Goal: Task Accomplishment & Management: Manage account settings

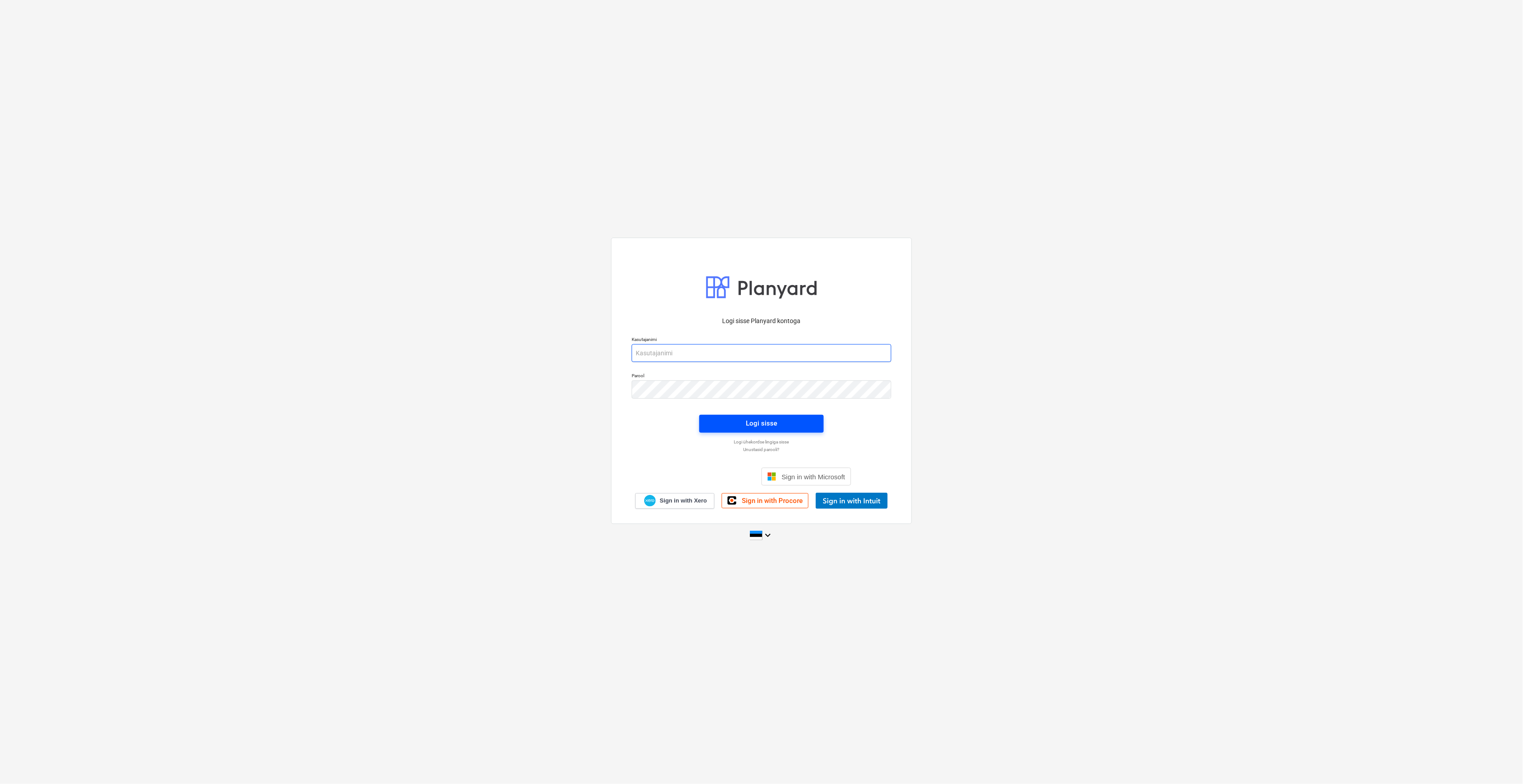
type input "[EMAIL_ADDRESS][DOMAIN_NAME]"
click at [791, 418] on span "Logi sisse" at bounding box center [761, 423] width 103 height 12
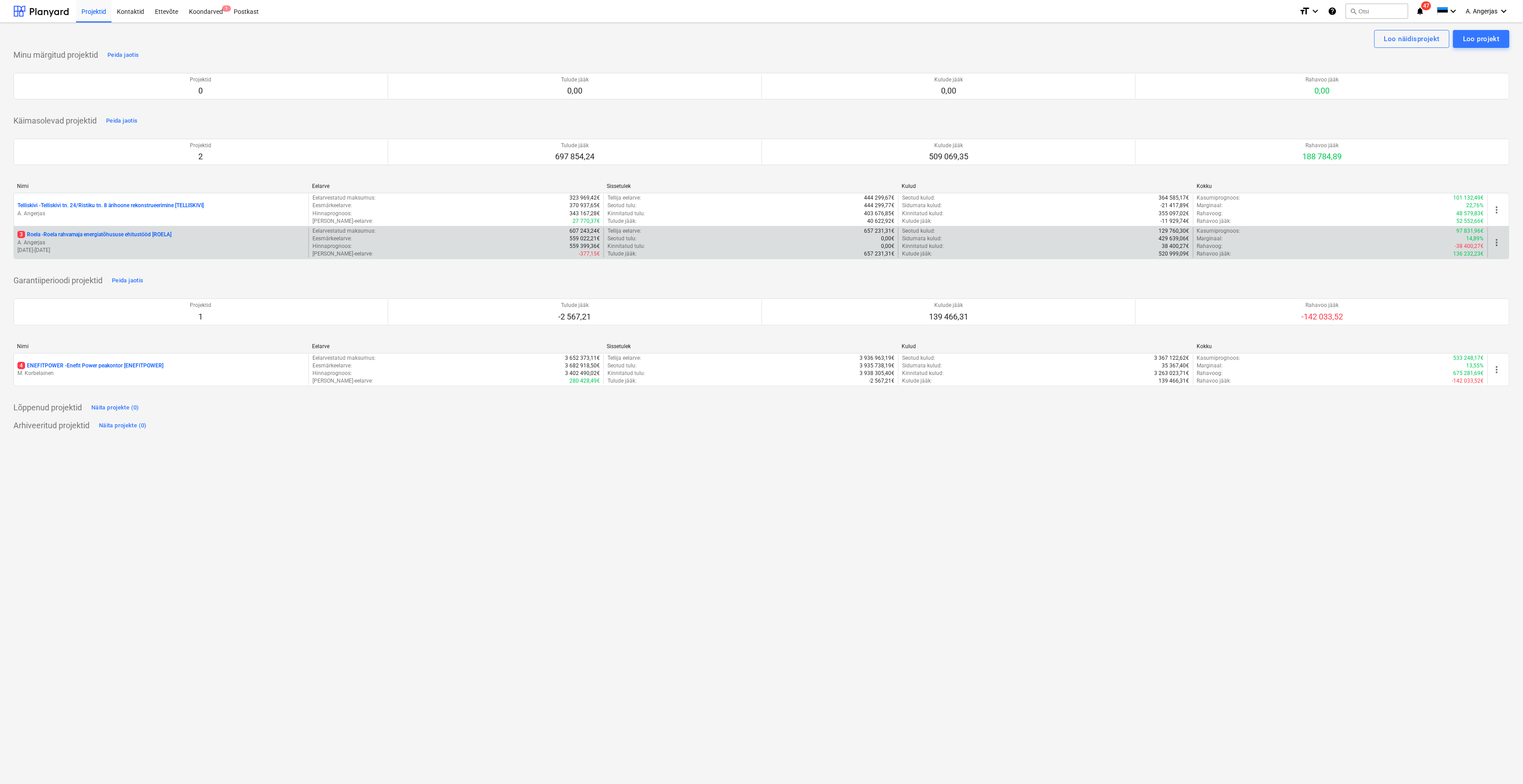
click at [98, 247] on p "[DATE] - [DATE]" at bounding box center [161, 250] width 287 height 8
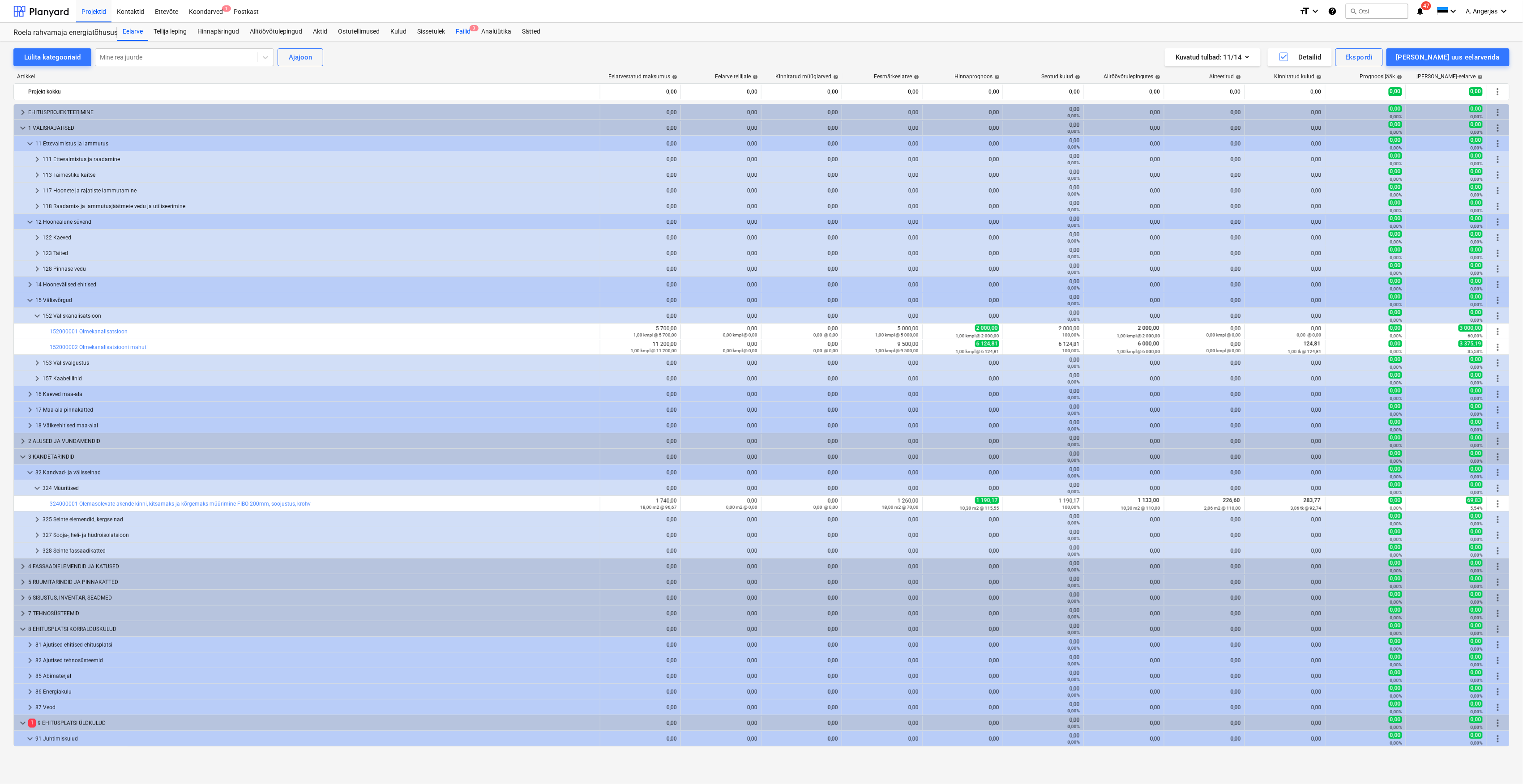
click at [461, 31] on div "Failid 3" at bounding box center [462, 31] width 25 height 18
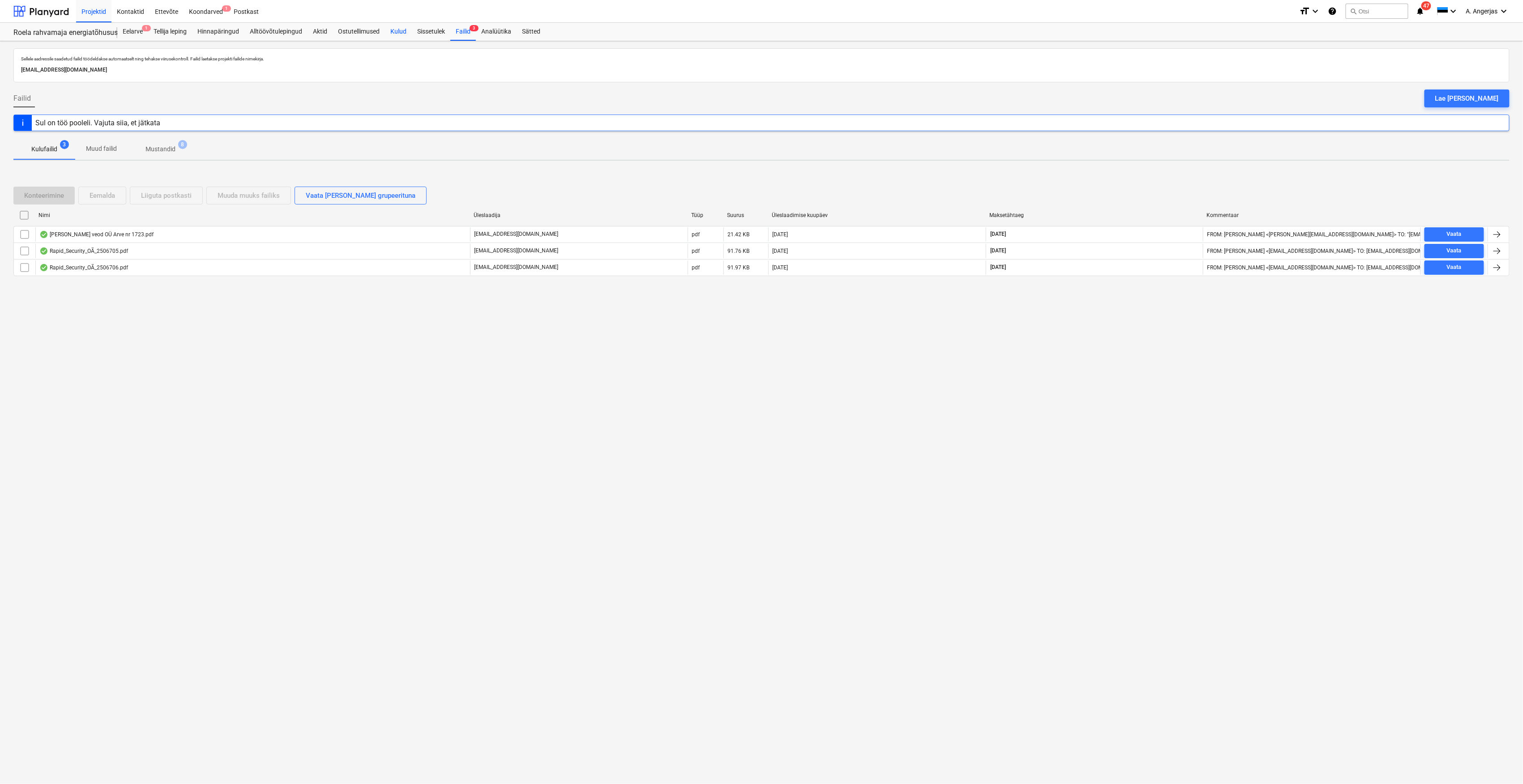
click at [401, 34] on div "Kulud" at bounding box center [398, 31] width 27 height 18
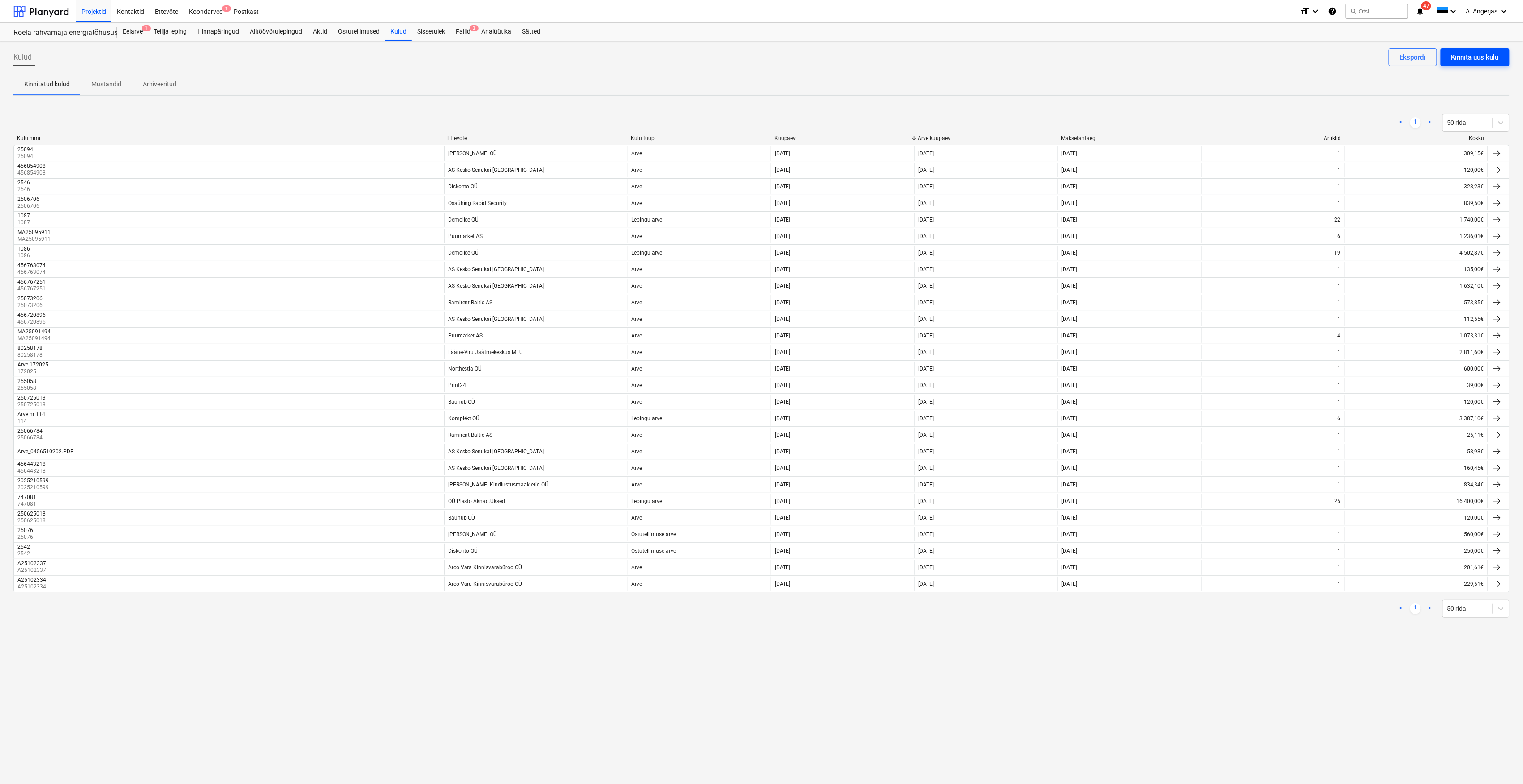
click at [1468, 51] on div "Kinnita uus kulu" at bounding box center [1474, 57] width 47 height 12
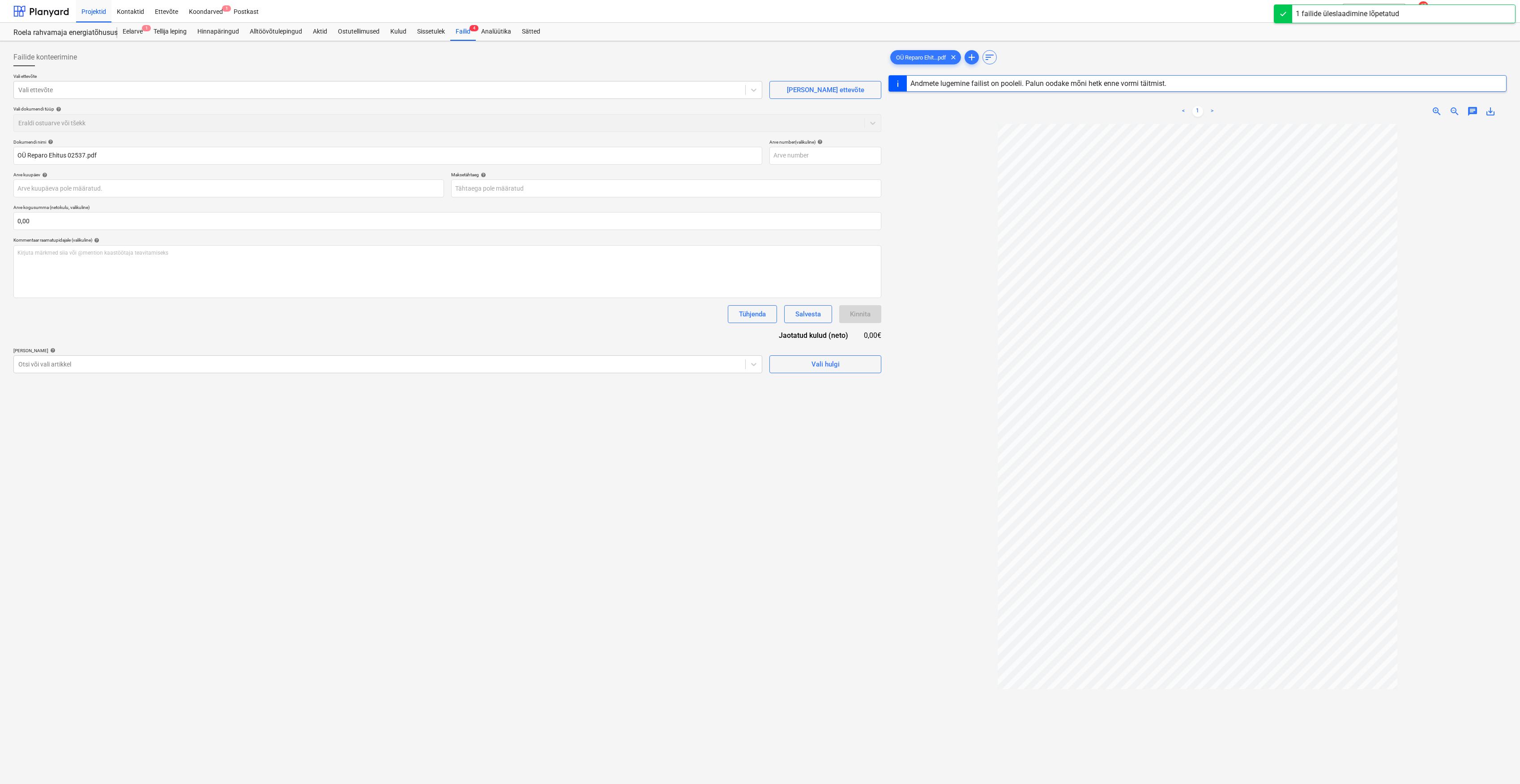
type input "02537"
type input "[DATE]"
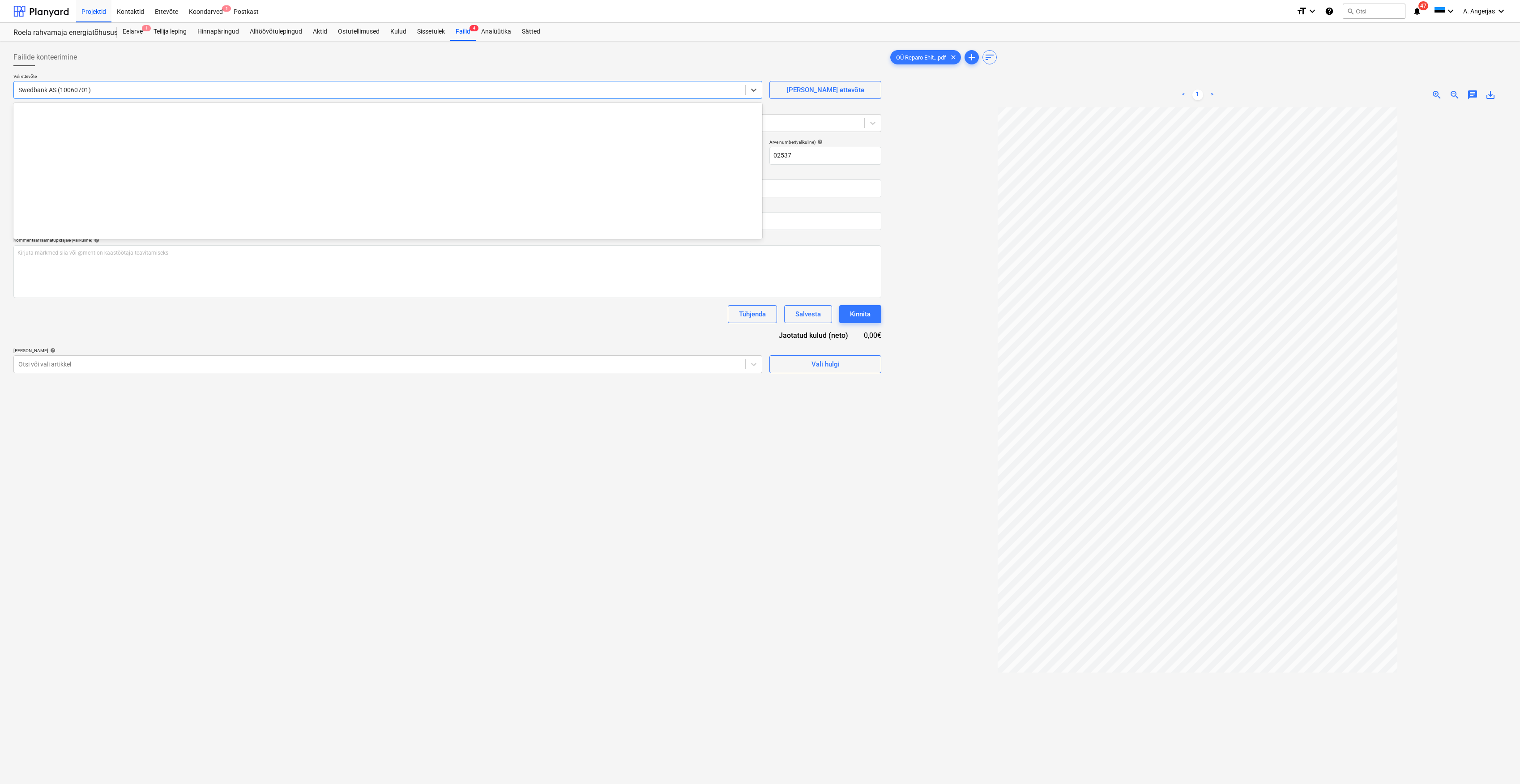
click at [139, 94] on div at bounding box center [379, 90] width 722 height 9
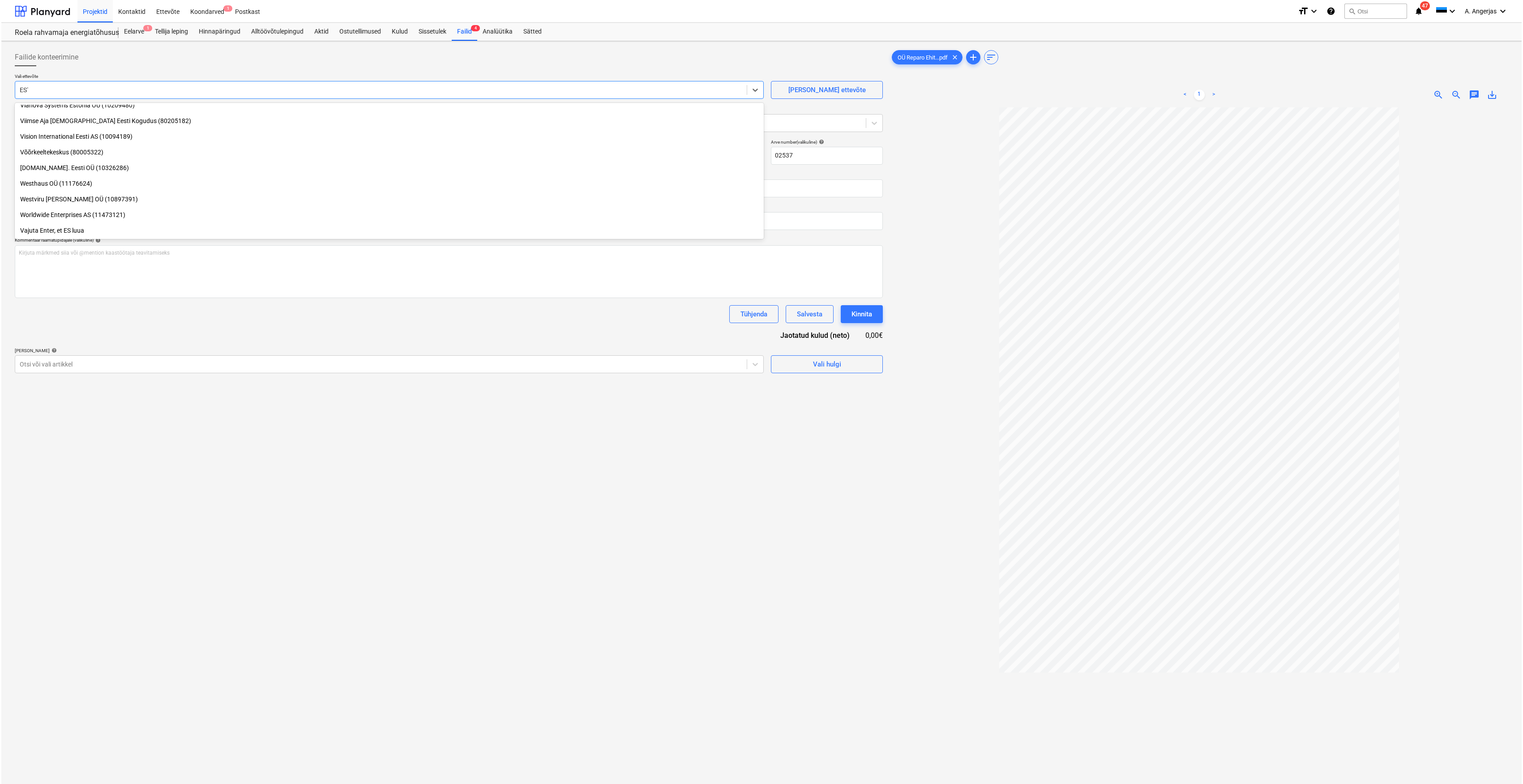
scroll to position [3280, 0]
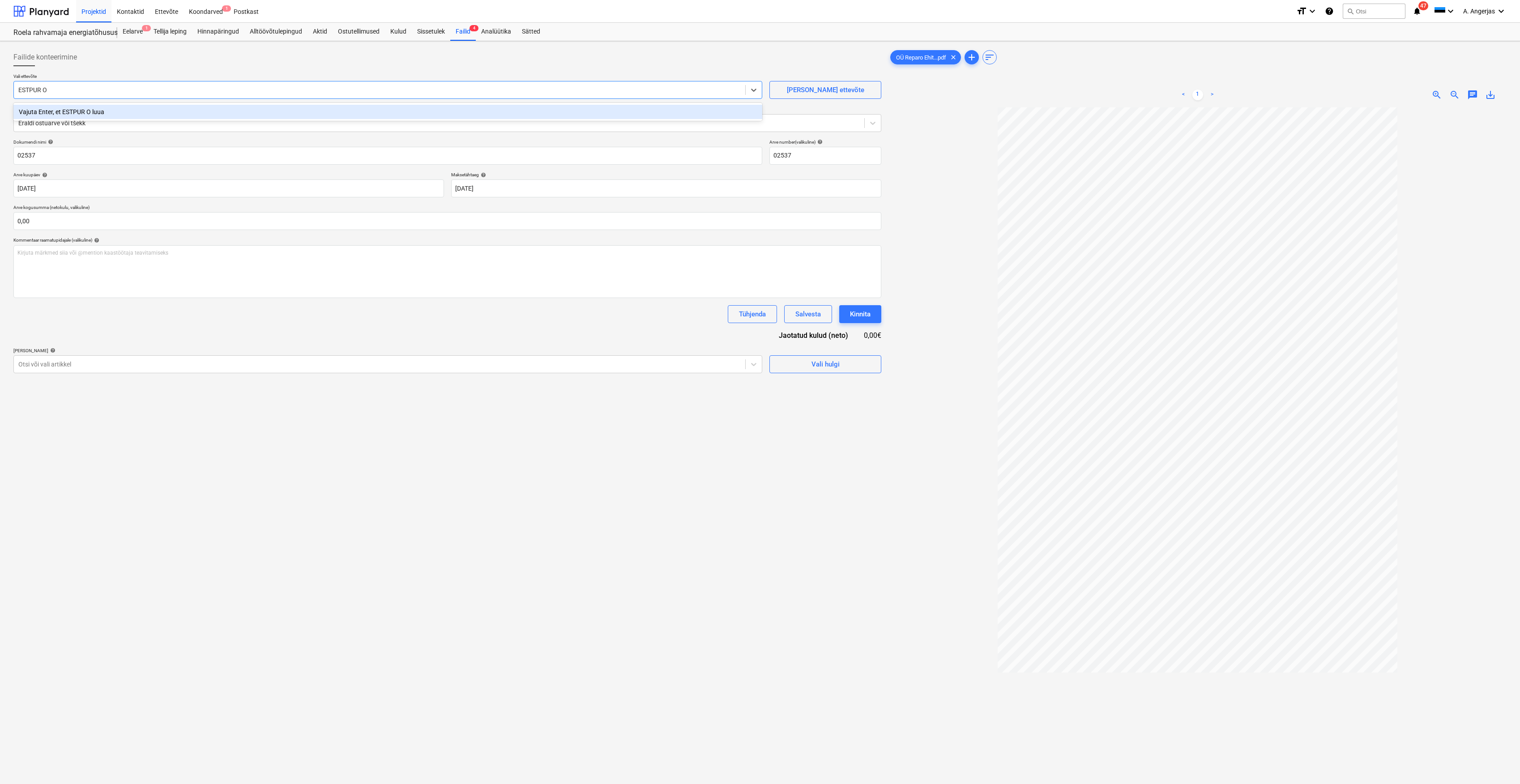
type input "ESTPUR OÜ"
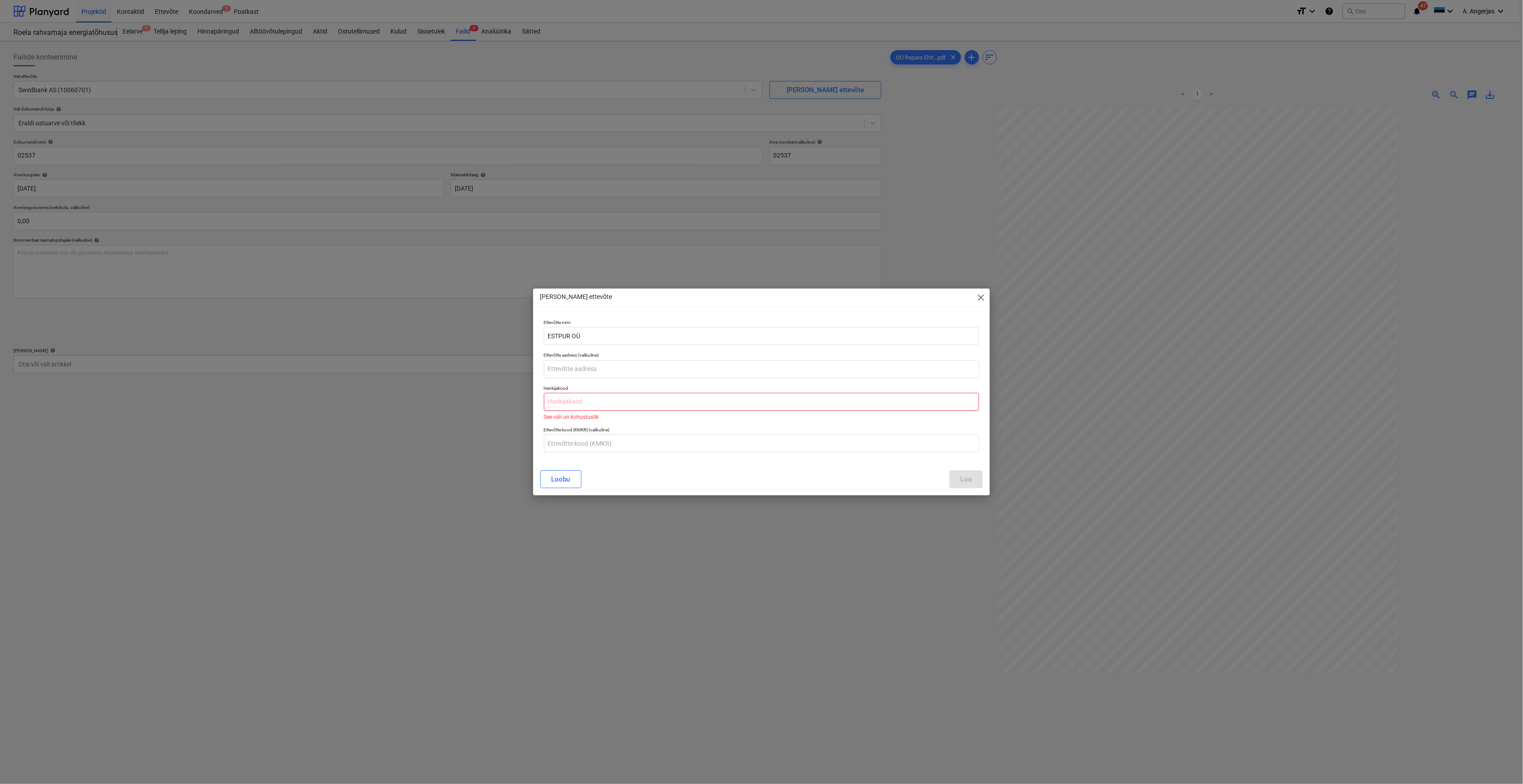
click at [661, 402] on input "text" at bounding box center [761, 402] width 436 height 18
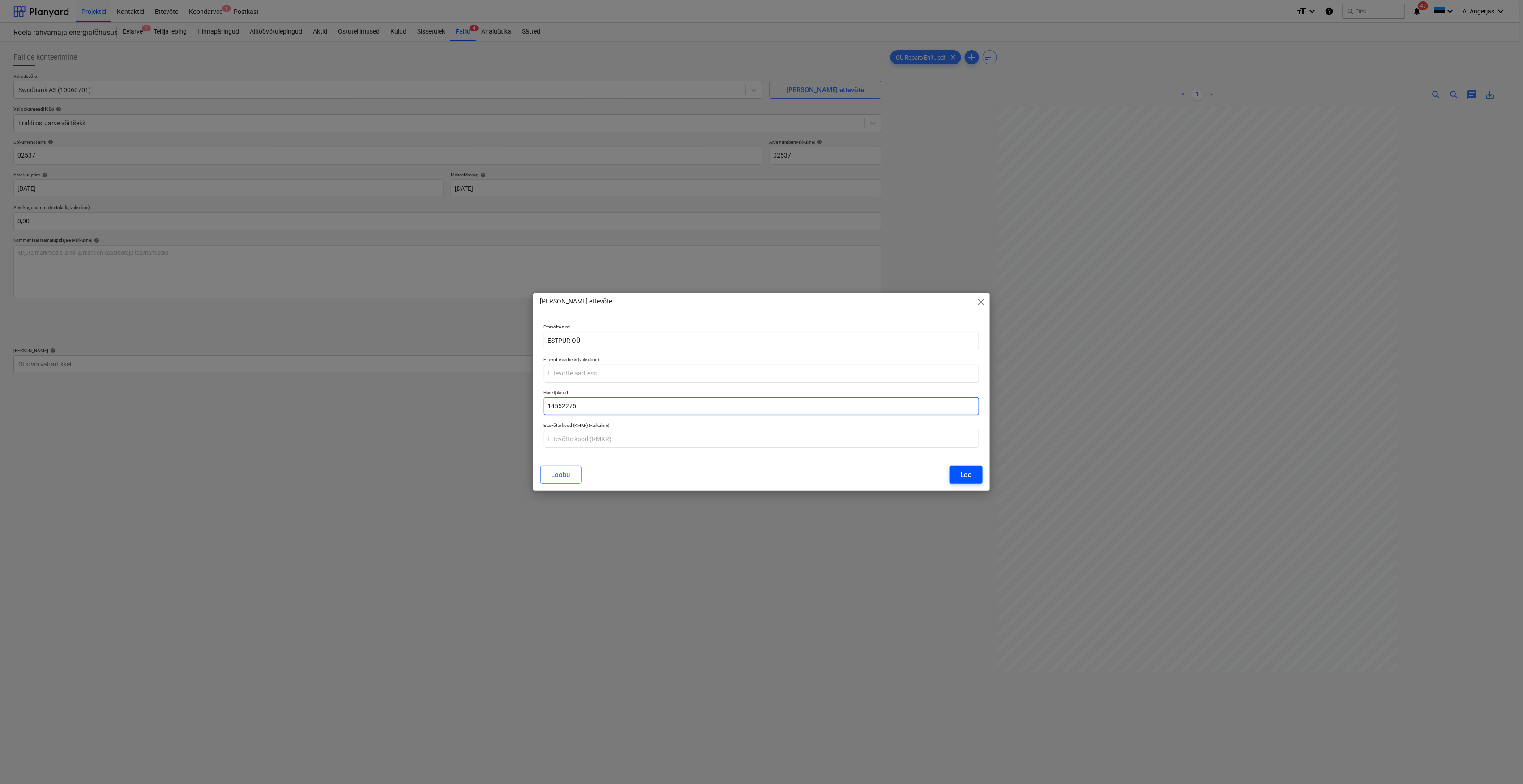
type input "14552275"
click at [968, 476] on div "Loo" at bounding box center [966, 474] width 12 height 12
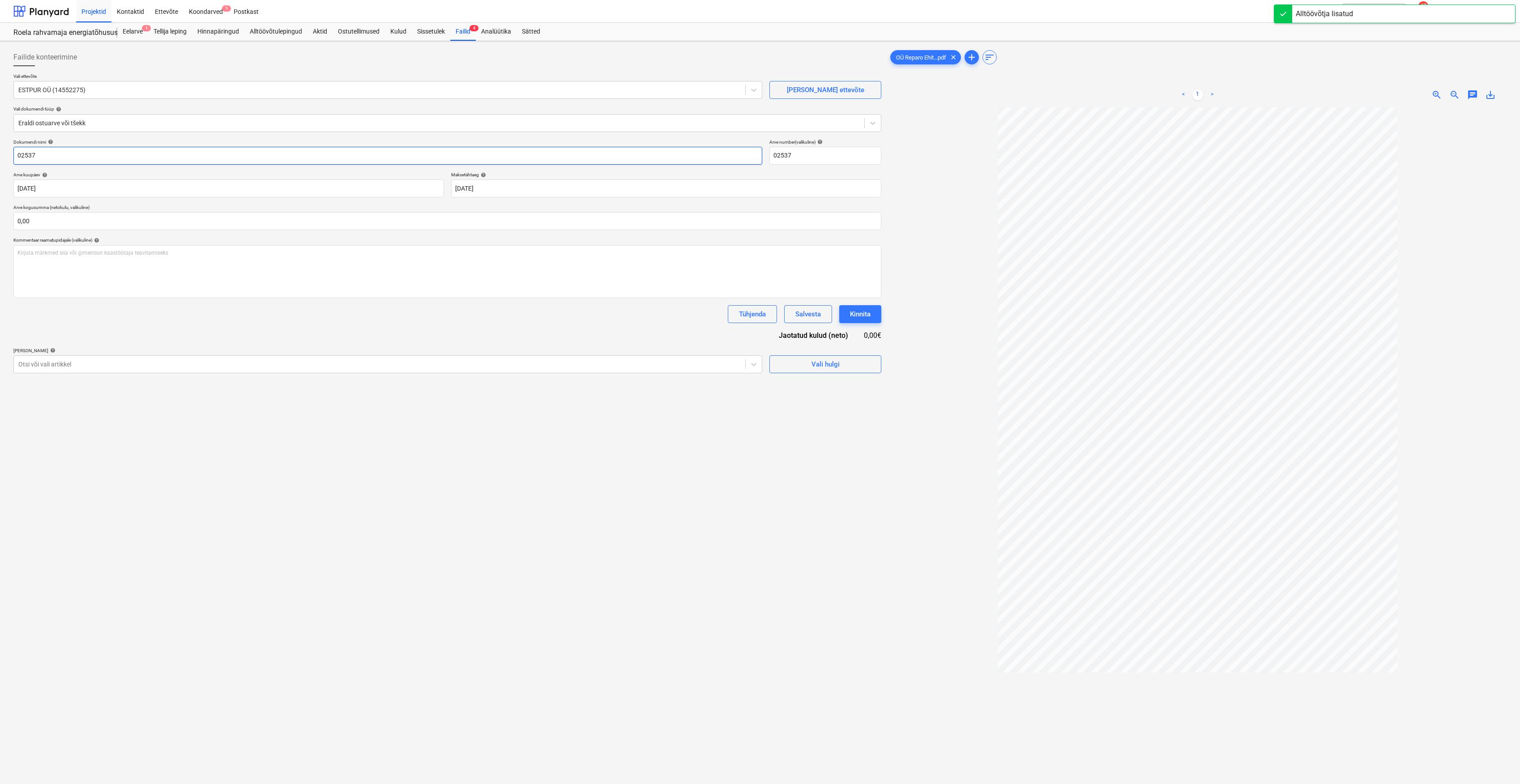
click at [96, 154] on input "02537" at bounding box center [388, 156] width 749 height 18
click at [501, 189] on body "Projektid Kontaktid Ettevõte Koondarved 1 Postkast format_size keyboard_arrow_d…" at bounding box center [760, 392] width 1520 height 784
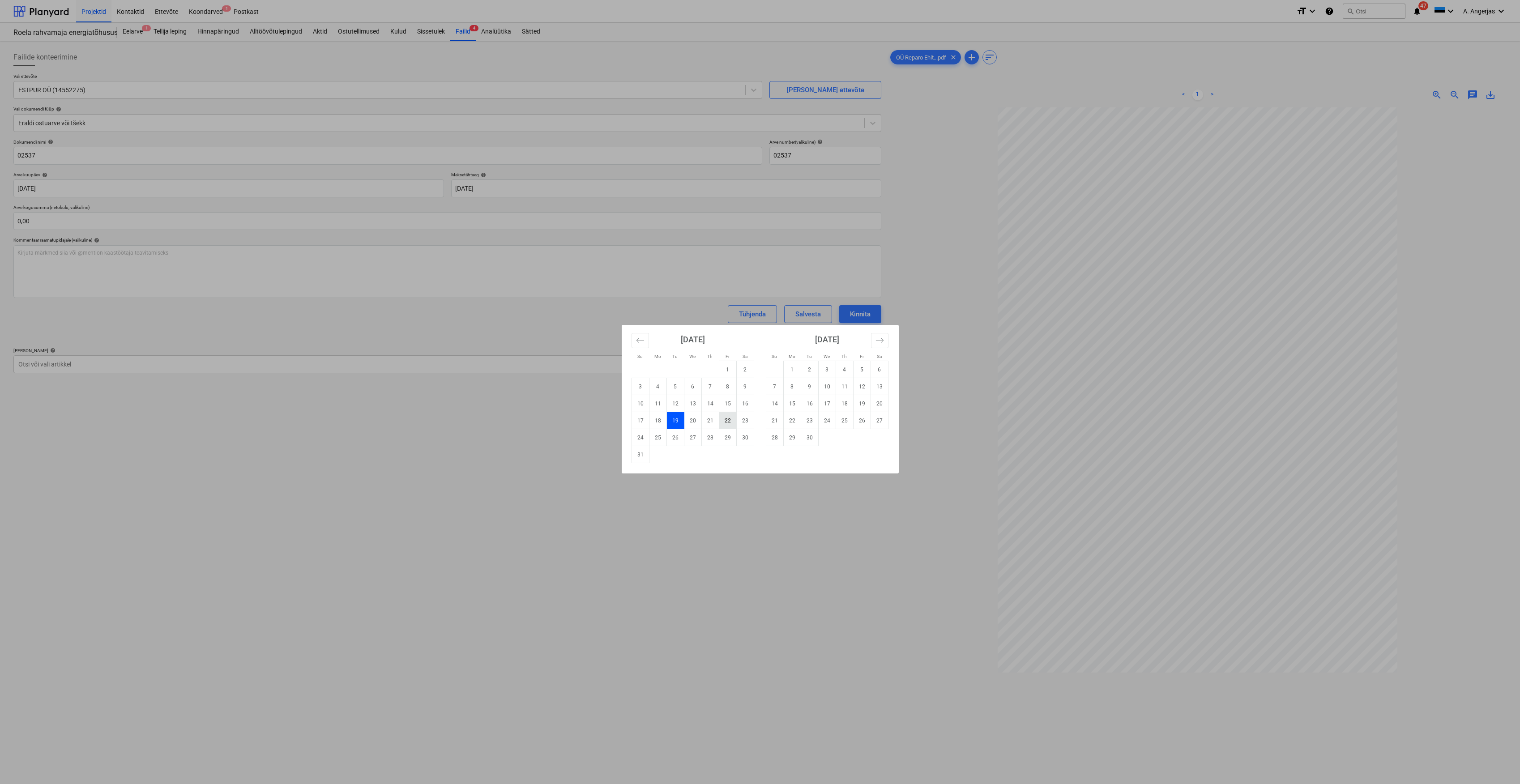
click at [728, 423] on td "22" at bounding box center [728, 420] width 18 height 17
type input "[DATE]"
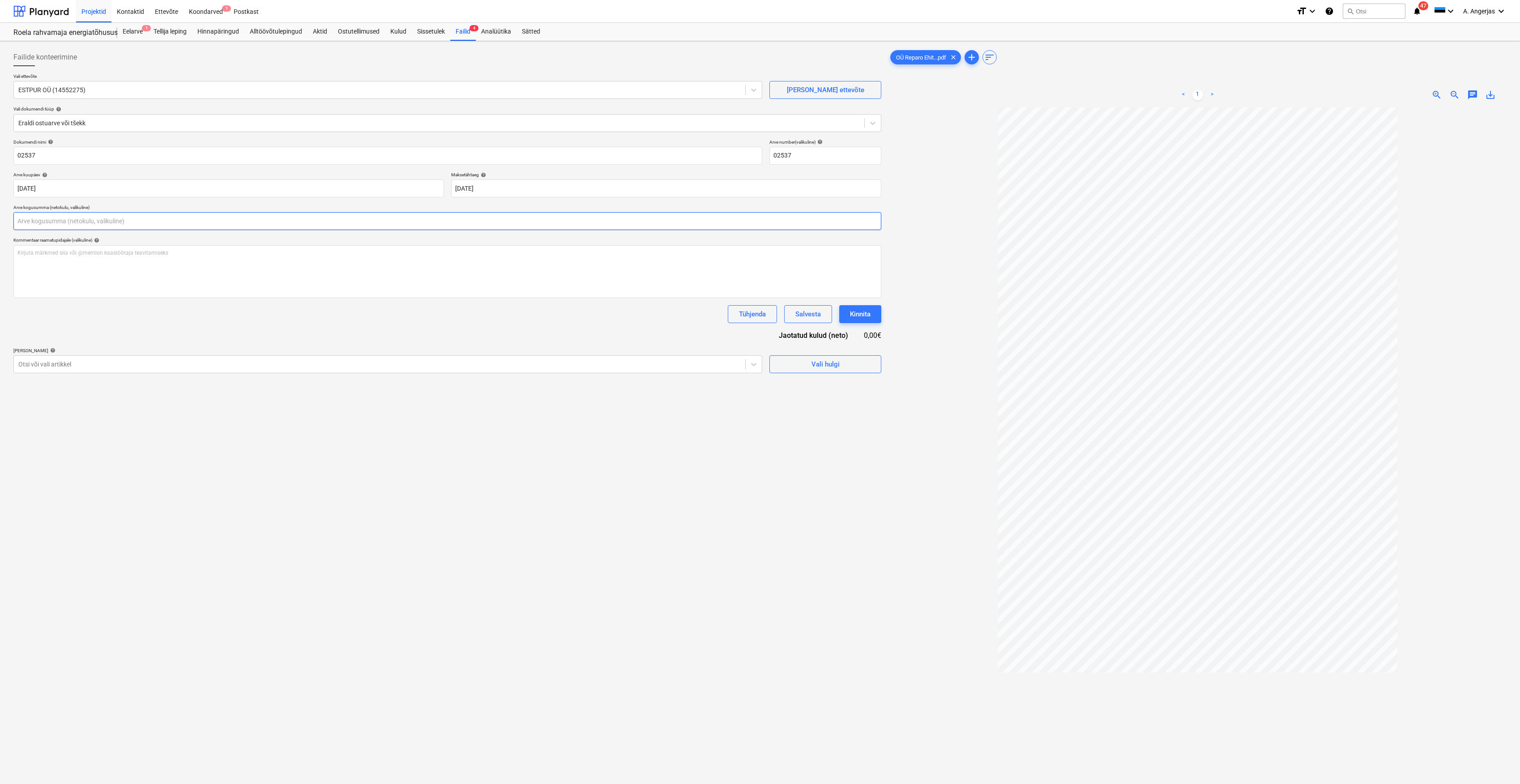
click at [133, 230] on input "text" at bounding box center [447, 221] width 868 height 18
type input "1 578,00"
click at [788, 386] on span "Vali hulgi" at bounding box center [825, 386] width 90 height 12
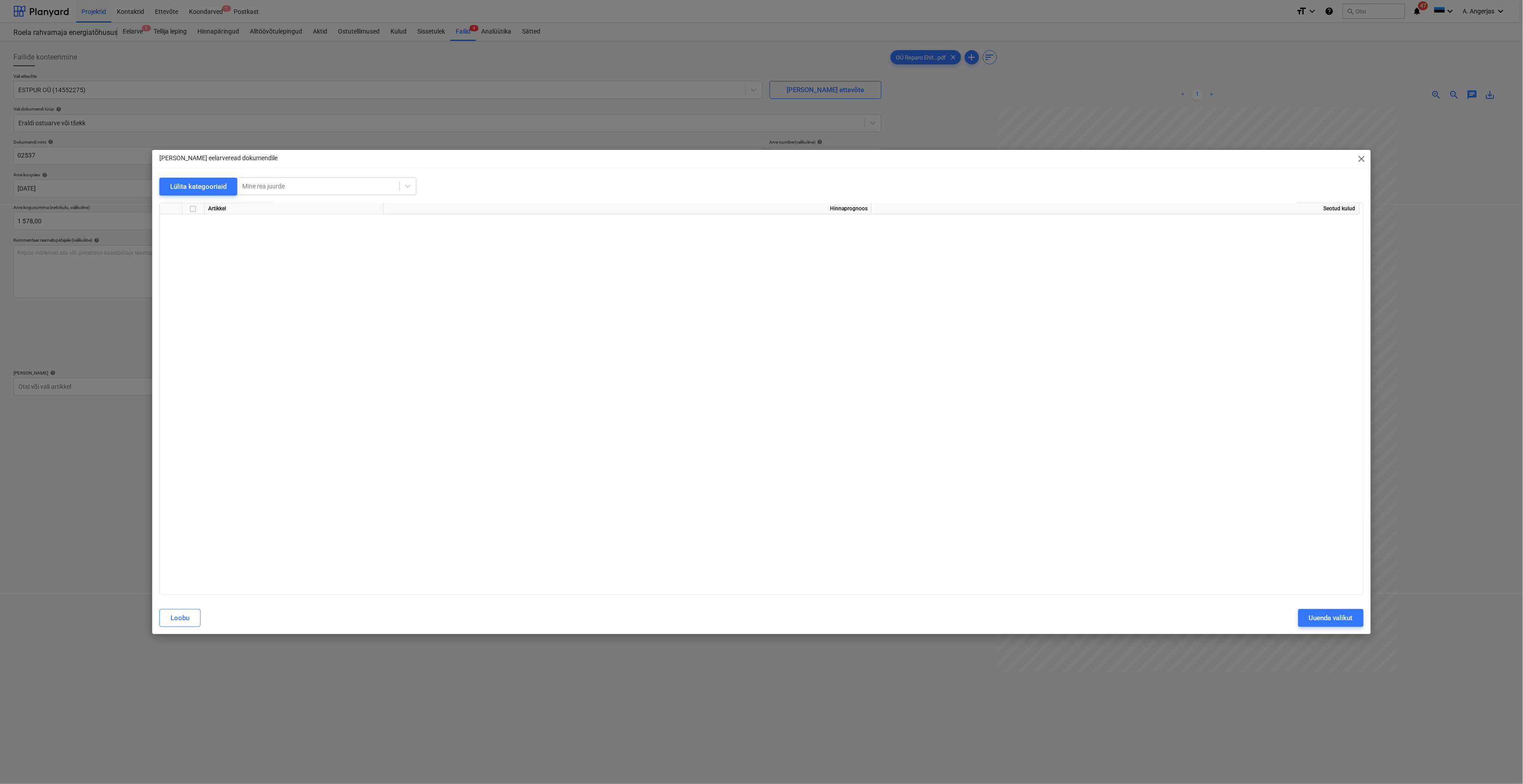
scroll to position [2785, 0]
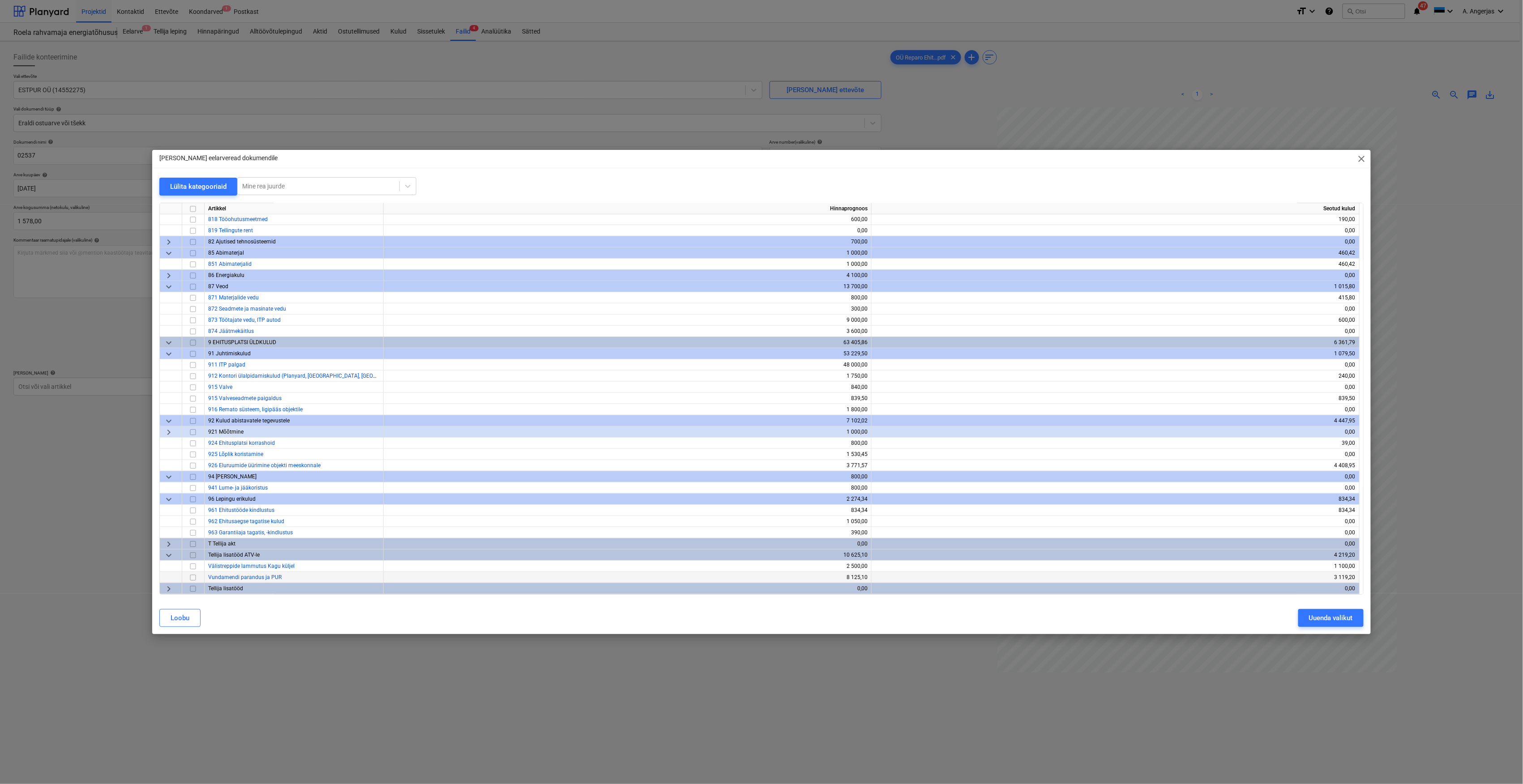
click at [196, 580] on input "checkbox" at bounding box center [193, 578] width 11 height 11
click at [1329, 622] on div "Uuenda valikut" at bounding box center [1331, 617] width 44 height 12
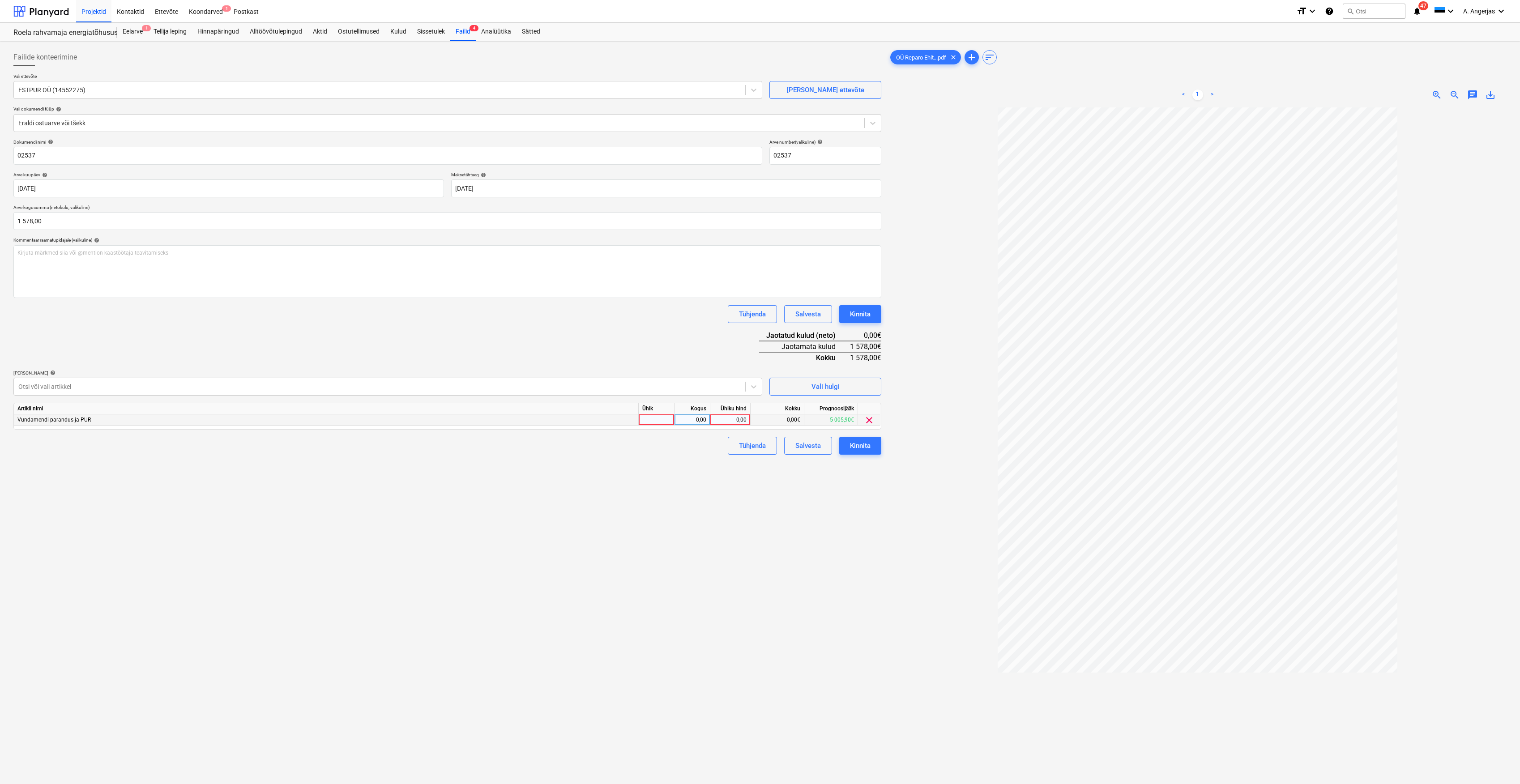
click at [656, 424] on div at bounding box center [656, 420] width 36 height 11
type input "tk"
click at [695, 414] on div "Kogus" at bounding box center [692, 409] width 36 height 11
click at [698, 419] on div "0,00" at bounding box center [692, 420] width 28 height 11
type input "1"
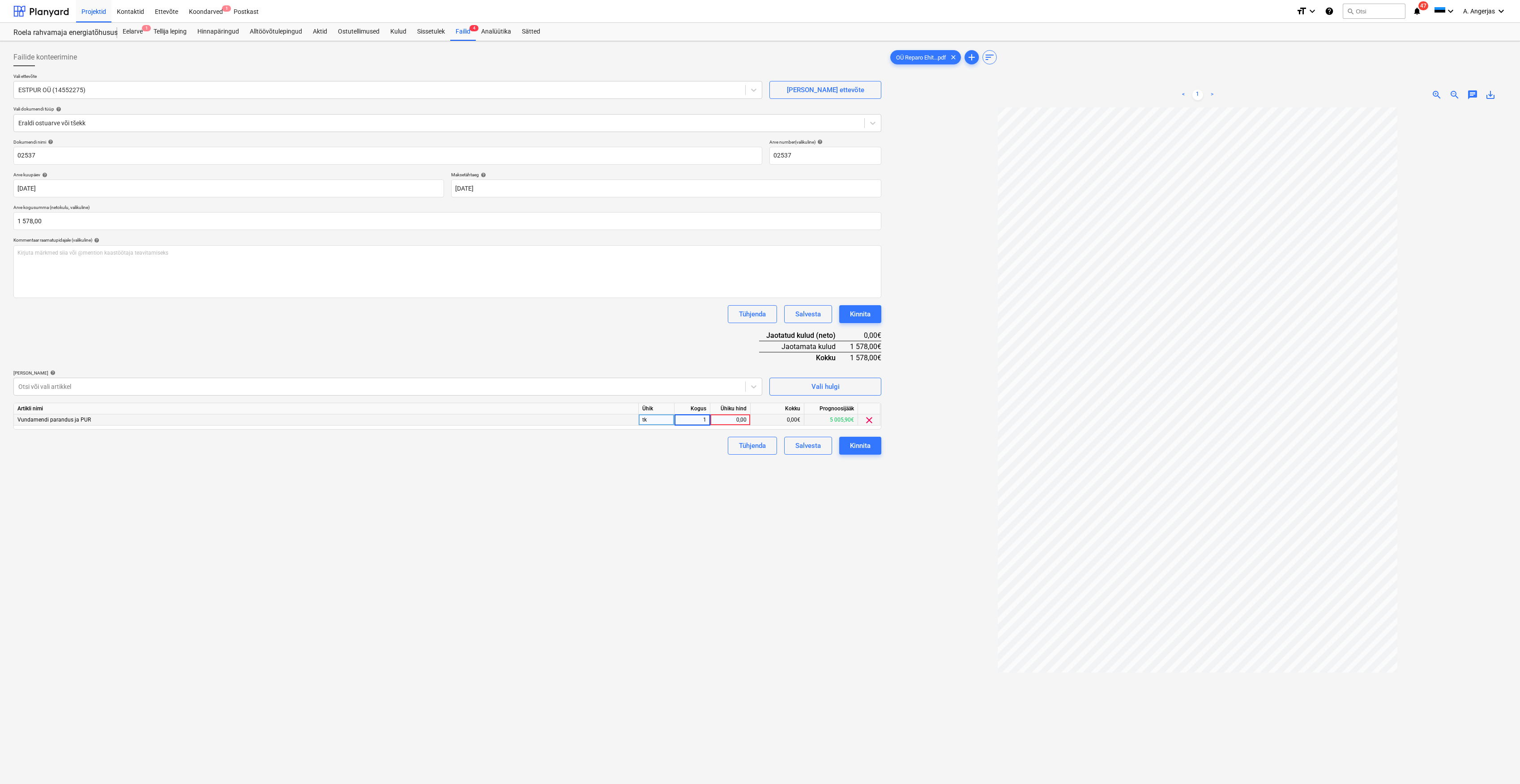
click at [724, 417] on div "0,00" at bounding box center [730, 420] width 33 height 11
type input "1578"
click at [721, 503] on div "Failide konteerimine Vali ettevõte ESTPUR OÜ (14552275) [PERSON_NAME] uus ettev…" at bounding box center [447, 457] width 875 height 825
click at [864, 442] on div "Kinnita" at bounding box center [860, 445] width 21 height 12
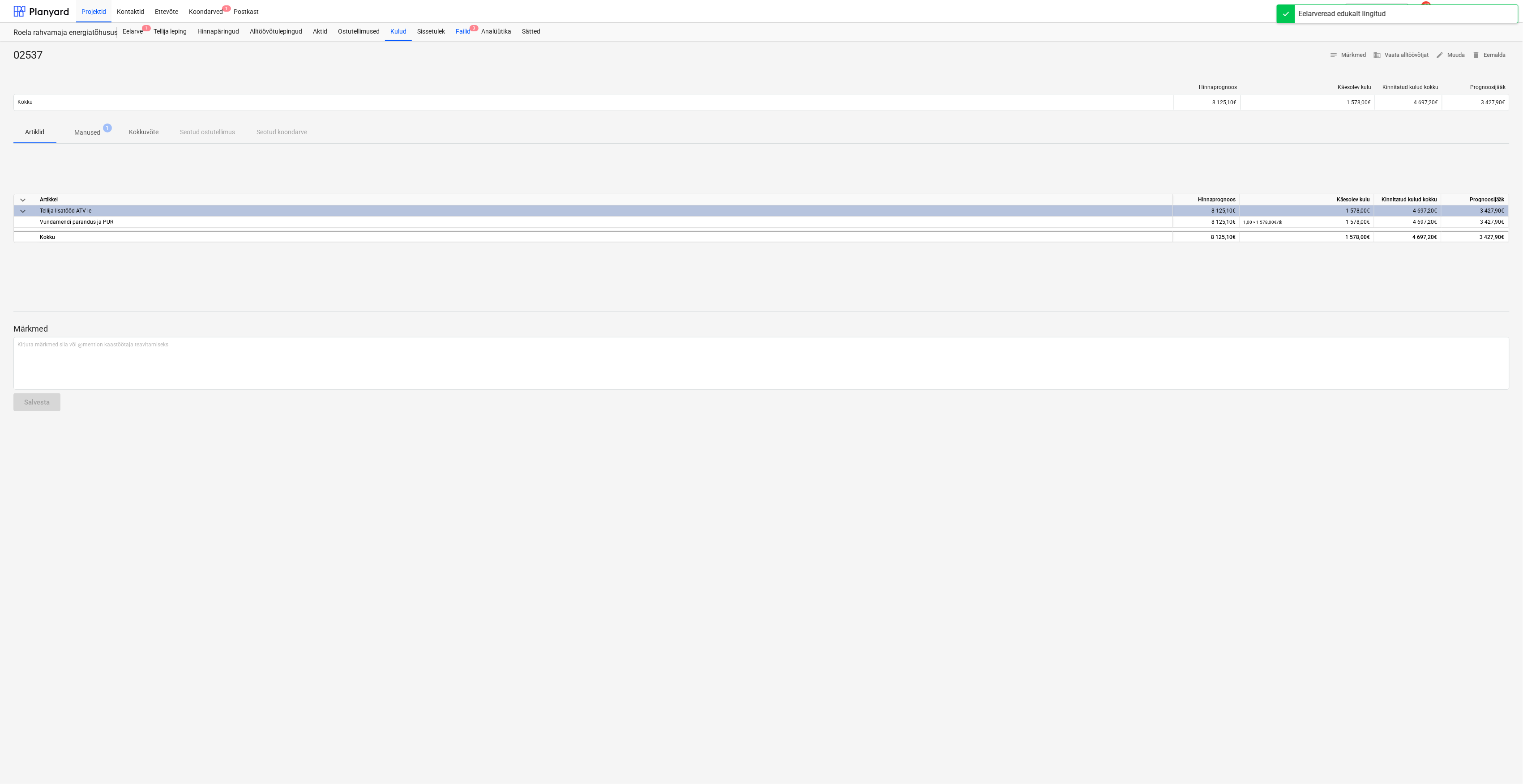
click at [464, 29] on div "Failid 3" at bounding box center [462, 31] width 25 height 18
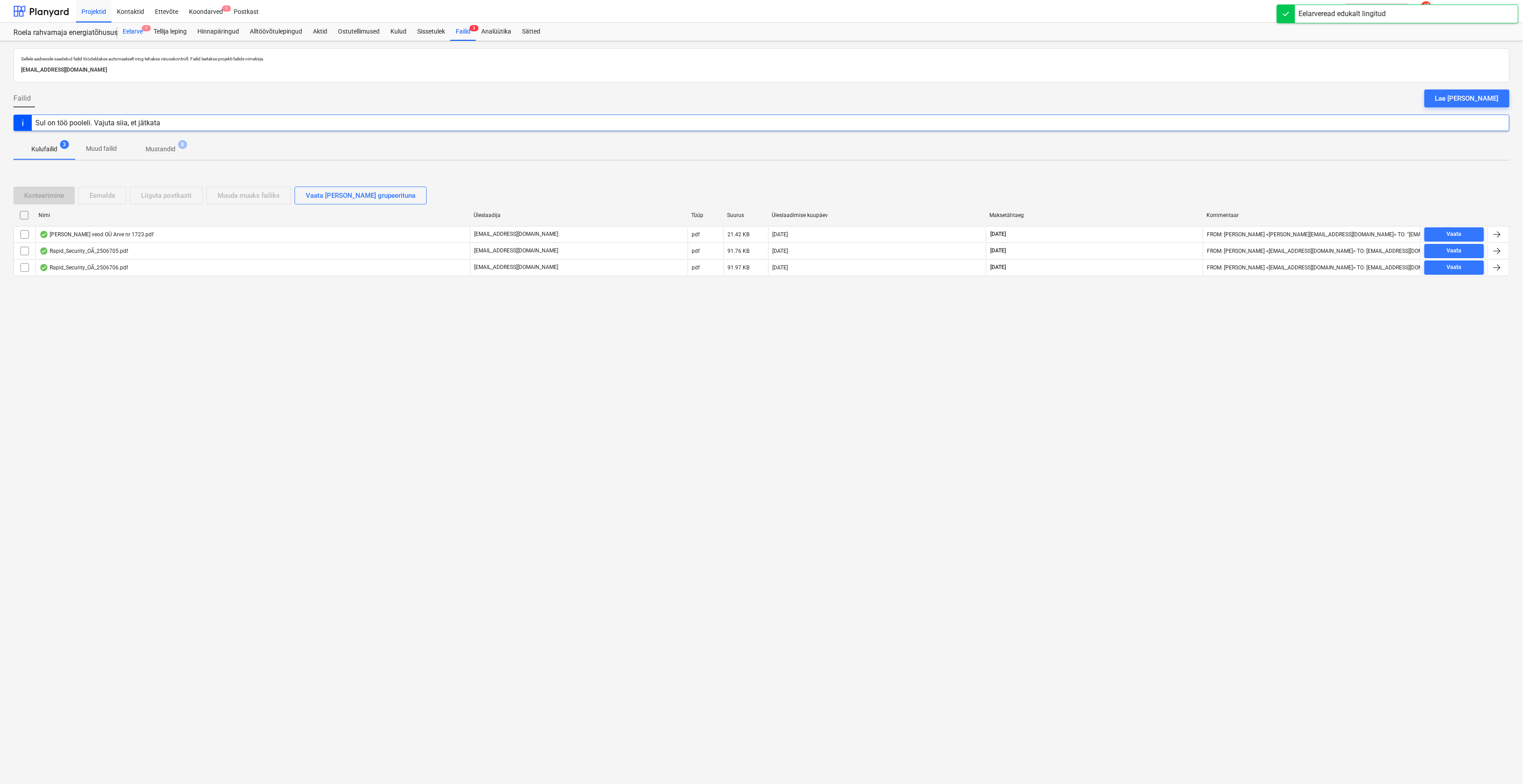
click at [133, 32] on div "Eelarve 1" at bounding box center [132, 31] width 31 height 18
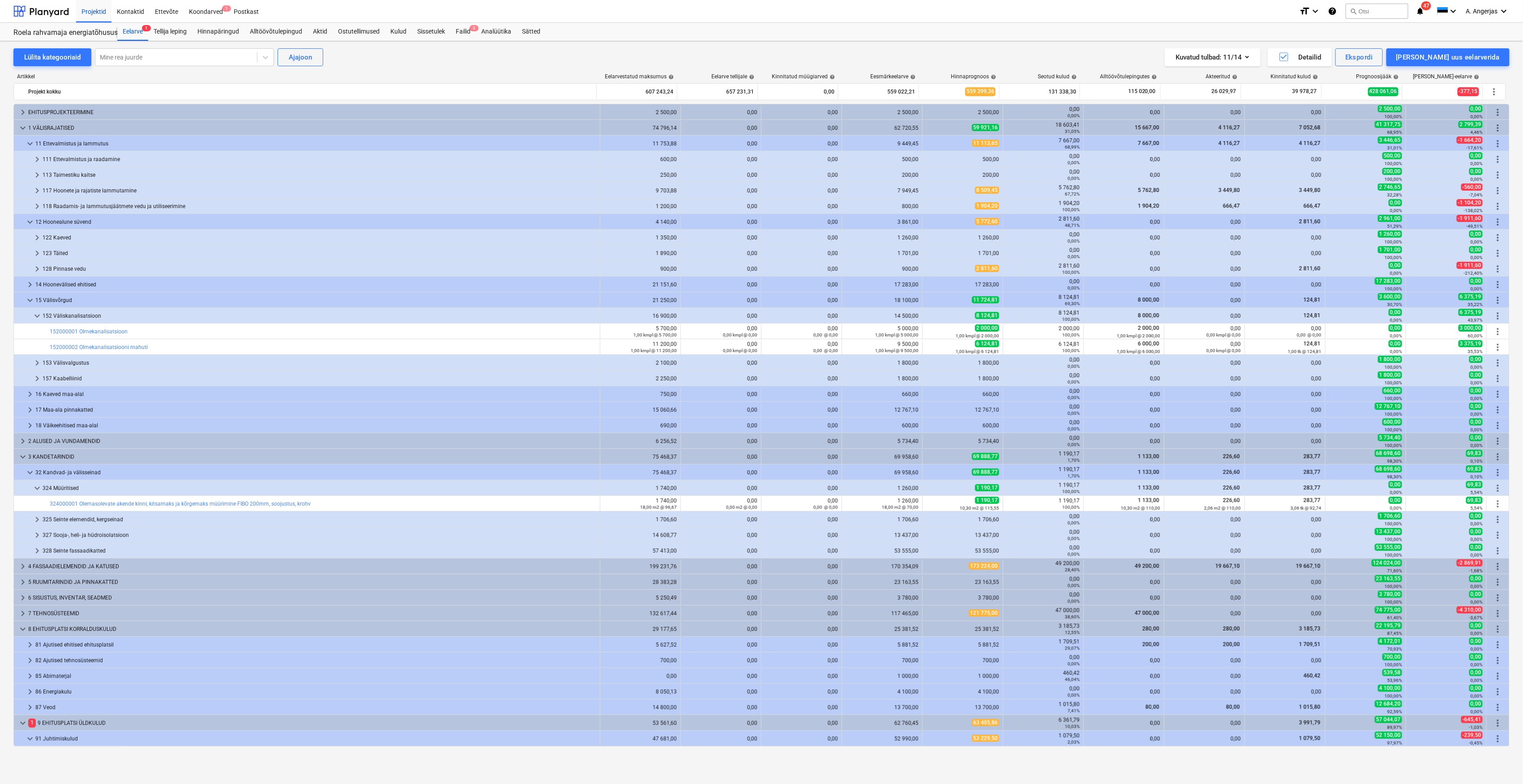
scroll to position [298, 0]
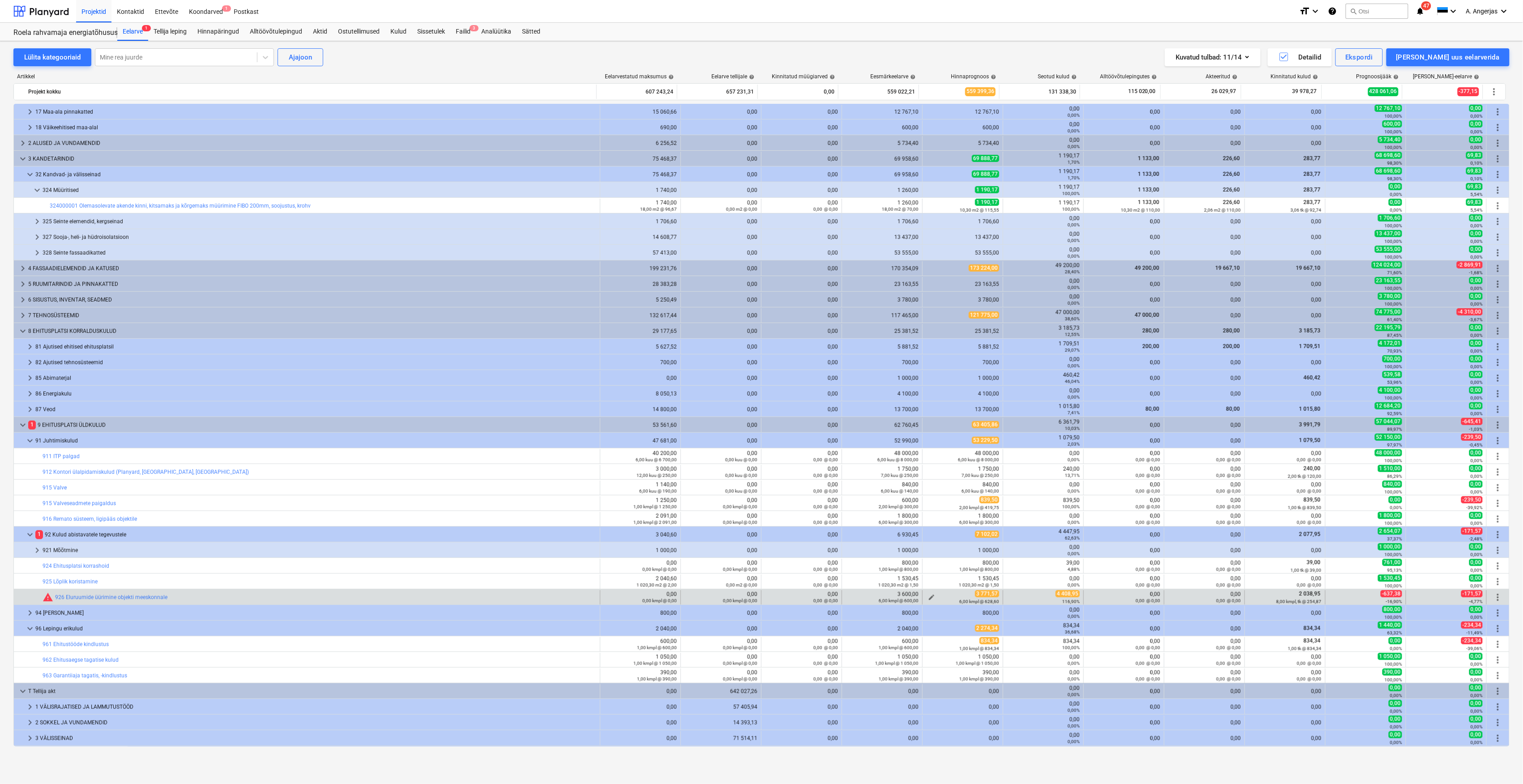
click at [926, 598] on div "6,00 kmpl @ 628,60" at bounding box center [962, 601] width 73 height 6
click at [929, 596] on span "edit" at bounding box center [931, 597] width 7 height 7
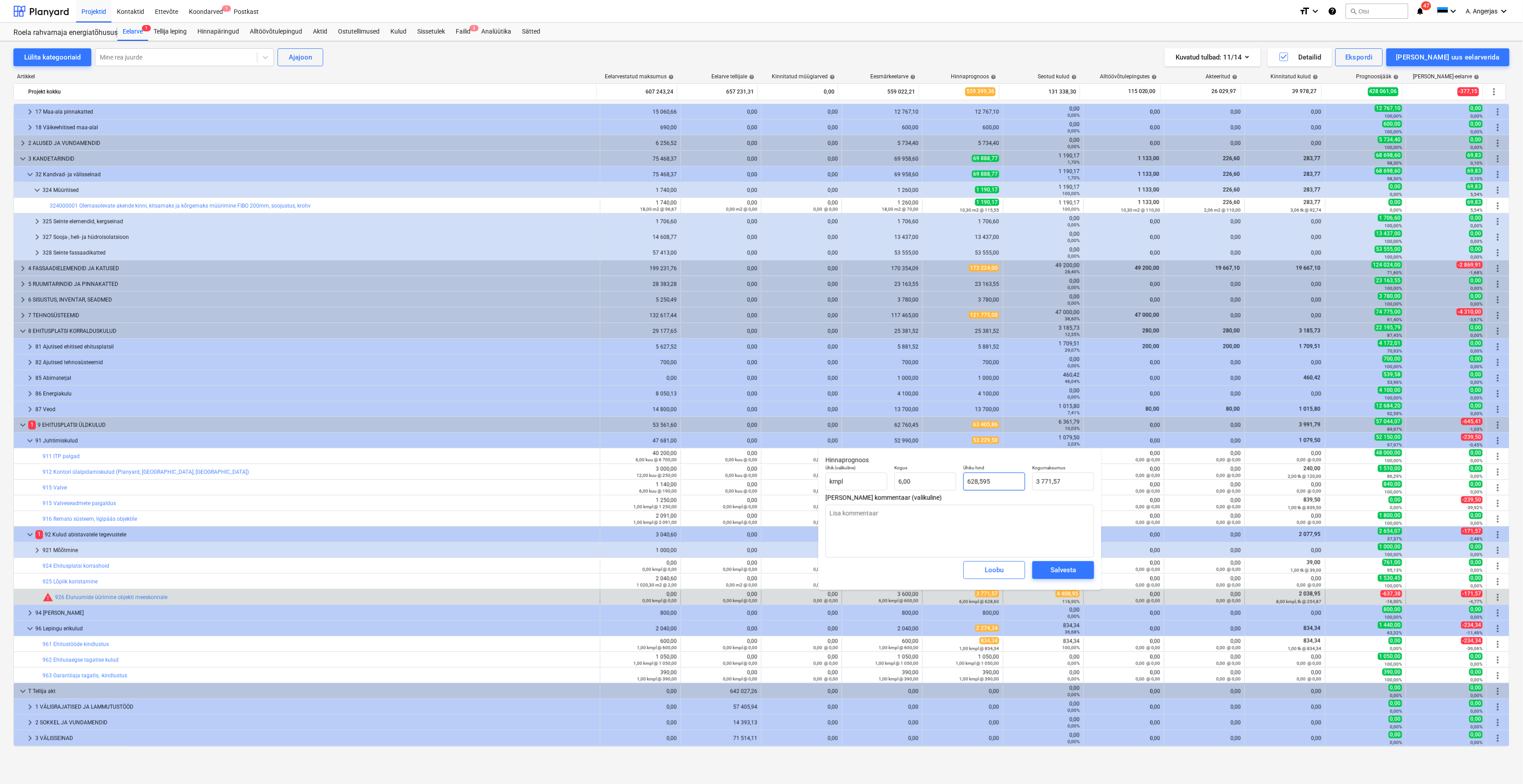
click at [992, 481] on input "628,595" at bounding box center [994, 481] width 62 height 18
type input "628,60"
type input "3771,57"
type textarea "x"
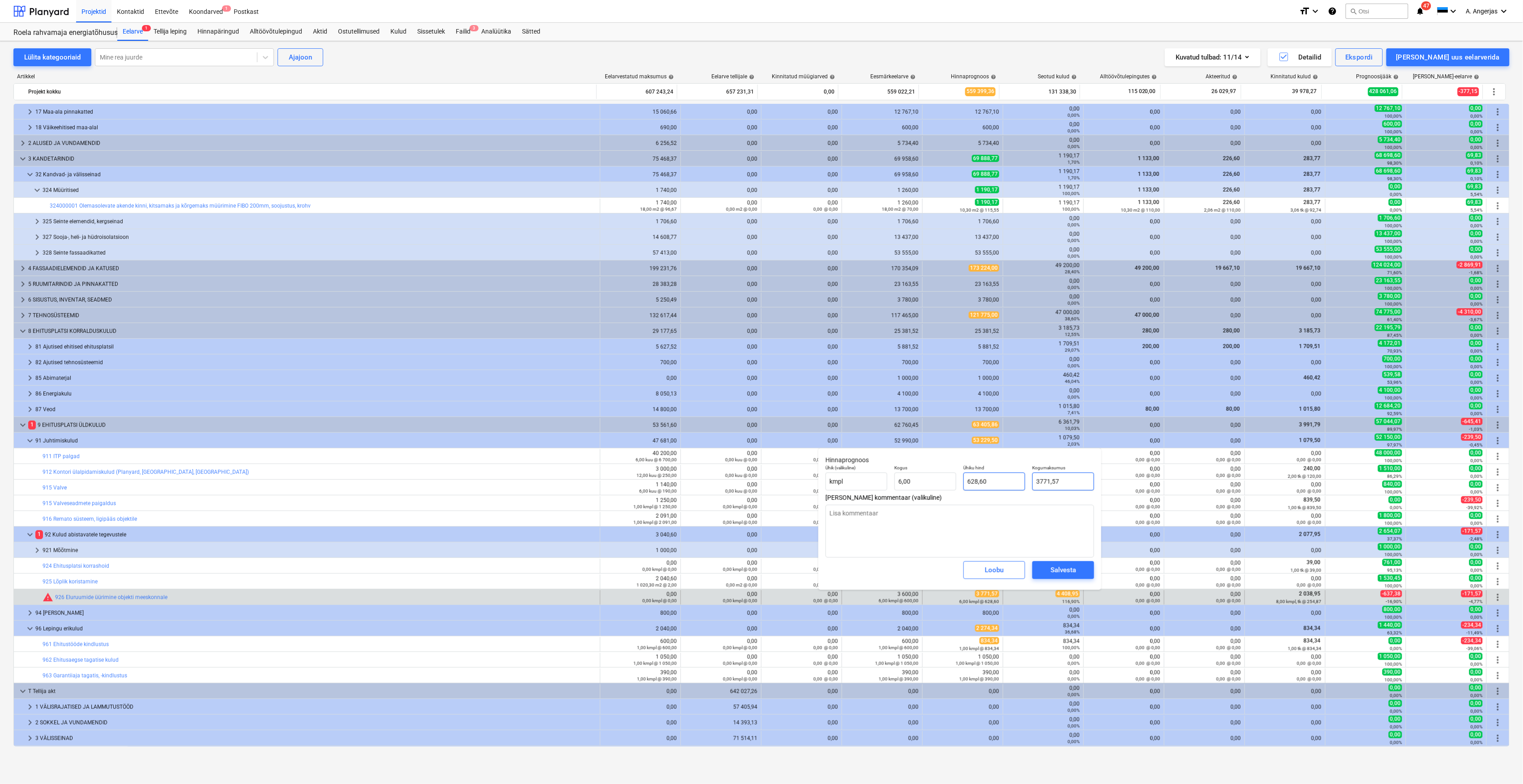
drag, startPoint x: 1069, startPoint y: 481, endPoint x: 1015, endPoint y: 480, distance: 54.0
click at [1015, 480] on div "Ühik (valikuline) kmpl Kogus 6,00 Ühiku hind 628,60 Kogumaksumus 3771,57" at bounding box center [959, 478] width 276 height 33
type input "4"
type textarea "x"
type input "0,67"
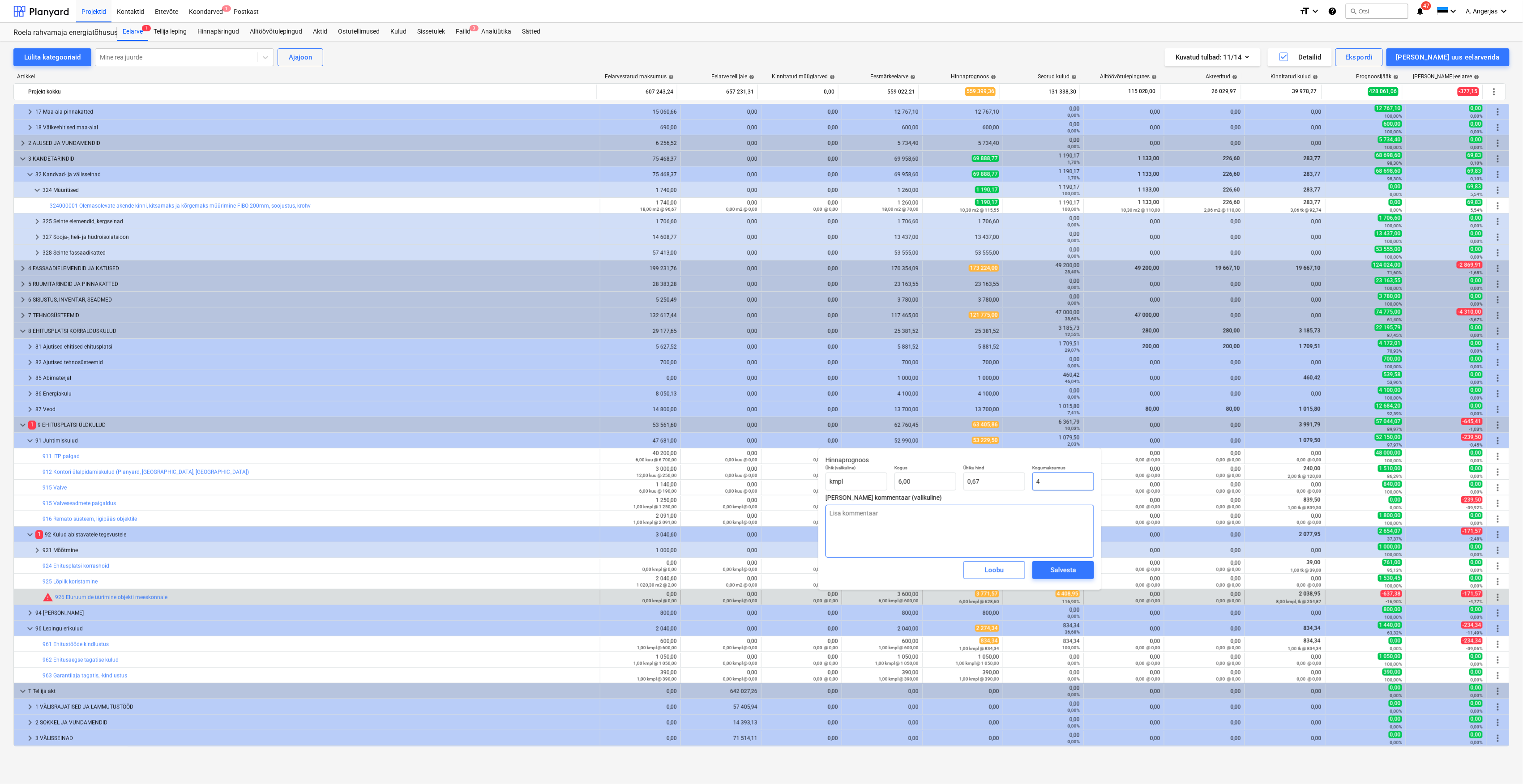
type input "44"
type textarea "x"
type input "7,33"
type input "448"
type textarea "x"
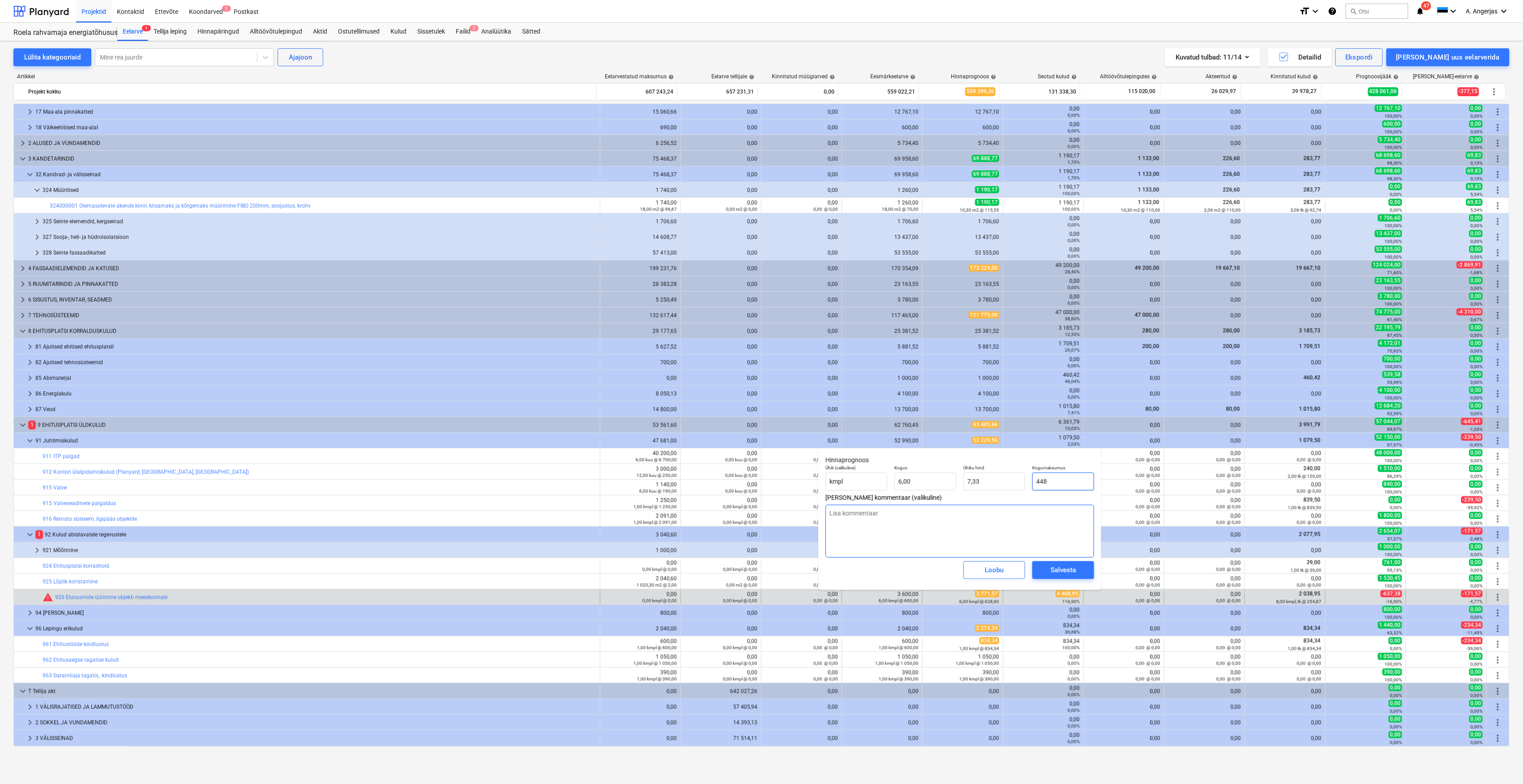
type input "74,67"
type input "44"
type textarea "x"
type input "7,33"
type input "440"
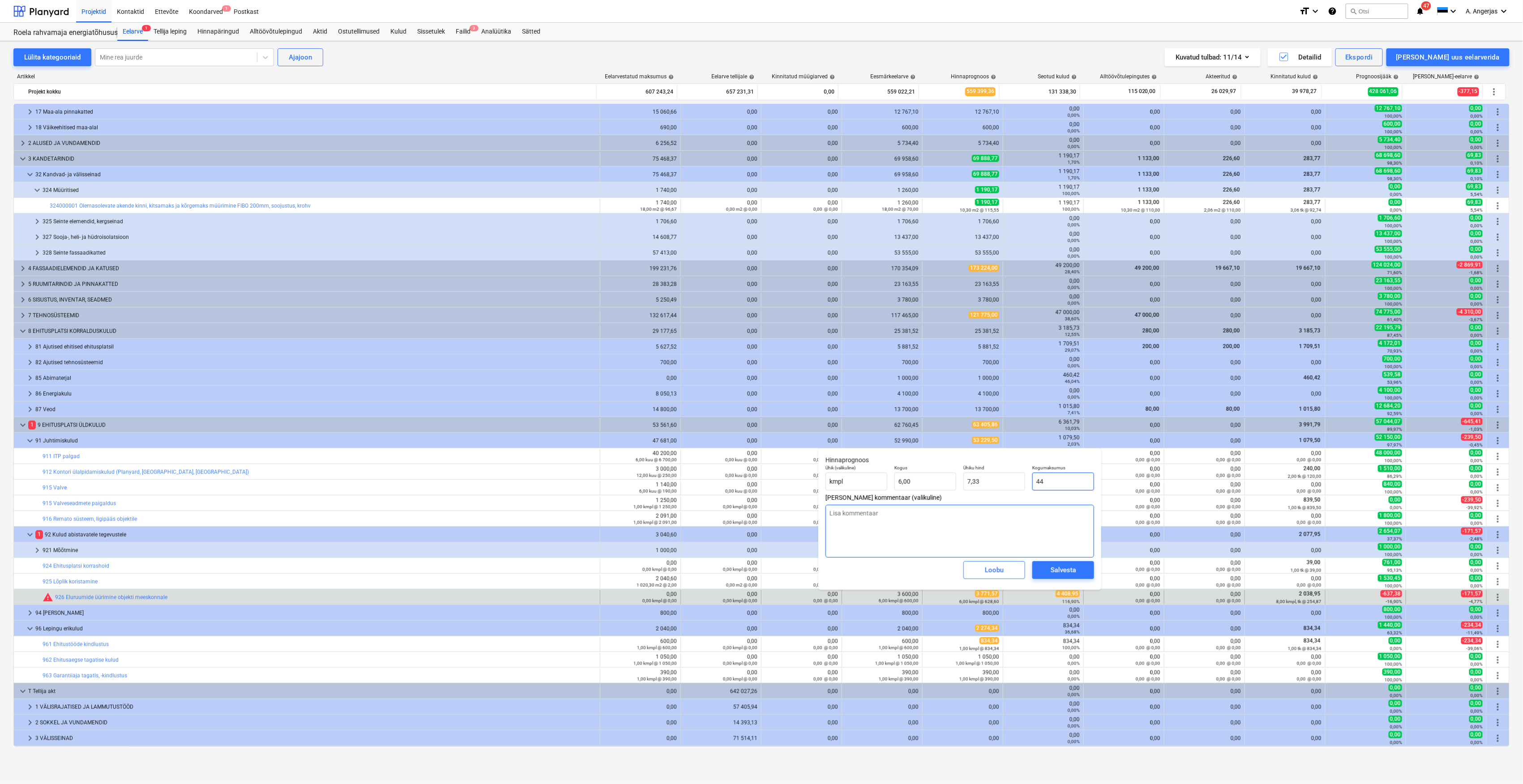
type textarea "x"
type input "73,33"
type input "4408"
type textarea "x"
type input "734,67"
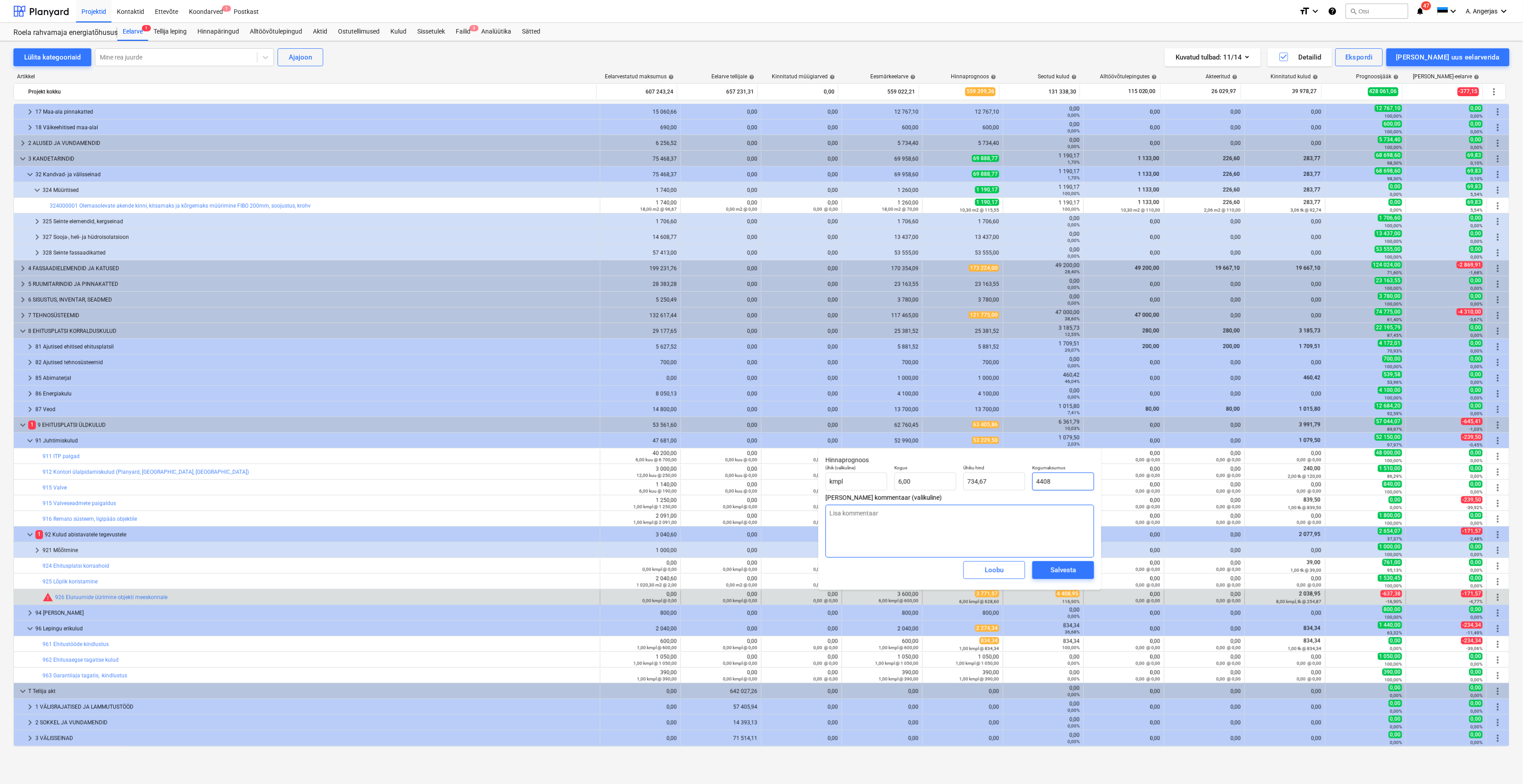
type input "4408,"
type textarea "x"
type input "4408,9"
type textarea "x"
type input "734,82"
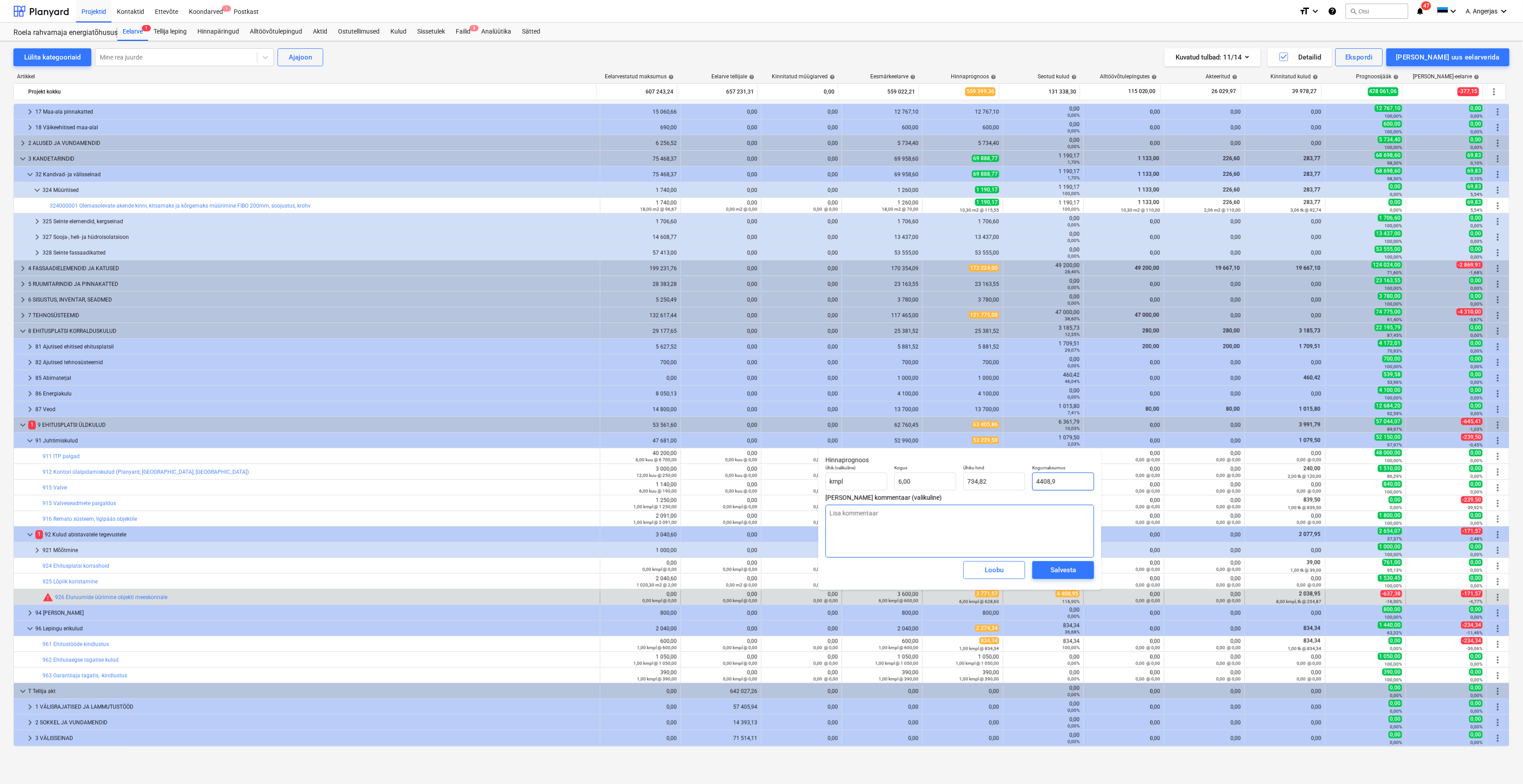
type input "4408,95"
type textarea "x"
type input "734,83"
click at [1068, 571] on div "Salvesta" at bounding box center [1063, 569] width 25 height 12
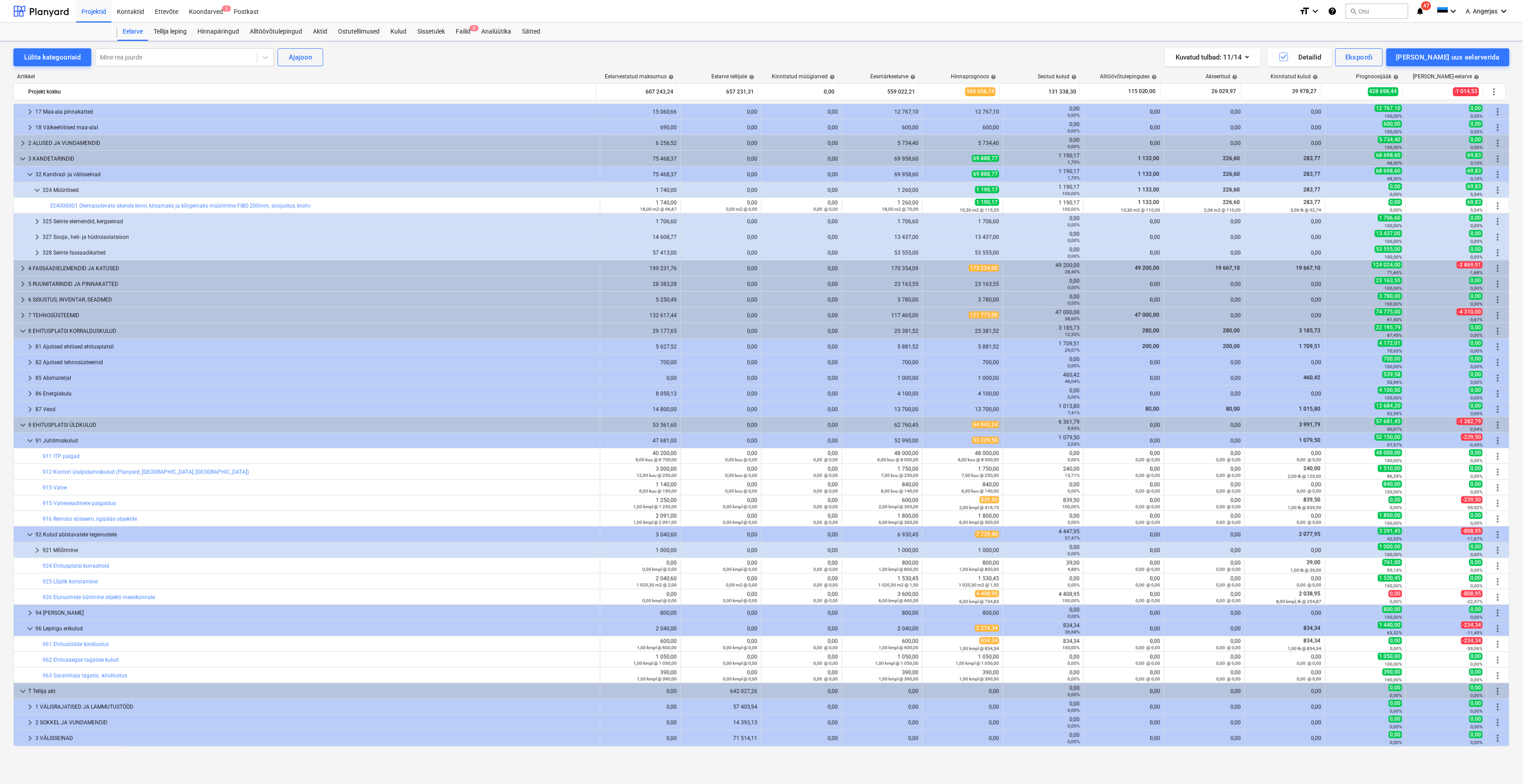
type textarea "x"
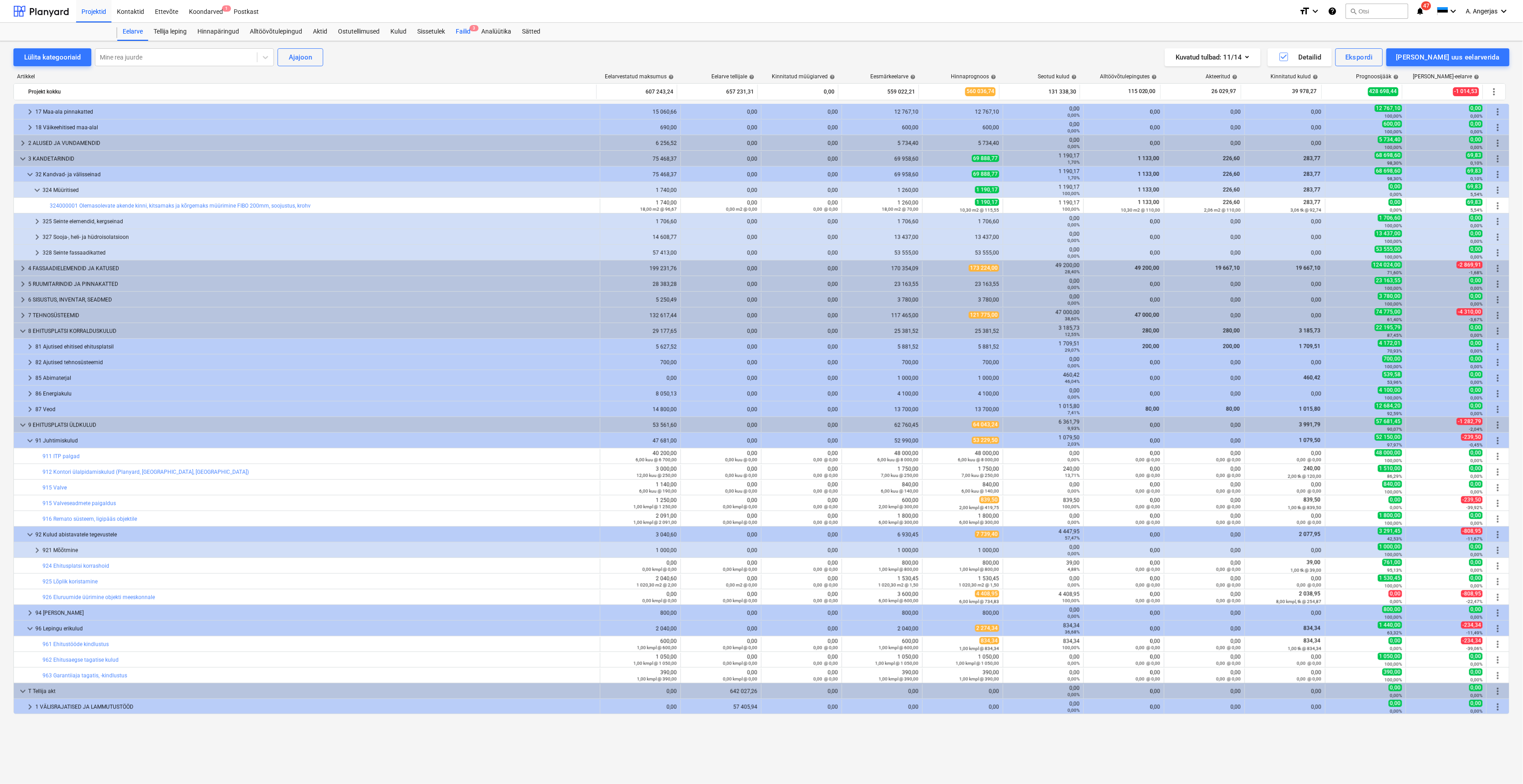
scroll to position [0, 0]
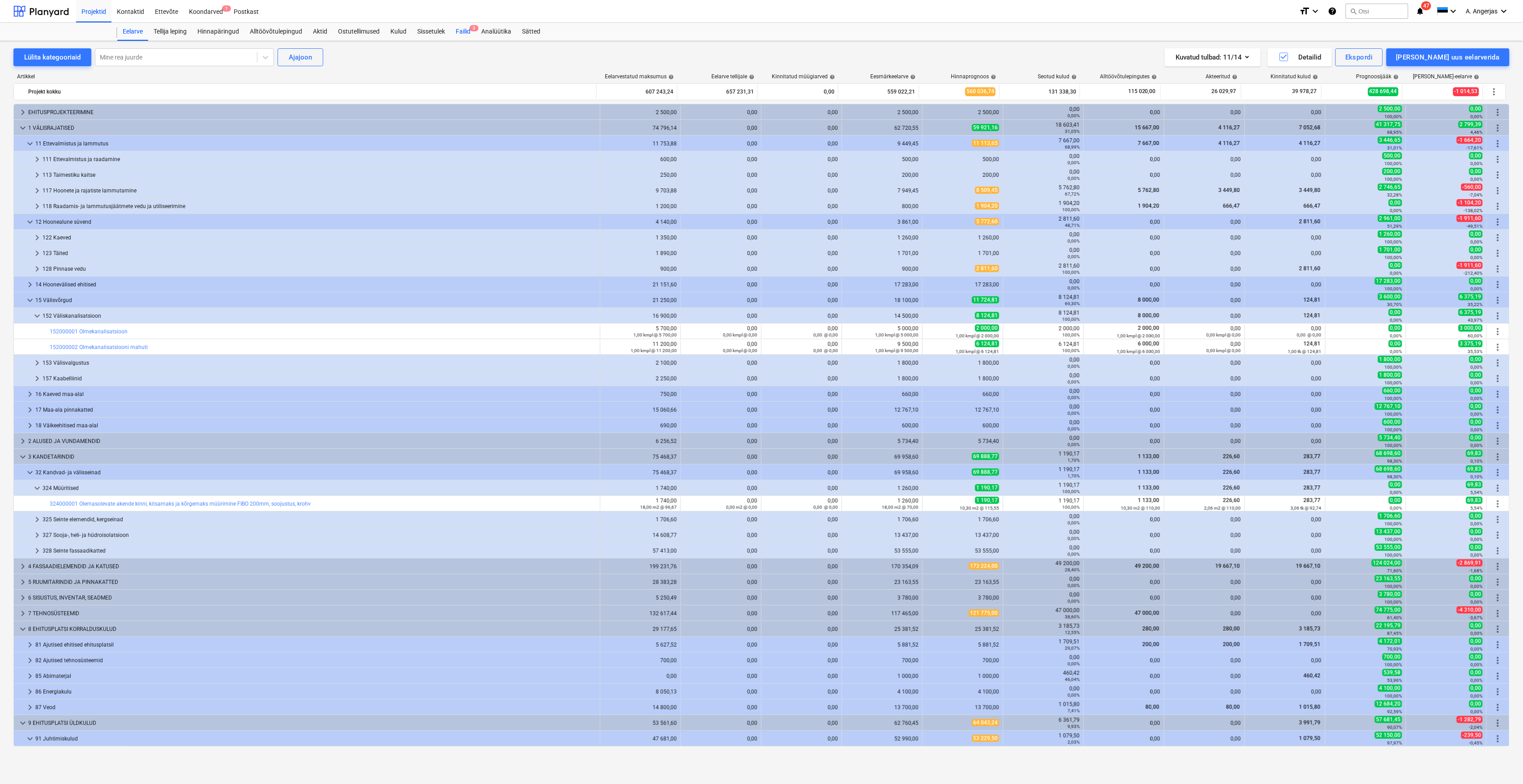
click at [473, 32] on div "Failid 3" at bounding box center [462, 31] width 25 height 18
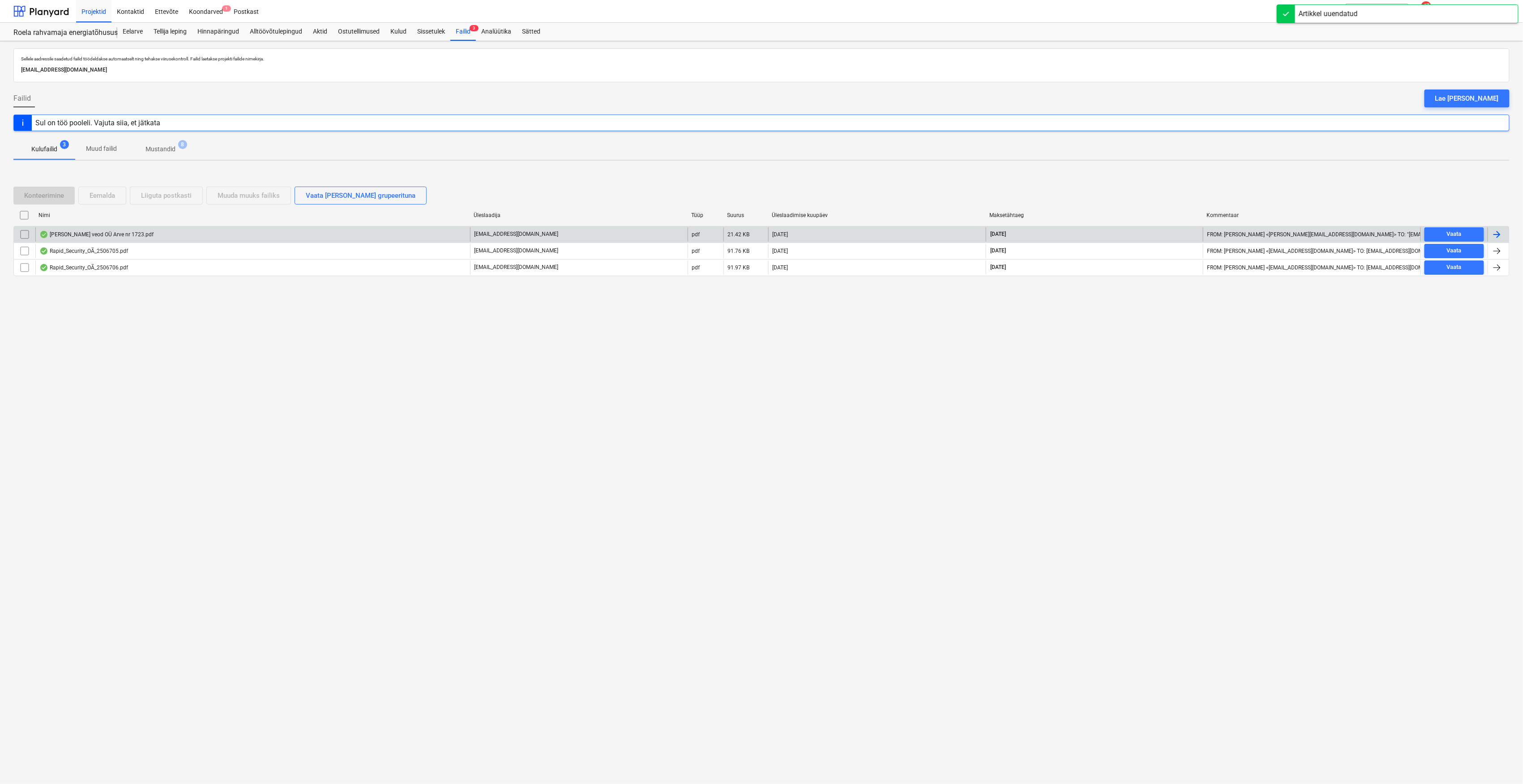
click at [129, 238] on div "[PERSON_NAME] veod OÜ Arve nr 1723.pdf" at bounding box center [253, 234] width 435 height 14
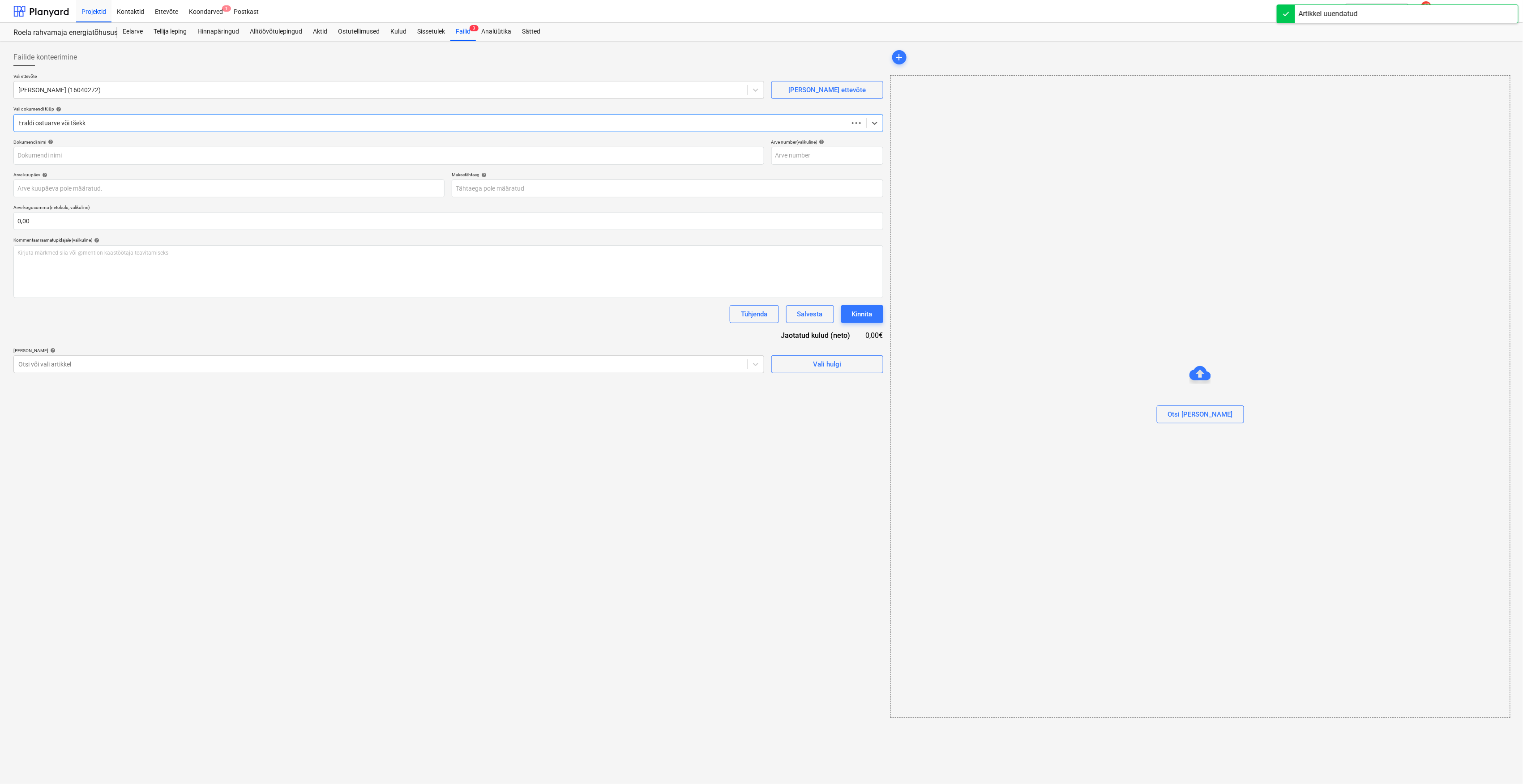
type input "1723"
type input "[DATE]"
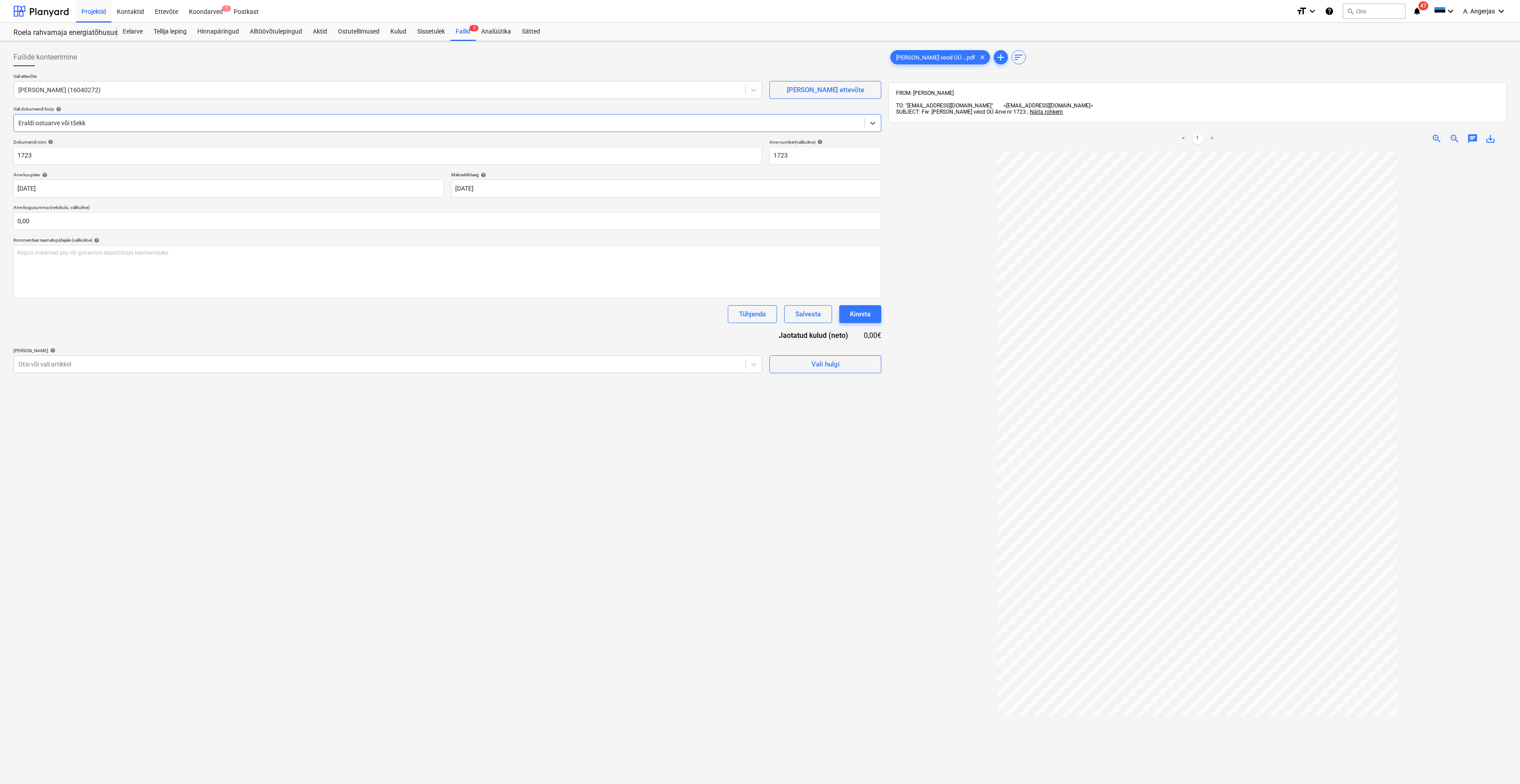
click at [790, 354] on div "Vali hulgi" at bounding box center [825, 360] width 112 height 25
click at [414, 228] on input "text" at bounding box center [447, 221] width 868 height 18
type input "599,60"
click at [809, 382] on span "Vali hulgi" at bounding box center [825, 386] width 90 height 12
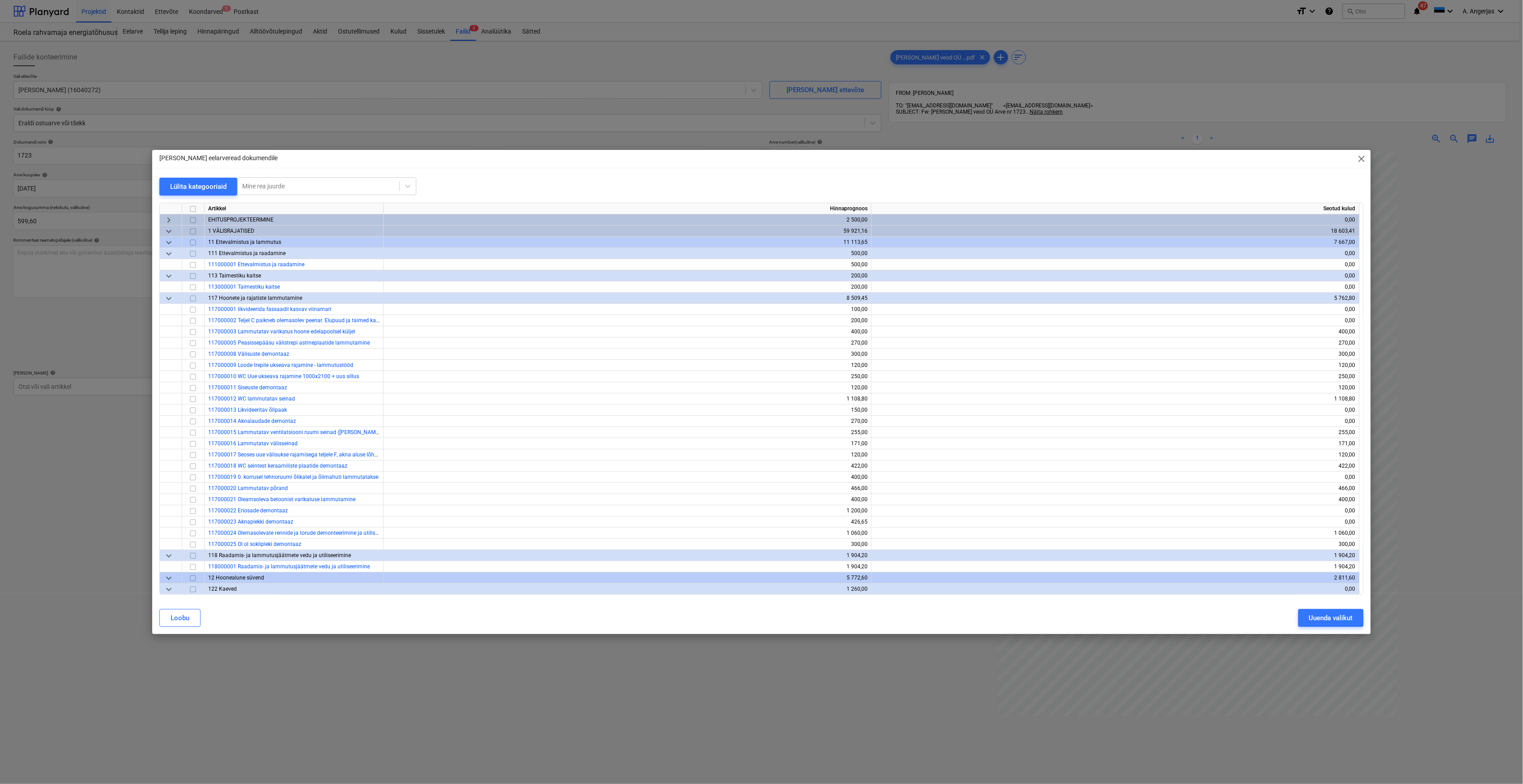
click at [170, 241] on span "keyboard_arrow_down" at bounding box center [169, 243] width 11 height 11
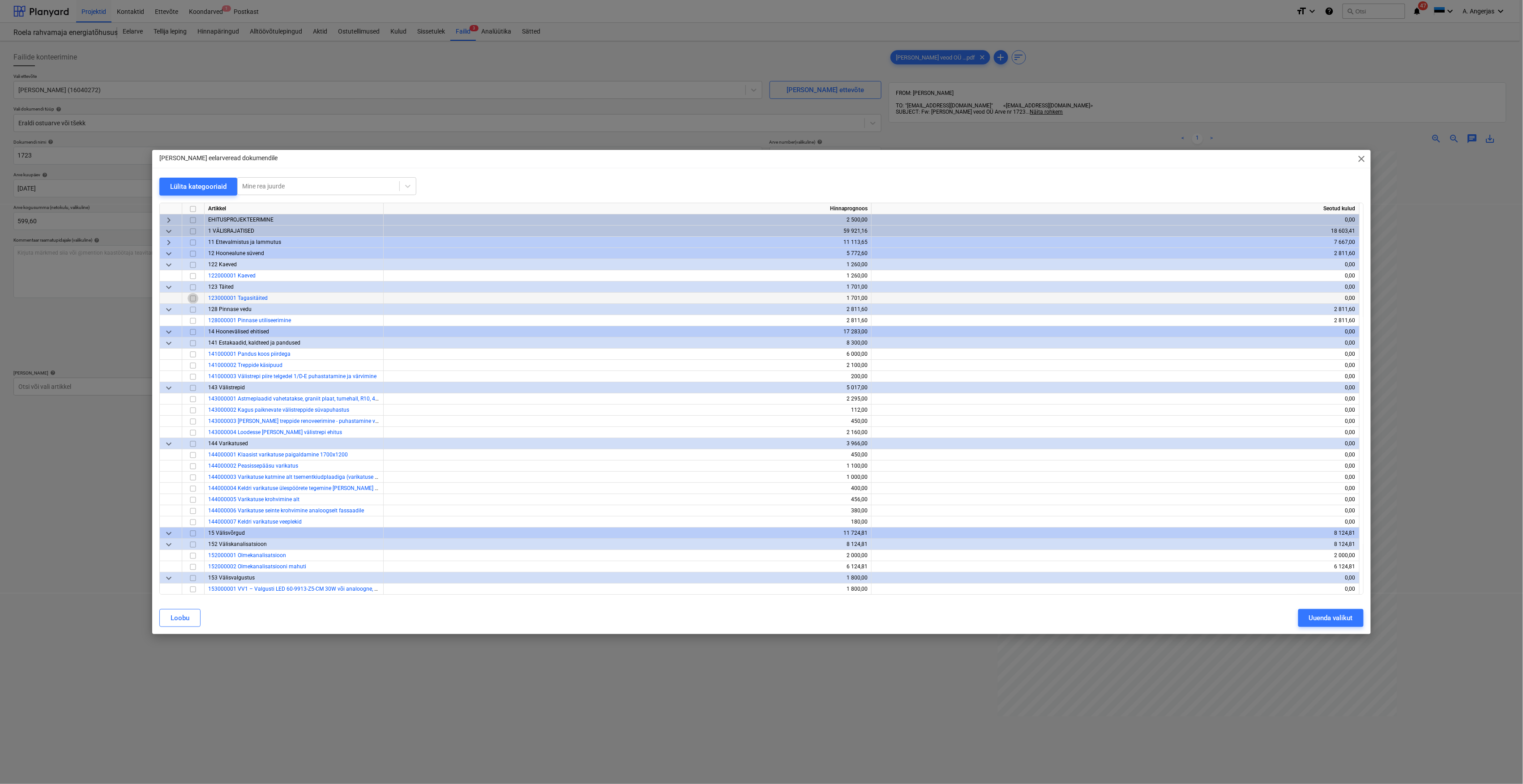
click at [192, 301] on input "checkbox" at bounding box center [193, 299] width 11 height 11
click at [1334, 620] on div "Uuenda valikut" at bounding box center [1331, 617] width 44 height 12
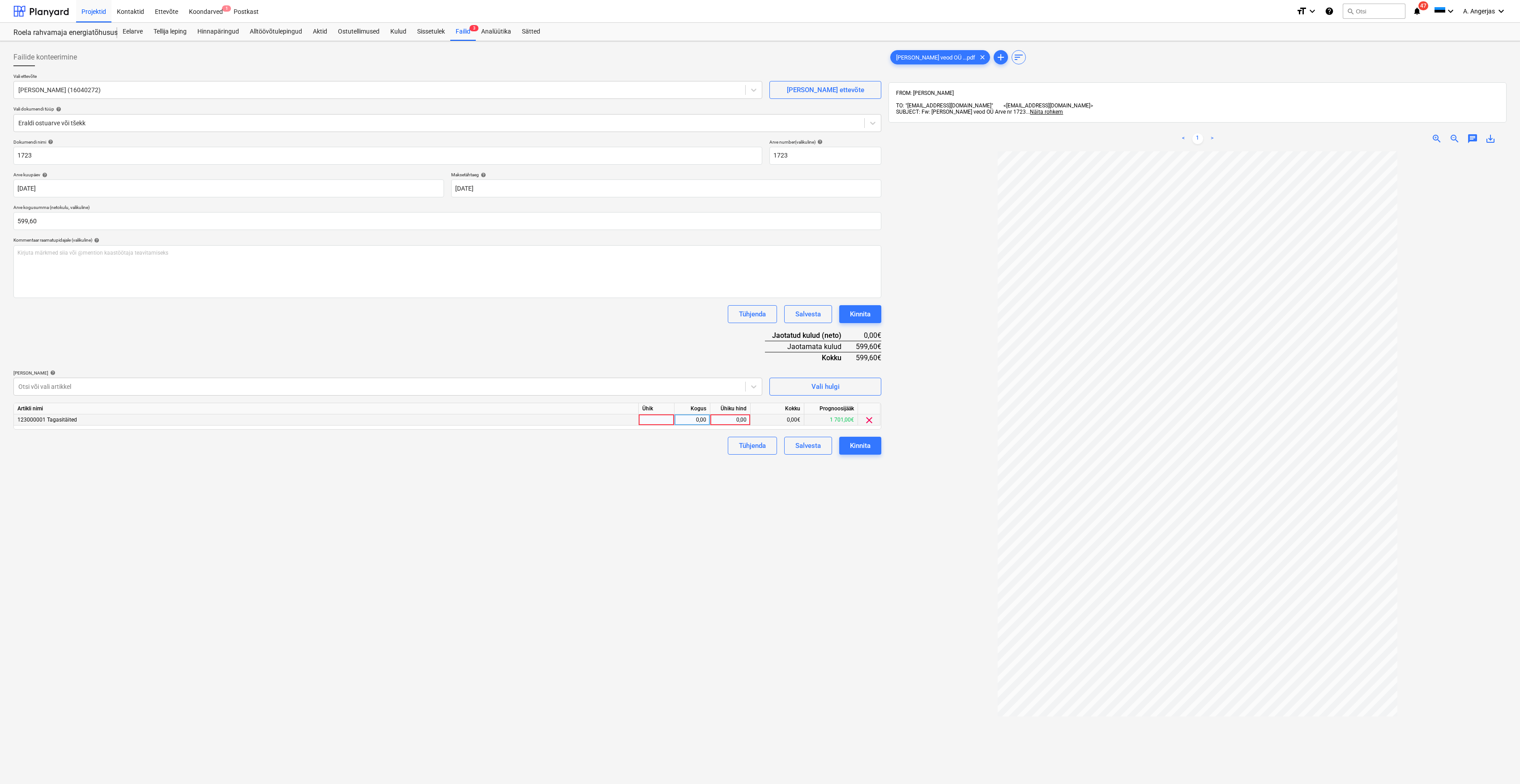
click at [648, 416] on div at bounding box center [656, 420] width 36 height 11
type input "tk"
click at [706, 422] on div "0,00" at bounding box center [692, 420] width 28 height 11
click at [733, 419] on div "0,00" at bounding box center [730, 420] width 33 height 11
type input "599,60"
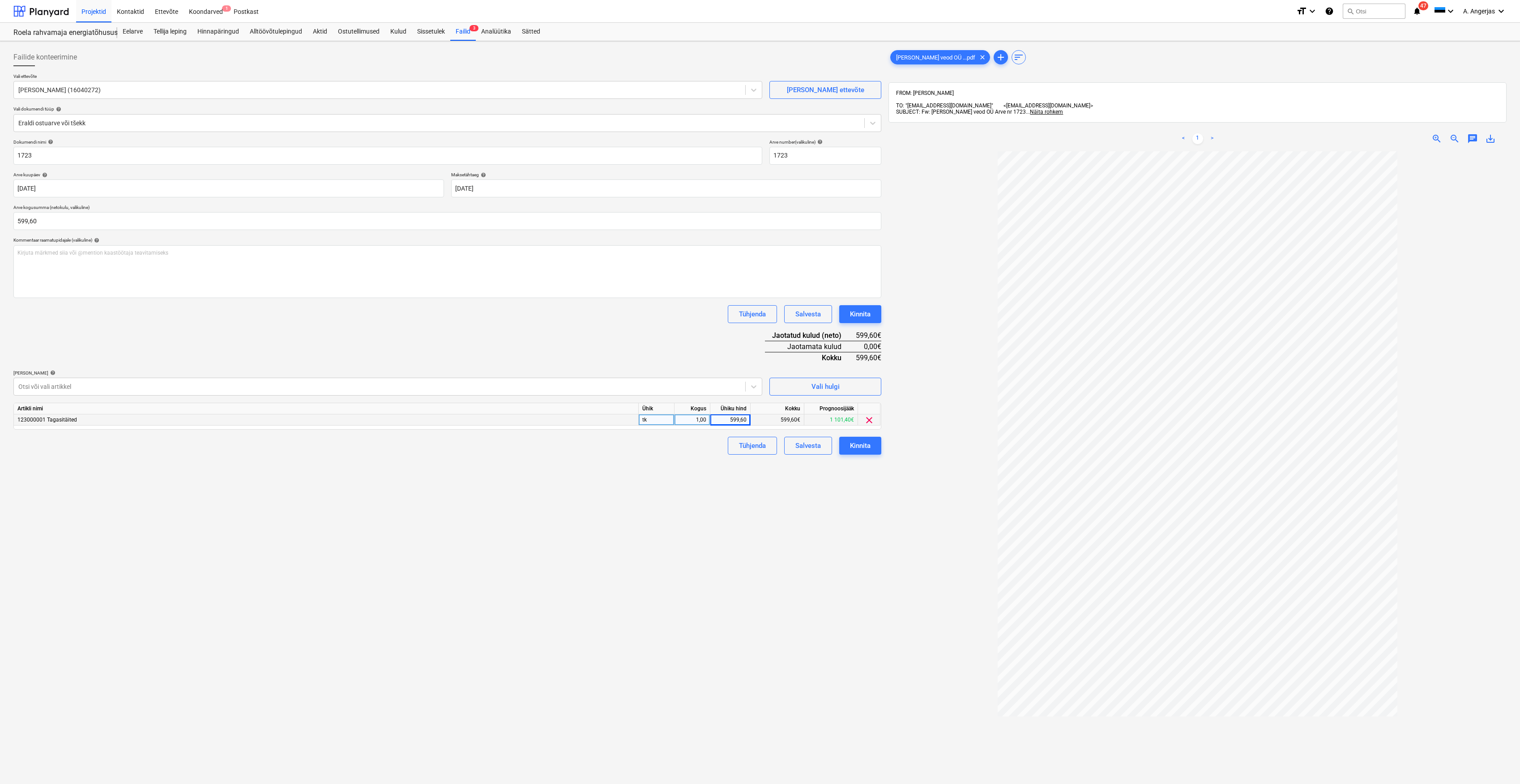
click at [837, 478] on div "Failide konteerimine Vali ettevõte [PERSON_NAME] OÜ (16040272) [PERSON_NAME] uu…" at bounding box center [447, 478] width 875 height 869
click at [868, 448] on div "Kinnita" at bounding box center [860, 445] width 21 height 12
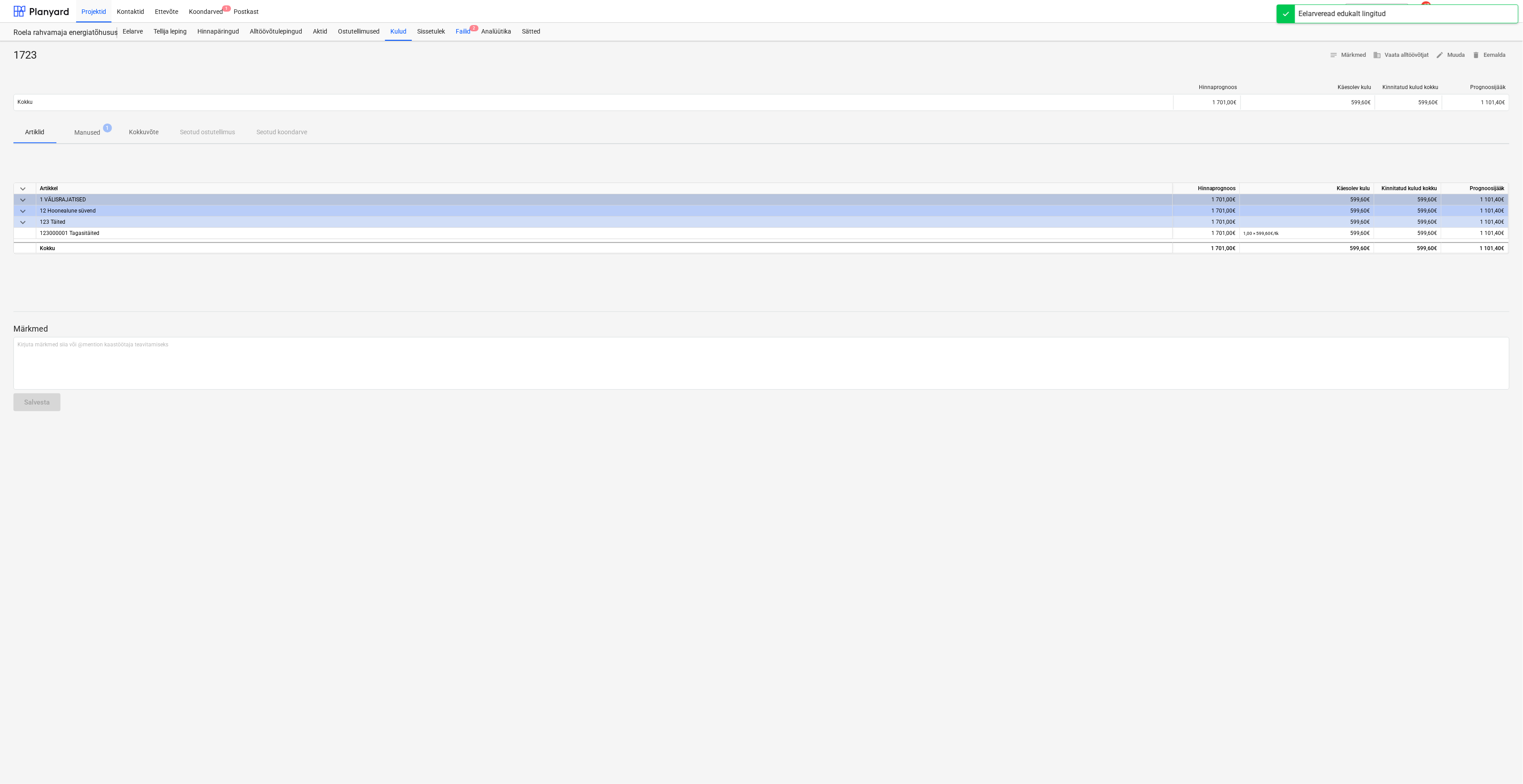
click at [464, 31] on div "Failid 2" at bounding box center [462, 31] width 25 height 18
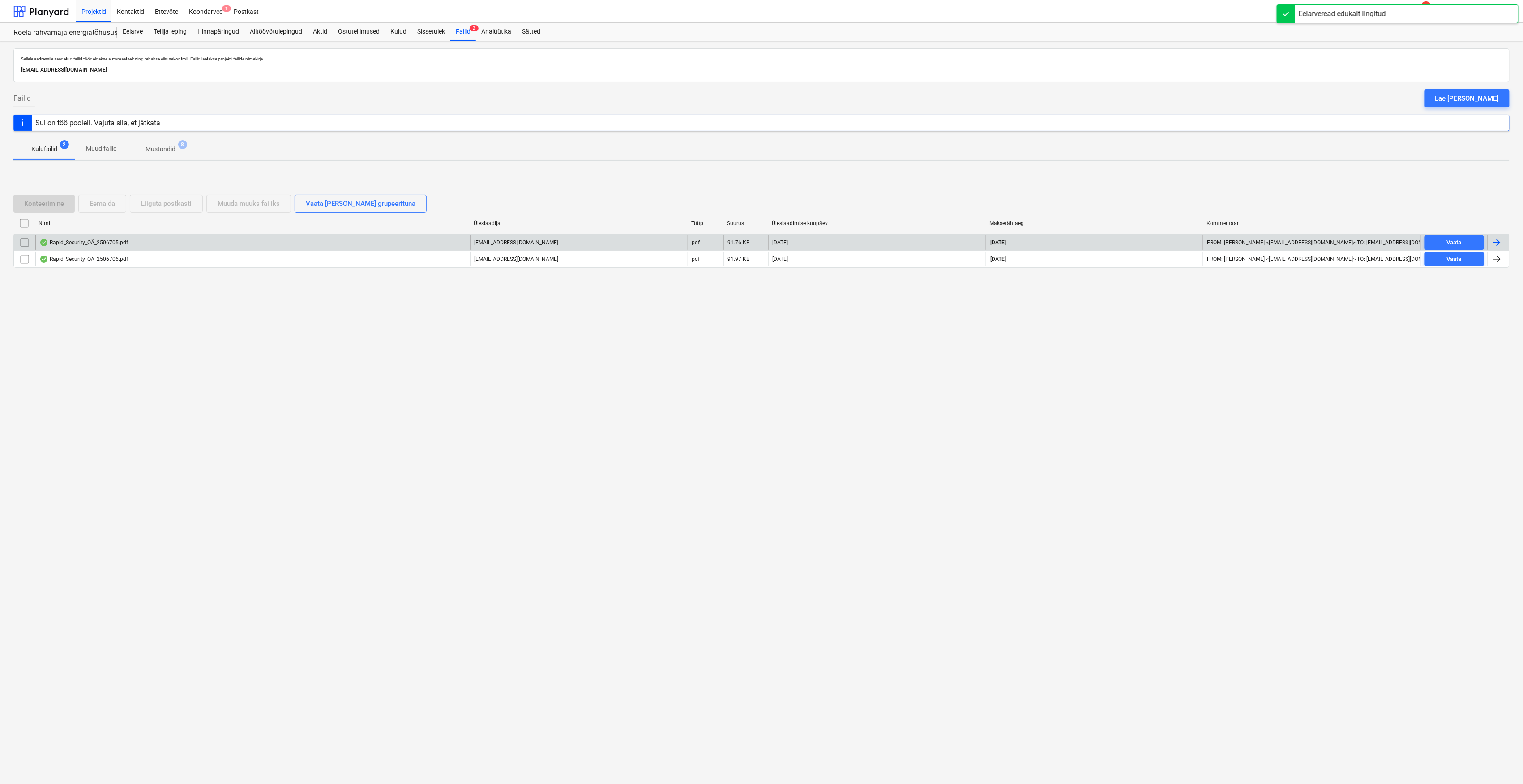
click at [150, 243] on div "Rapid_Security_OÃ_2506705.pdf" at bounding box center [253, 242] width 435 height 14
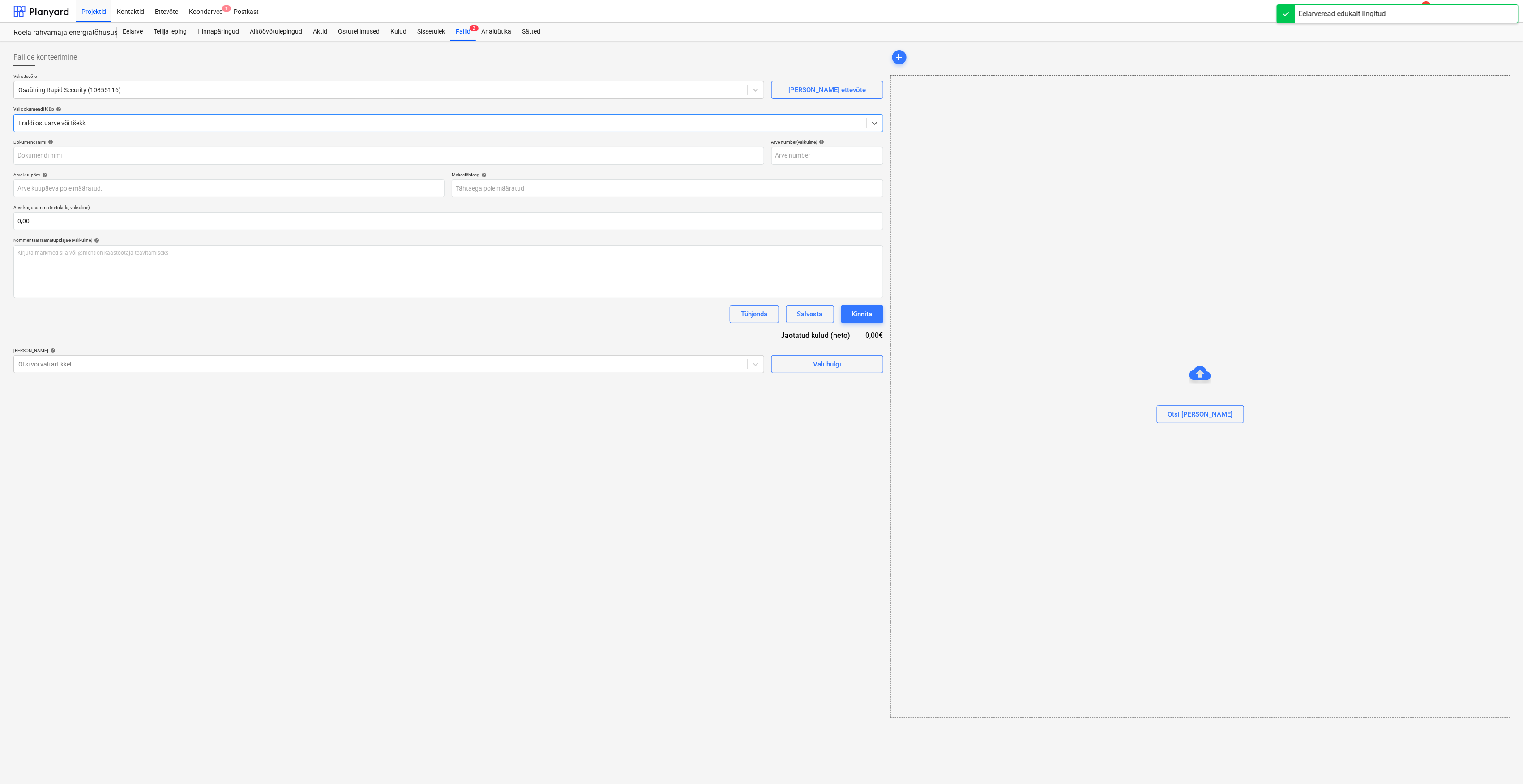
type input "2506705"
type input "[DATE]"
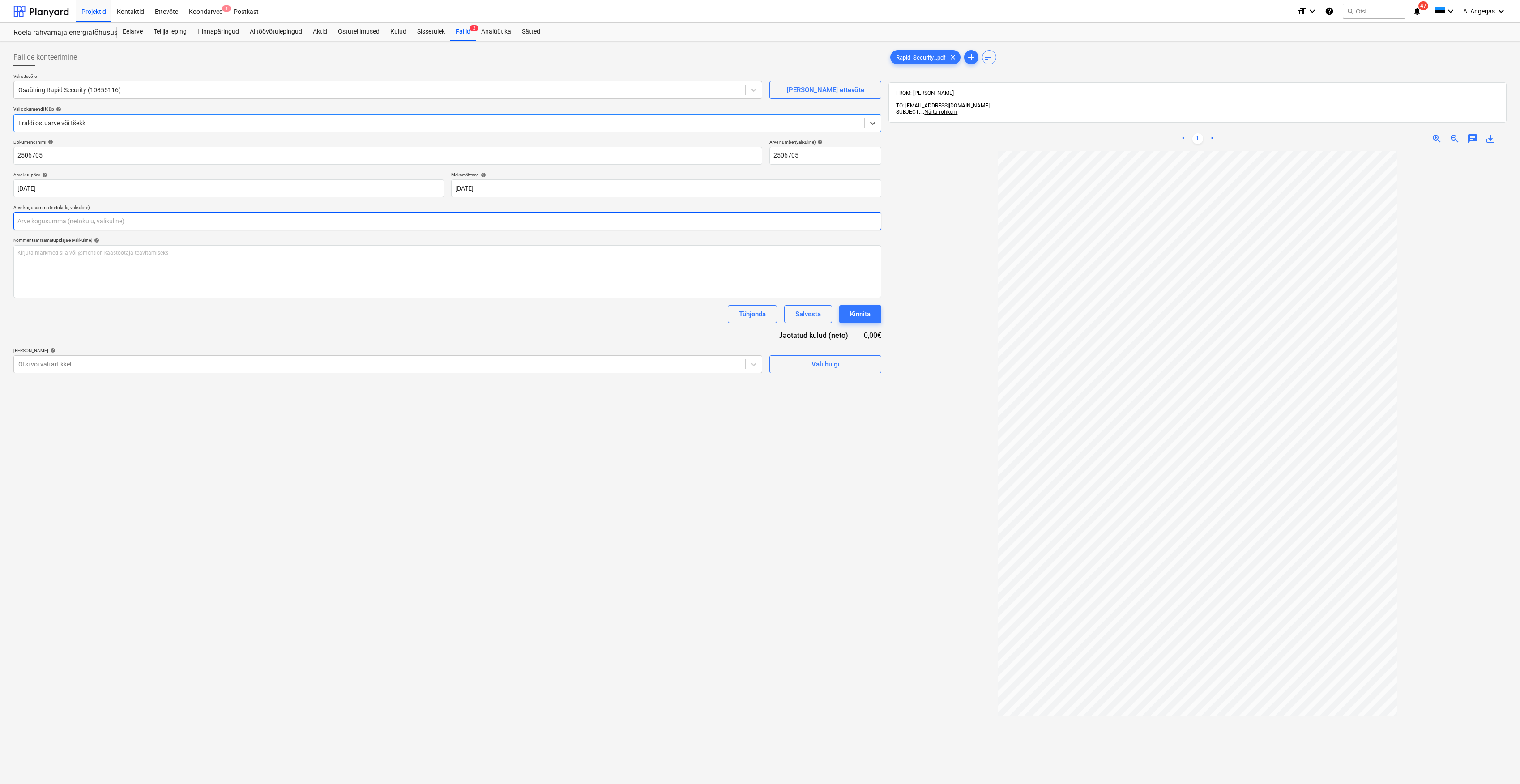
click at [82, 222] on input "text" at bounding box center [447, 221] width 868 height 18
click at [163, 426] on div "Failide konteerimine Vali ettevõte Osaühing Rapid Security (10855116) [PERSON_N…" at bounding box center [447, 478] width 875 height 869
click at [73, 226] on input "205,19" at bounding box center [447, 221] width 868 height 18
type input "205,16"
click at [295, 556] on div "Failide konteerimine Vali ettevõte Osaühing Rapid Security (10855116) [PERSON_N…" at bounding box center [447, 478] width 875 height 869
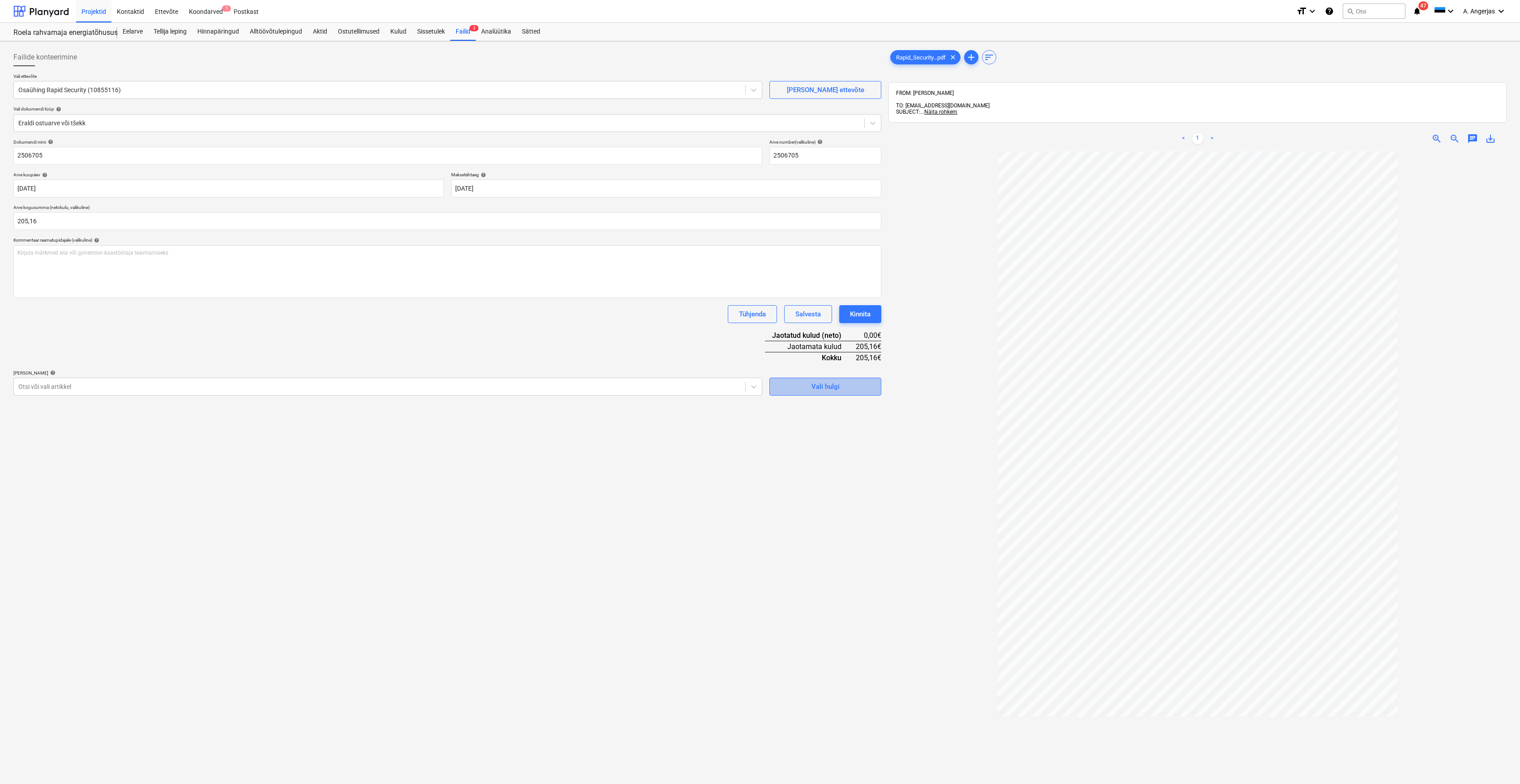
click at [867, 390] on span "Vali hulgi" at bounding box center [825, 386] width 90 height 12
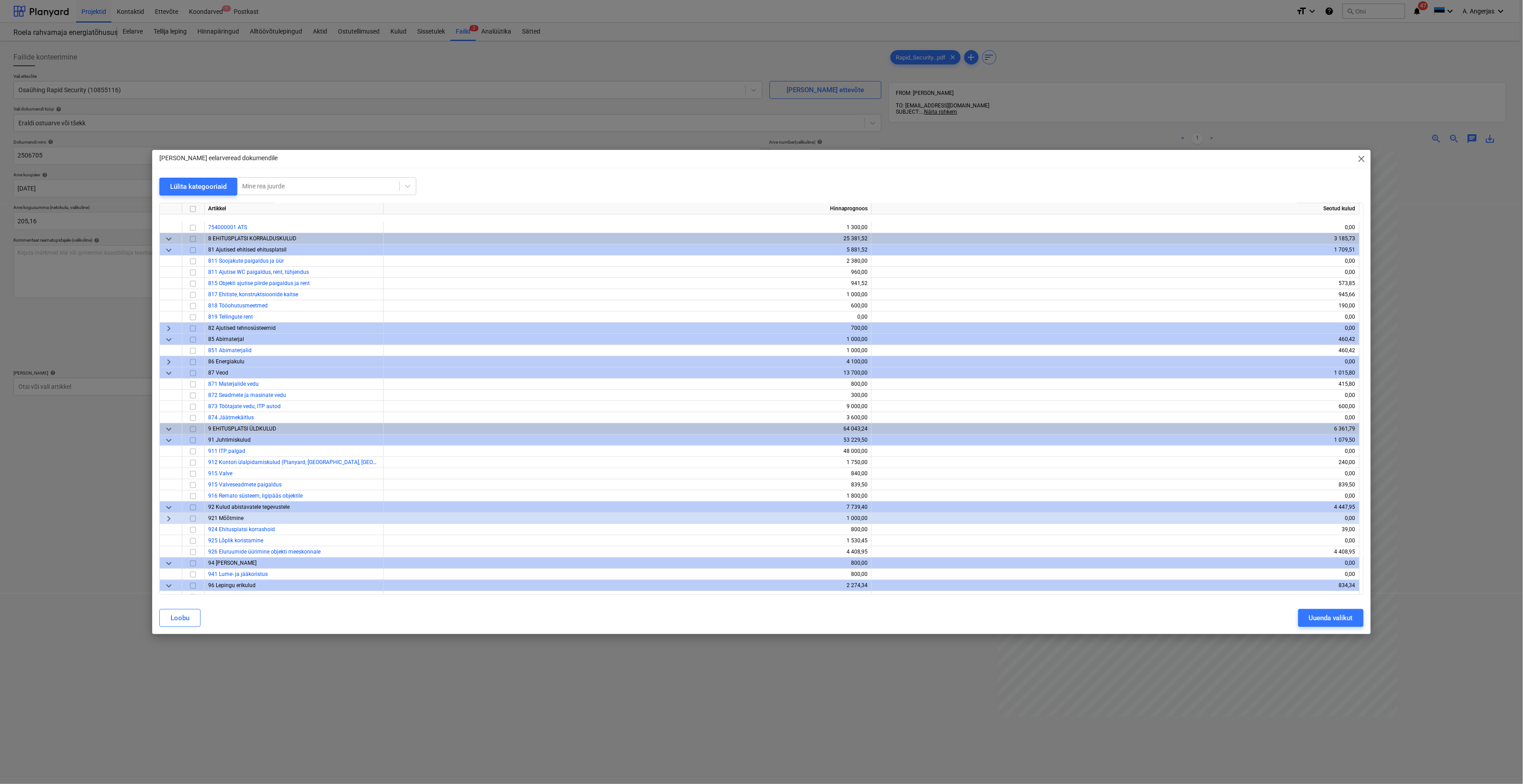
scroll to position [2461, 0]
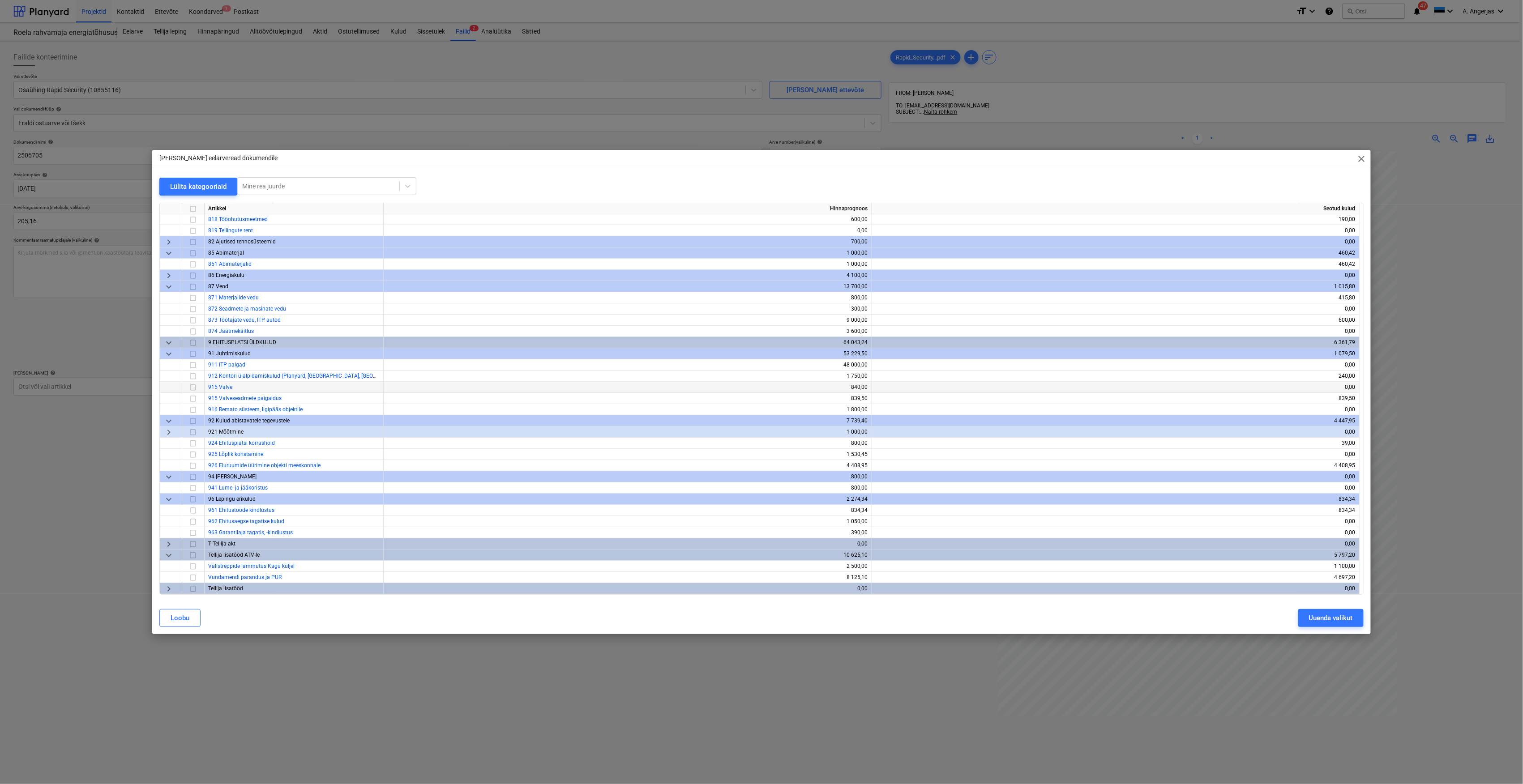
click at [191, 386] on input "checkbox" at bounding box center [193, 388] width 11 height 11
click at [1338, 623] on div "Uuenda valikut" at bounding box center [1331, 617] width 44 height 12
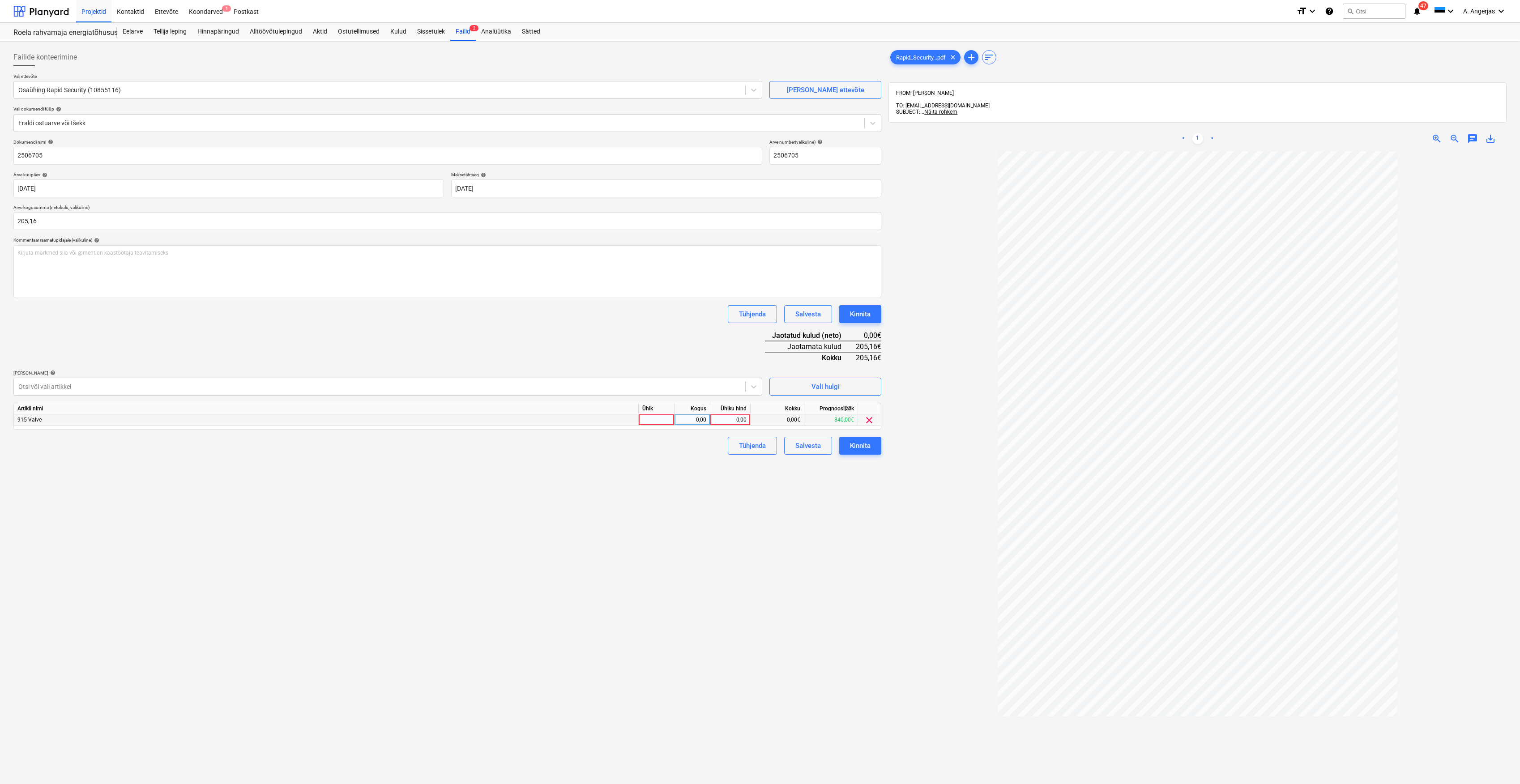
click at [642, 418] on div at bounding box center [656, 420] width 36 height 11
type input "tk"
click at [684, 419] on div "0,00" at bounding box center [692, 420] width 28 height 11
type input "1"
click at [736, 419] on div "0,00" at bounding box center [730, 420] width 33 height 11
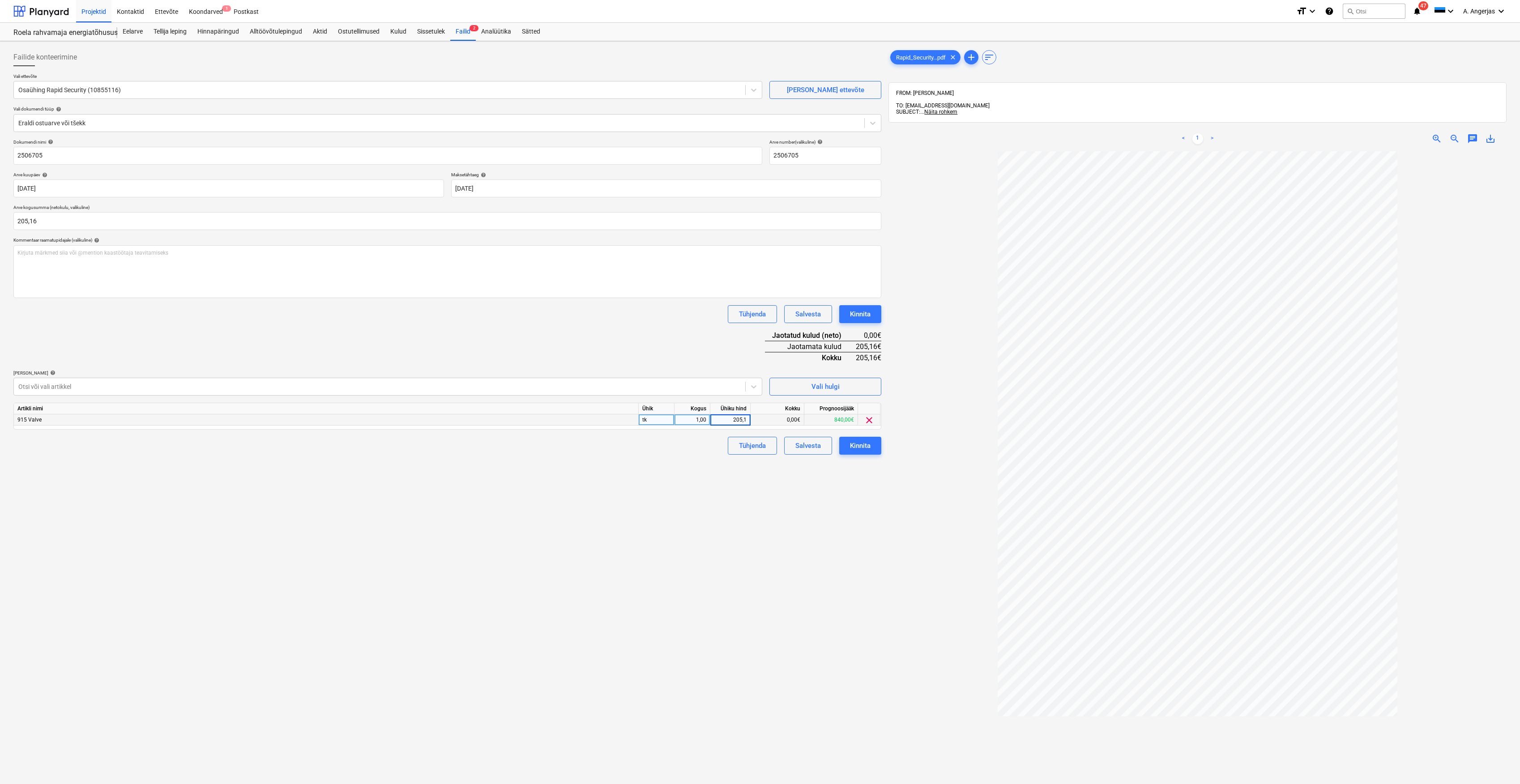
type input "205,16"
click at [716, 493] on div "Failide konteerimine Vali ettevõte Osaühing Rapid Security (10855116) [PERSON_N…" at bounding box center [447, 478] width 875 height 869
click at [871, 448] on button "Kinnita" at bounding box center [860, 446] width 42 height 18
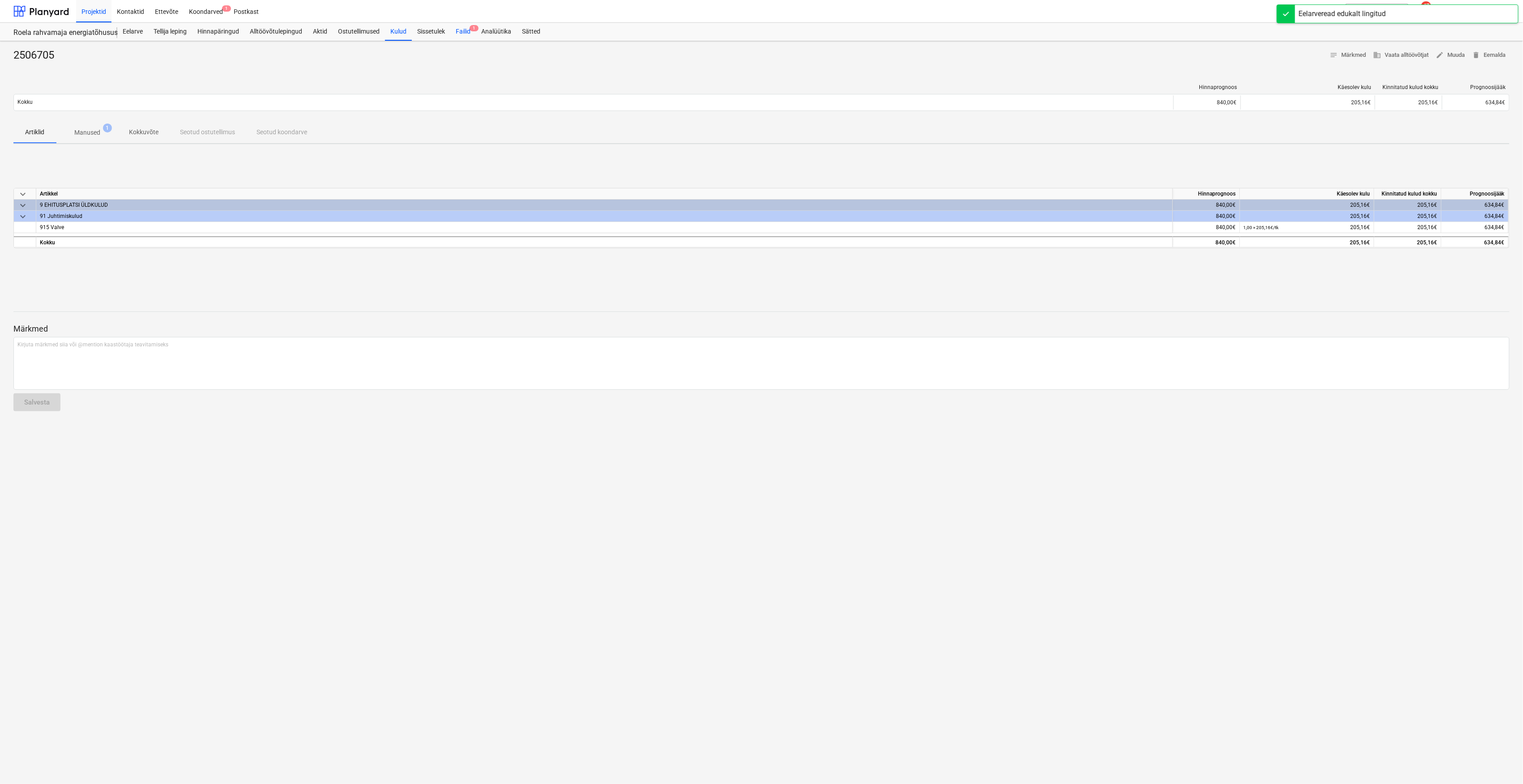
click at [462, 31] on div "Failid 1" at bounding box center [462, 31] width 25 height 18
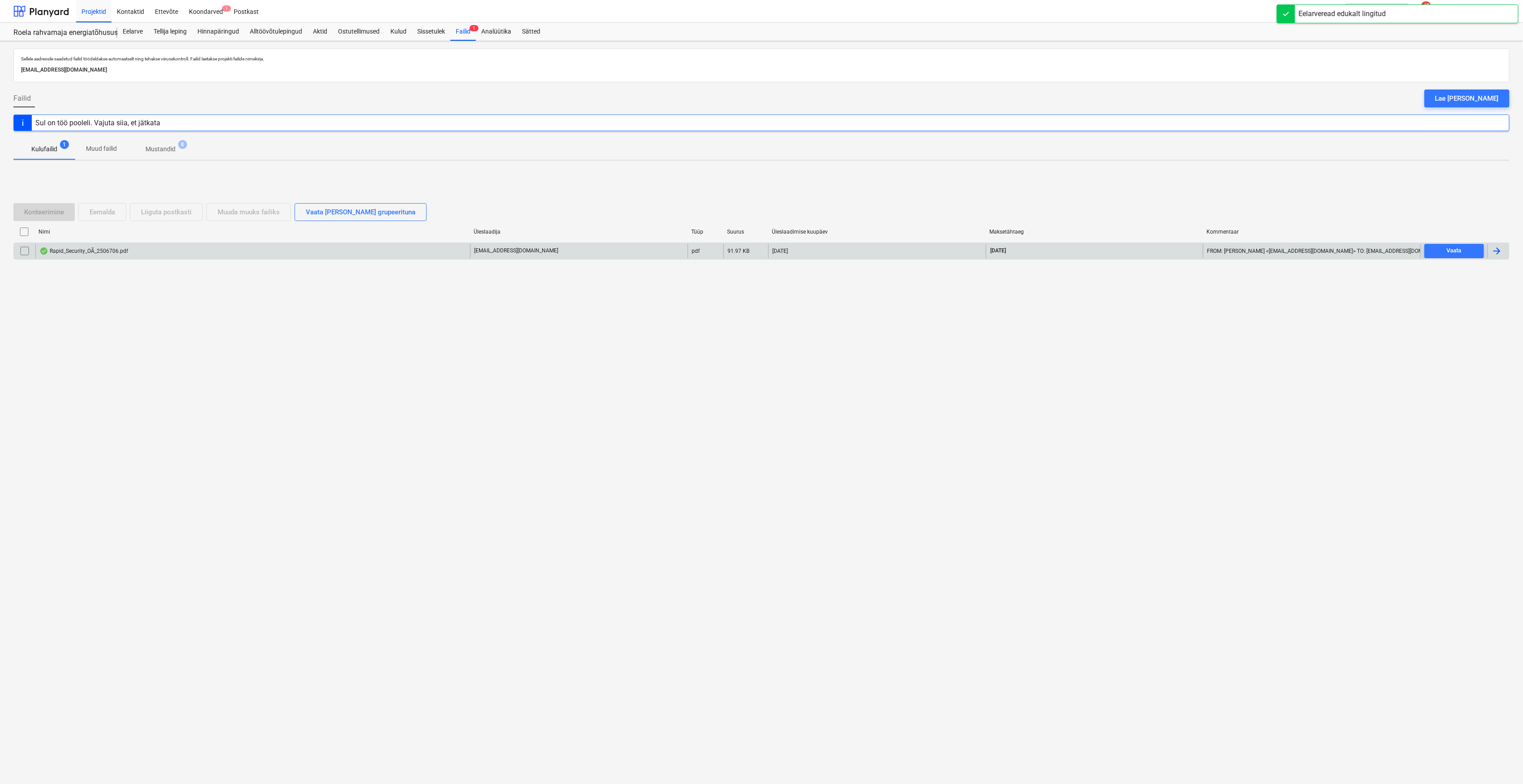
click at [126, 244] on div "Rapid_Security_OÃ_2506706.pdf" at bounding box center [253, 251] width 435 height 14
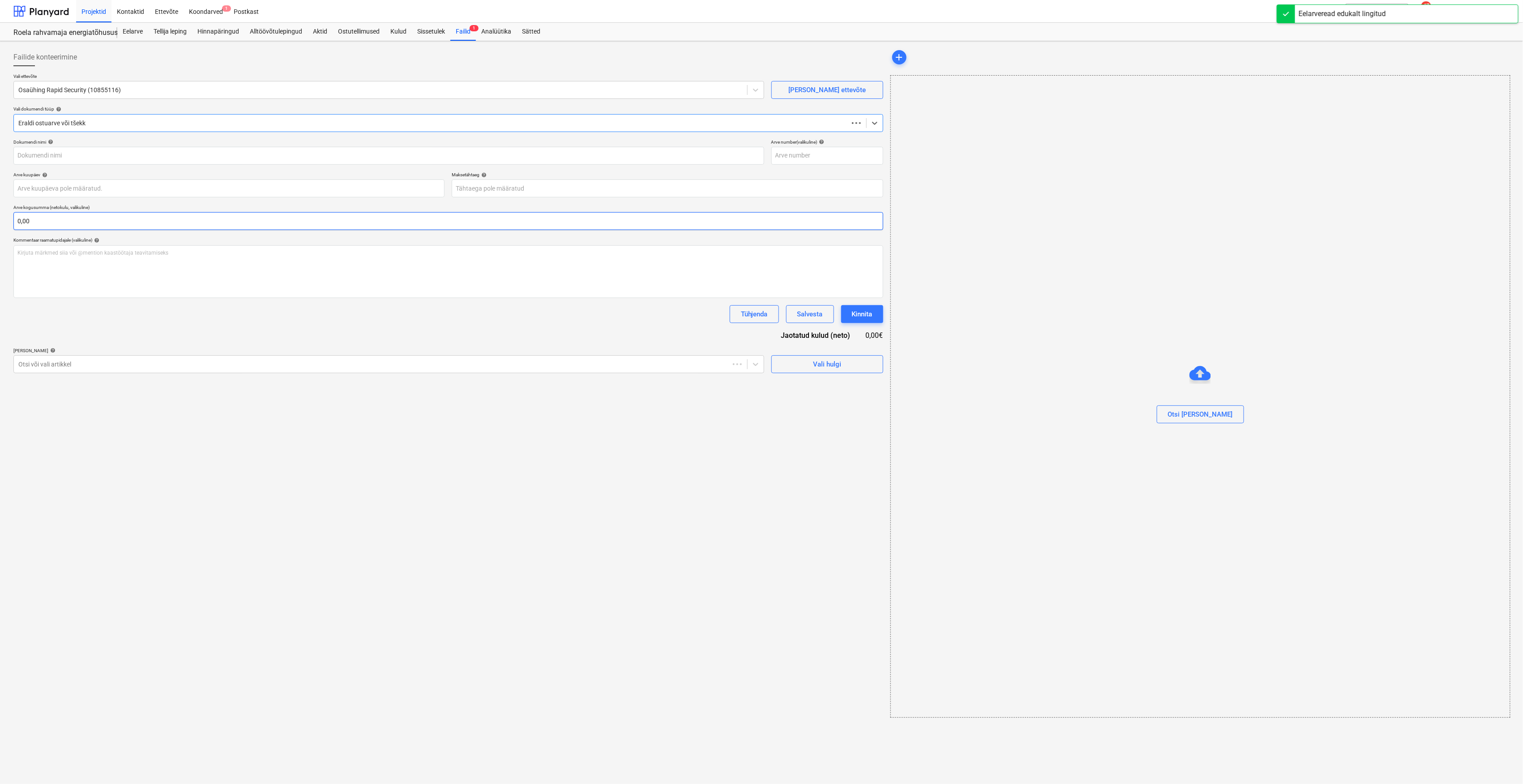
type input "2506706"
type input "[DATE]"
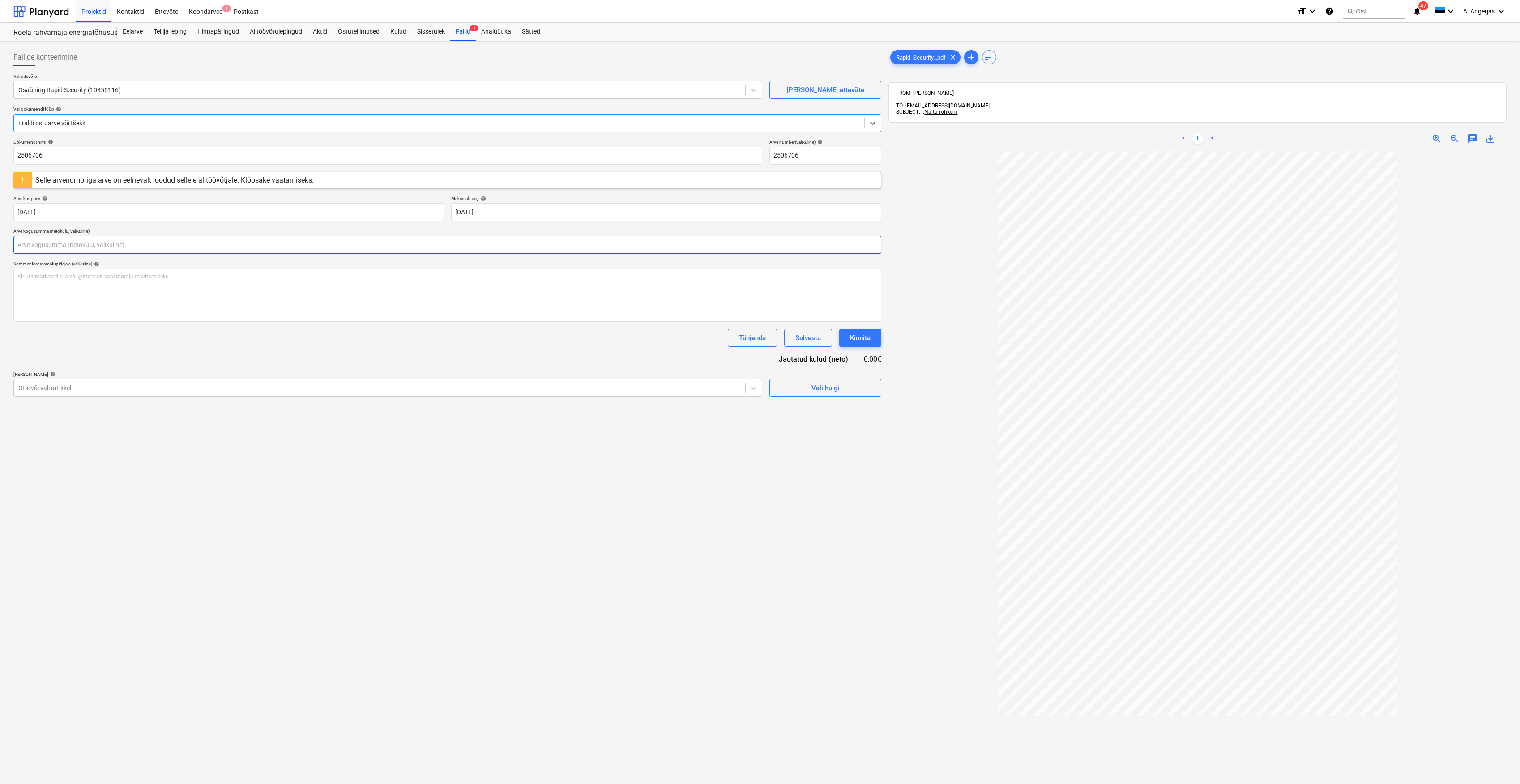
click at [267, 246] on input "text" at bounding box center [447, 245] width 868 height 18
type input "0,00"
click at [81, 157] on input "2506706" at bounding box center [388, 156] width 749 height 18
type input "2506706-paigaldus"
click at [301, 476] on div "Failide konteerimine Vali ettevõte Osaühing Rapid Security (10855116) [PERSON_N…" at bounding box center [447, 478] width 875 height 869
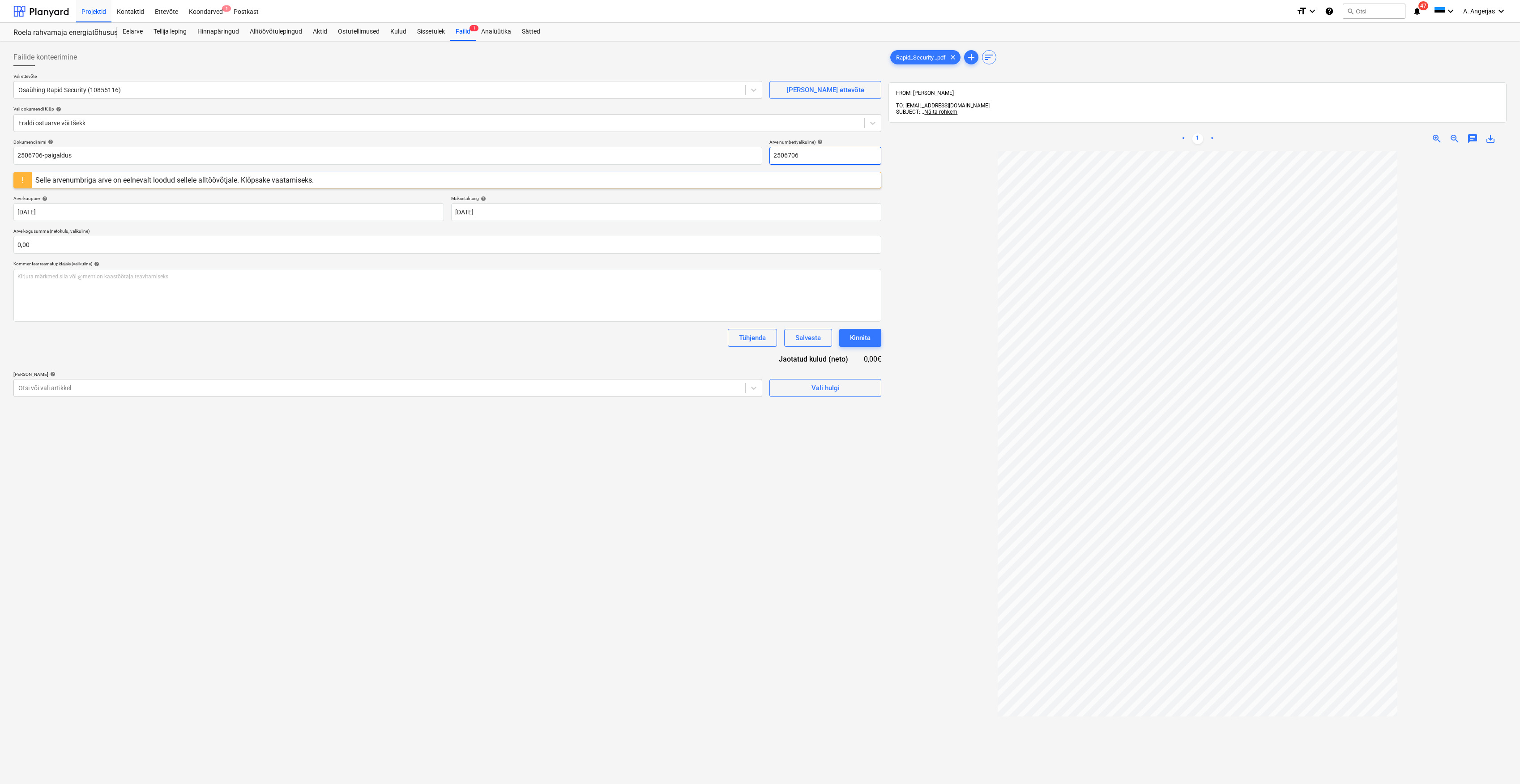
click at [820, 159] on input "2506706" at bounding box center [825, 156] width 112 height 18
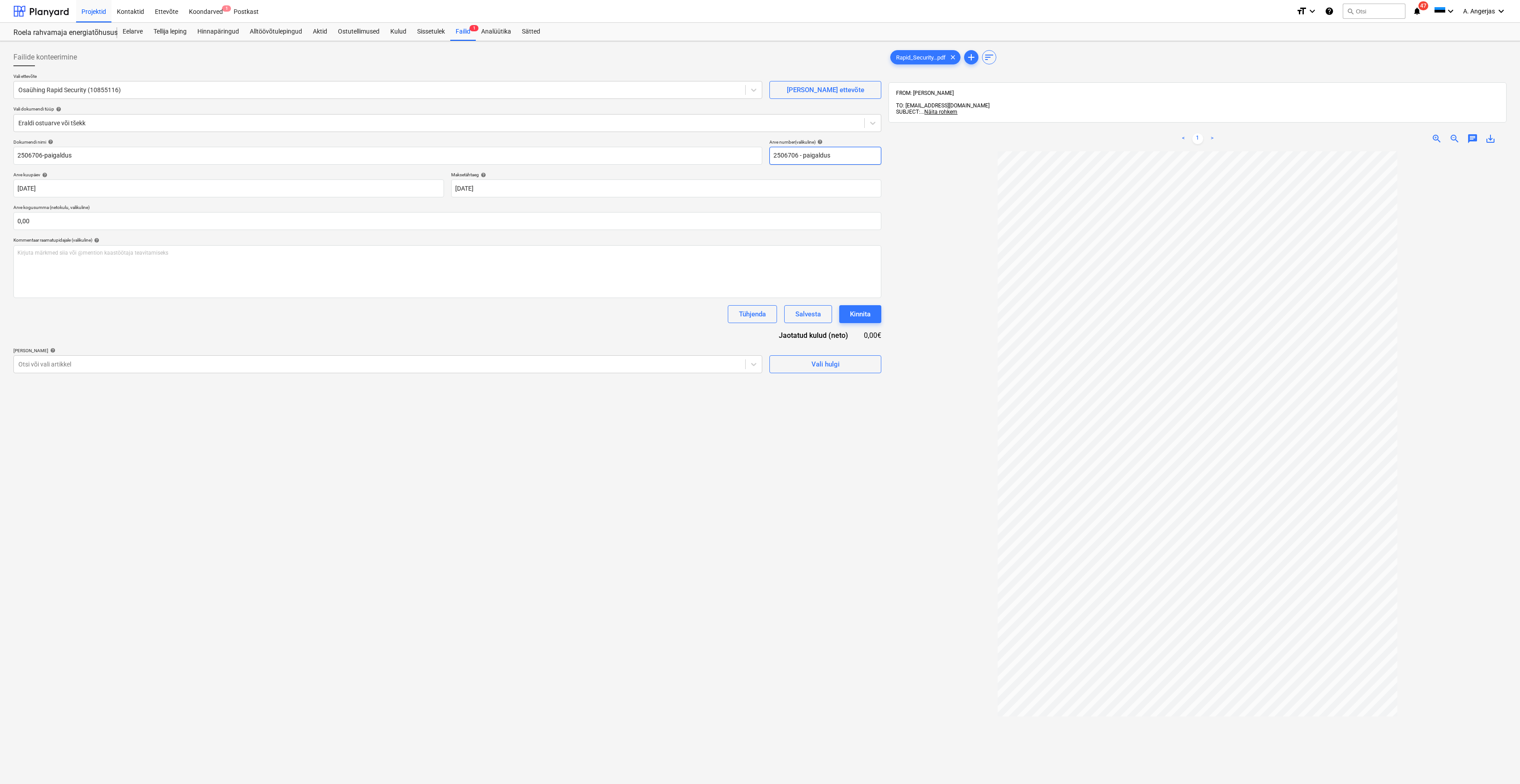
type input "2506706 - paigaldus"
click at [661, 478] on div "Failide konteerimine Vali ettevõte Osaühing Rapid Security (10855116) [PERSON_N…" at bounding box center [447, 478] width 875 height 869
click at [380, 217] on input "text" at bounding box center [447, 221] width 868 height 18
type input "839,50"
click at [831, 388] on div "Vali hulgi" at bounding box center [825, 386] width 28 height 12
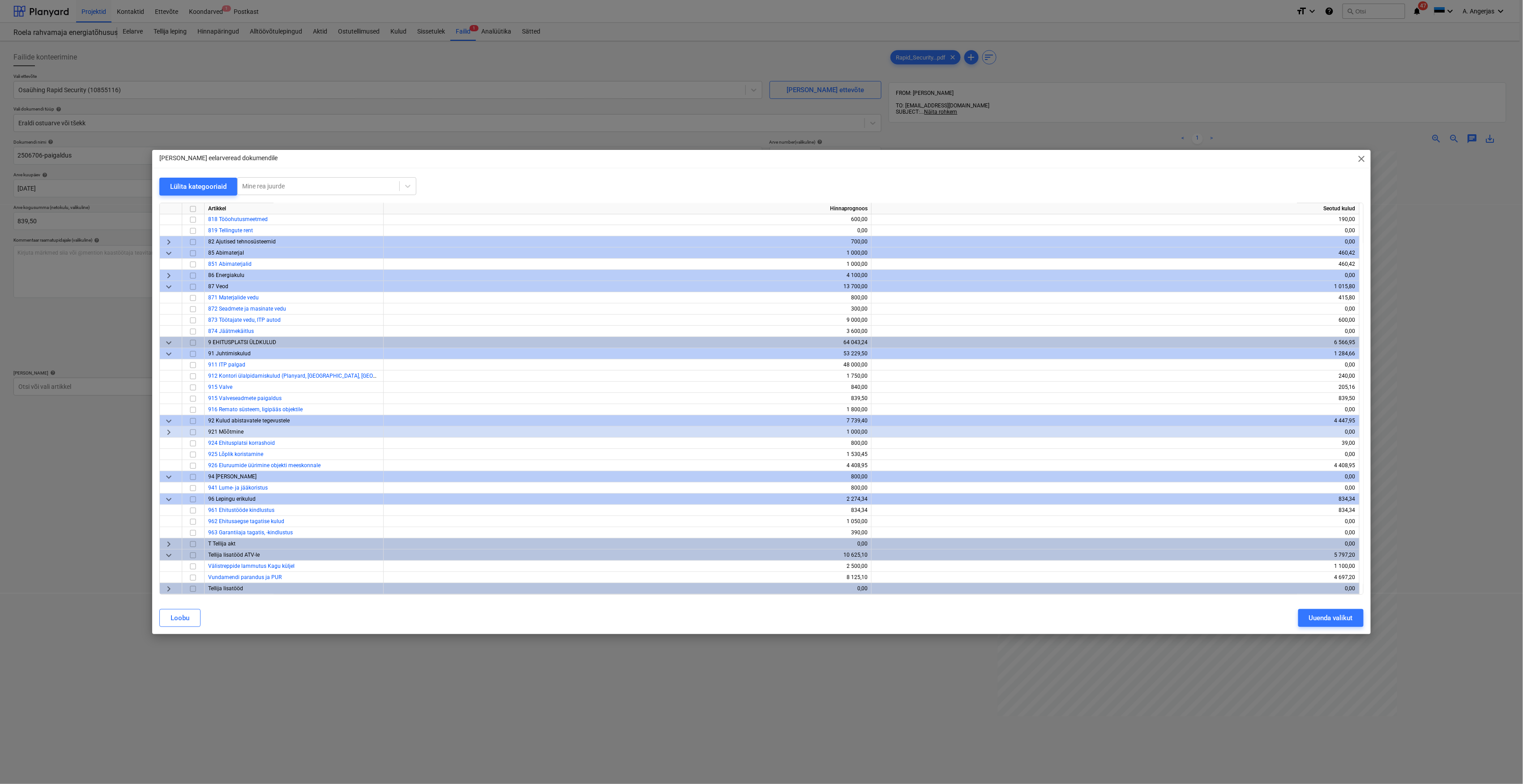
scroll to position [2402, 0]
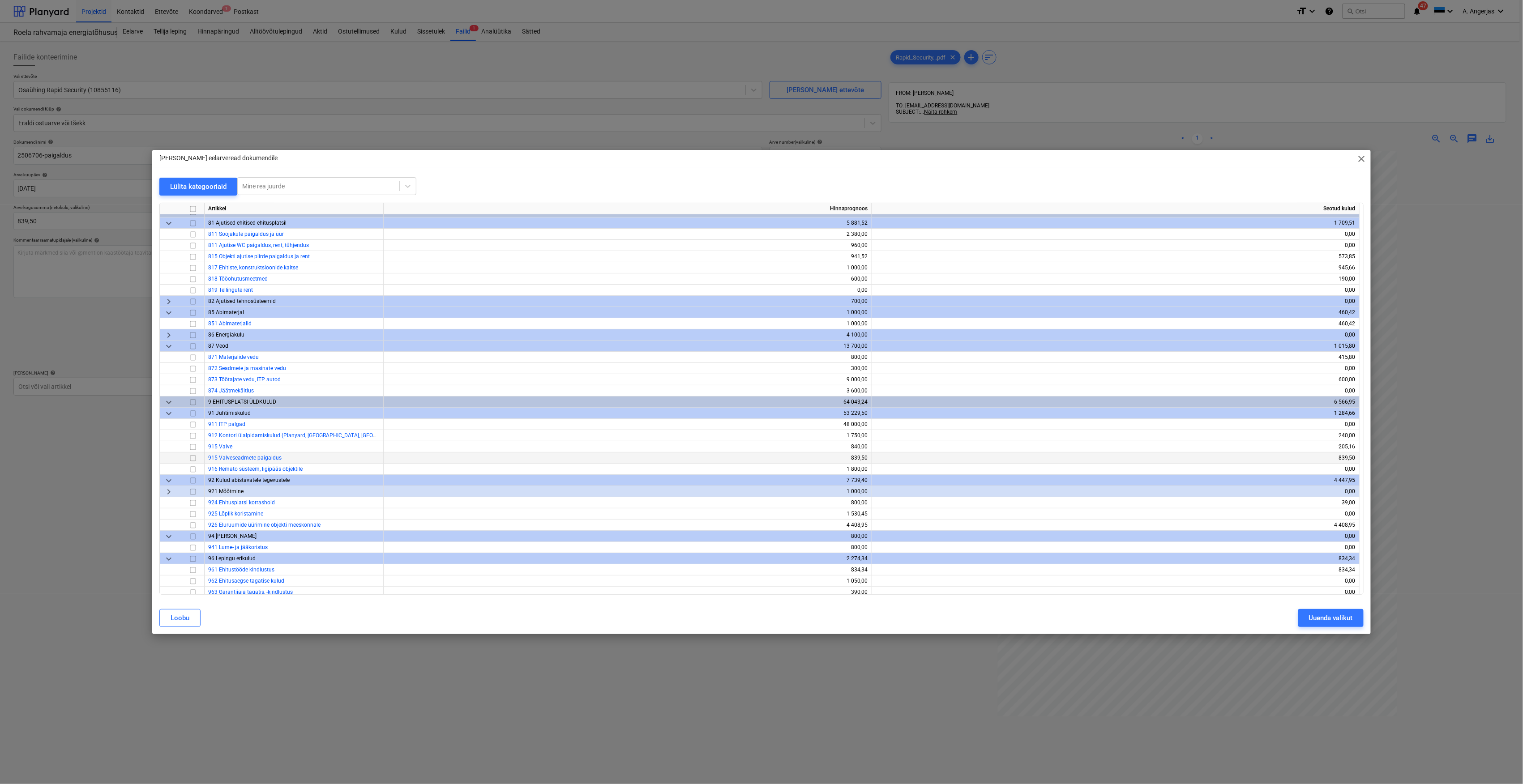
click at [191, 460] on input "checkbox" at bounding box center [193, 458] width 11 height 11
click at [1333, 621] on div "Uuenda valikut" at bounding box center [1331, 617] width 44 height 12
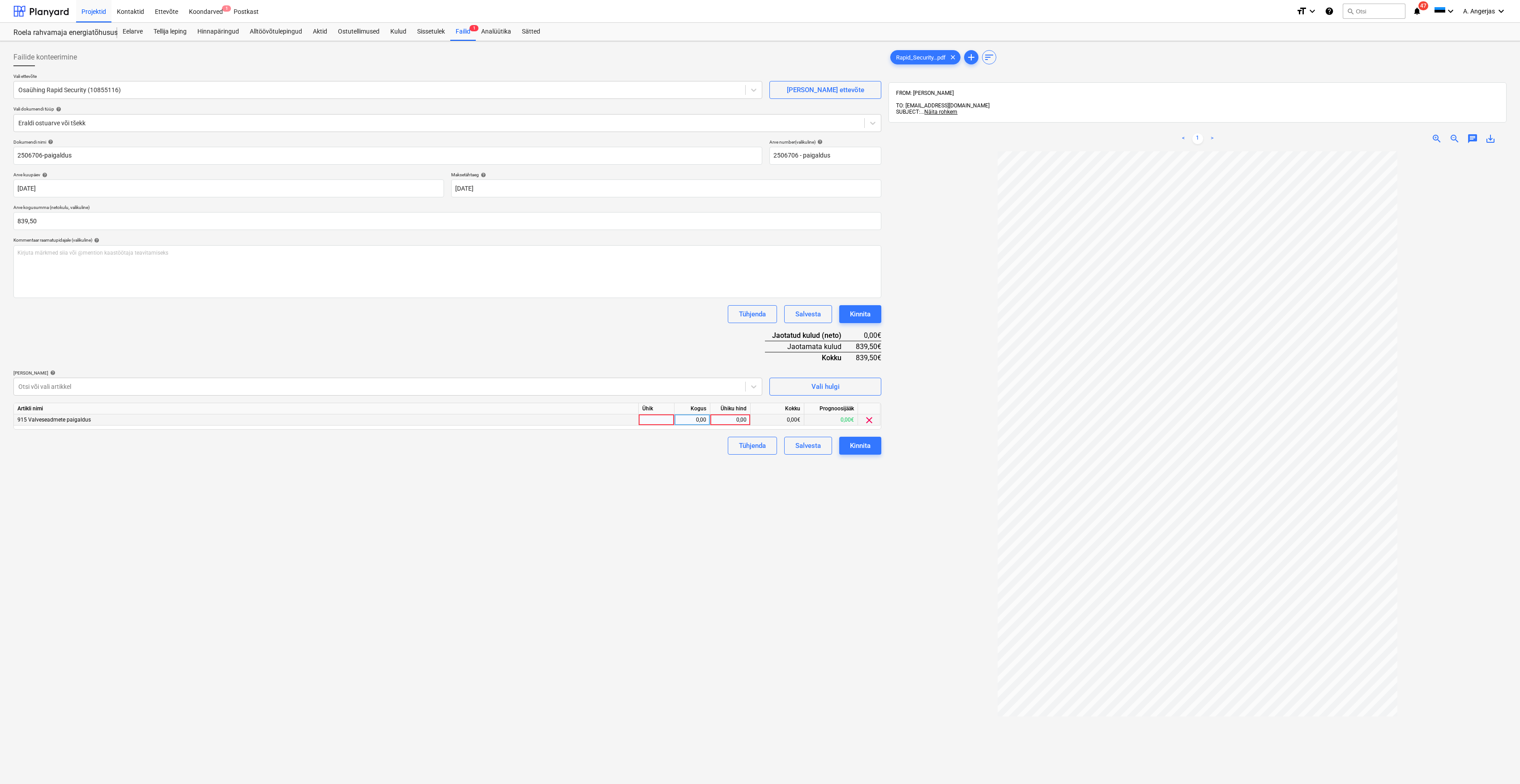
click at [654, 419] on div at bounding box center [656, 420] width 36 height 11
type input "t"
click at [652, 470] on div "Failide konteerimine Vali ettevõte Osaühing Rapid Security (10855116) [PERSON_N…" at bounding box center [447, 478] width 875 height 869
click at [399, 29] on div "Kulud" at bounding box center [398, 31] width 27 height 18
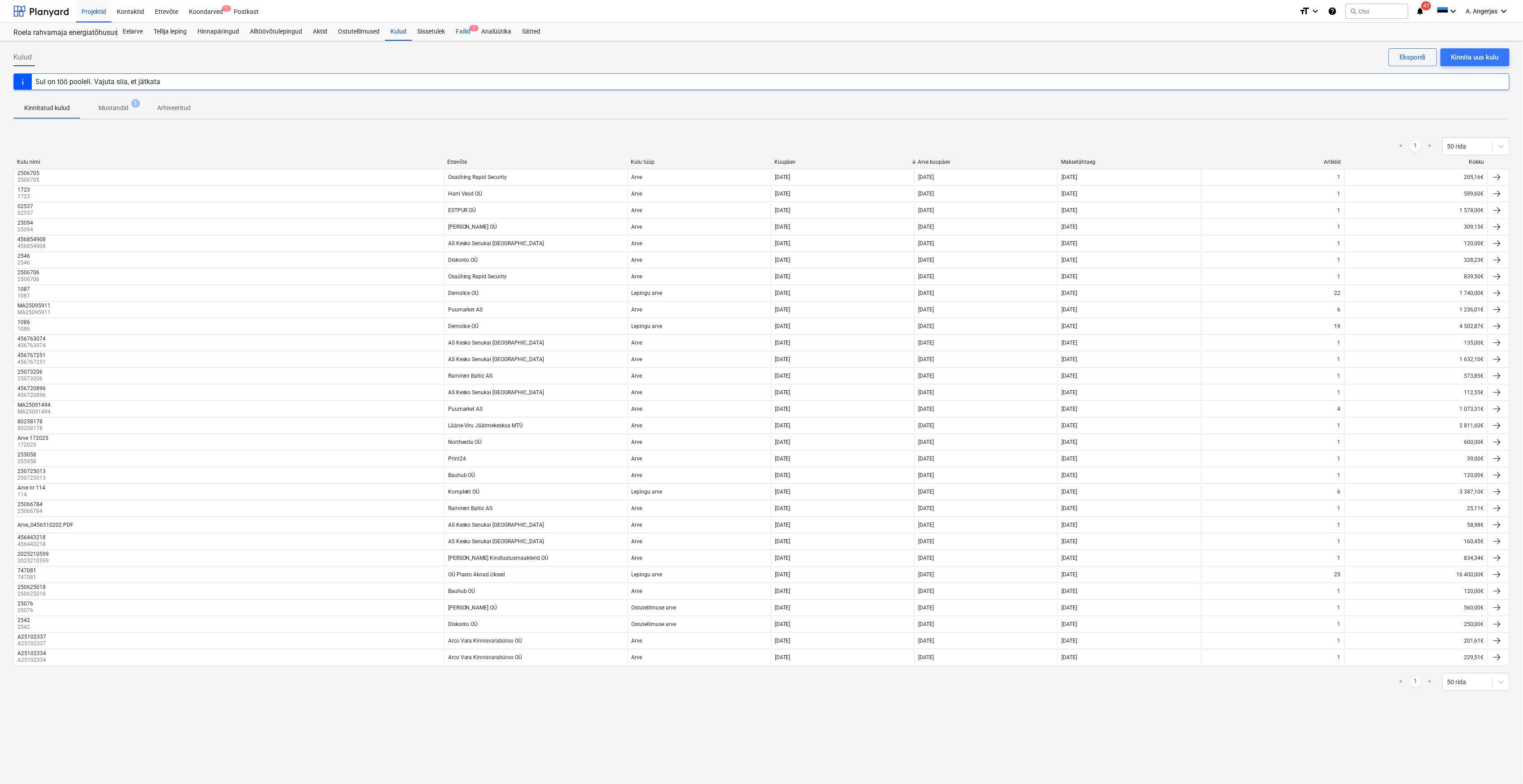
click at [464, 38] on div "Failid 1" at bounding box center [462, 31] width 25 height 18
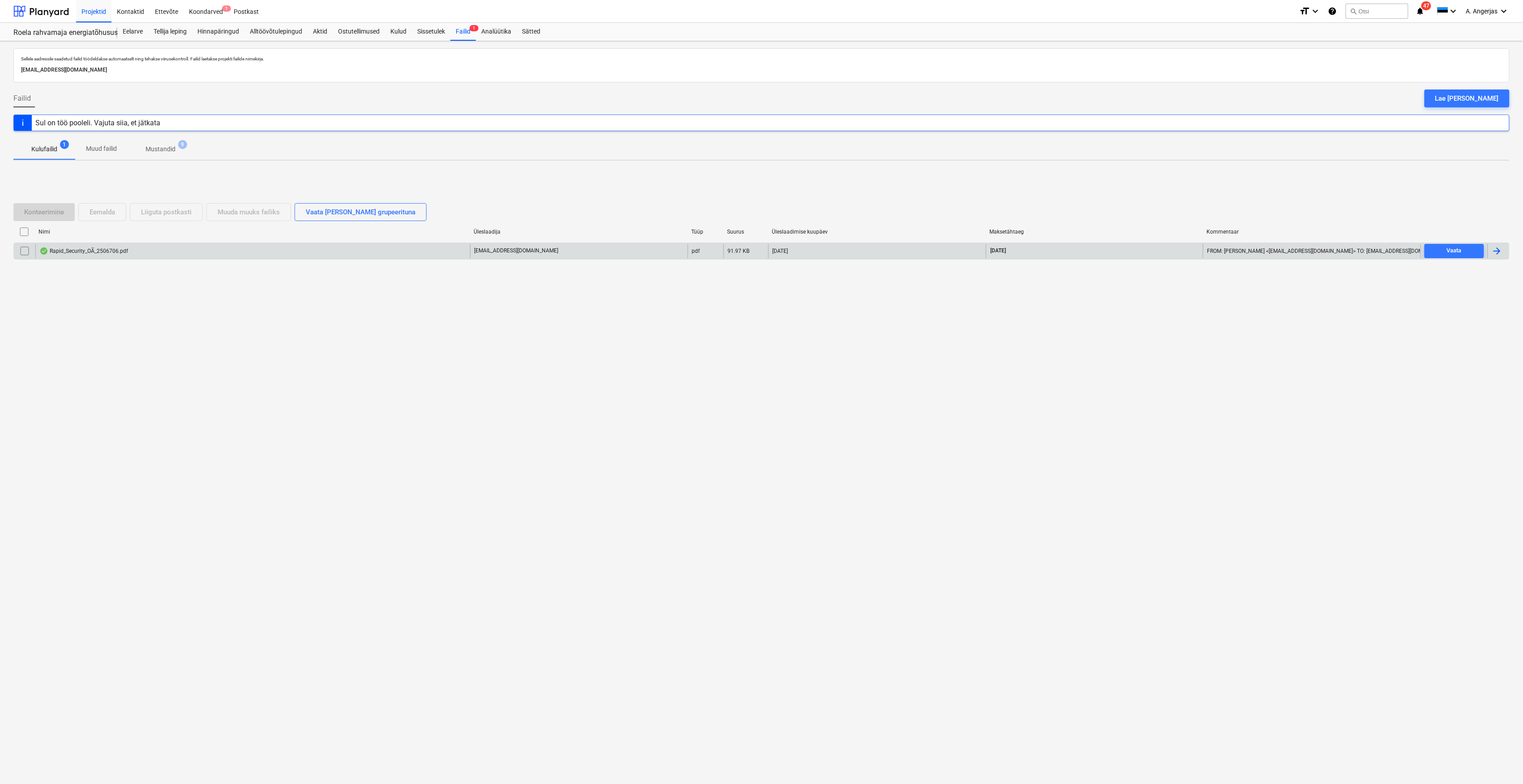
click at [22, 253] on input "checkbox" at bounding box center [25, 251] width 14 height 14
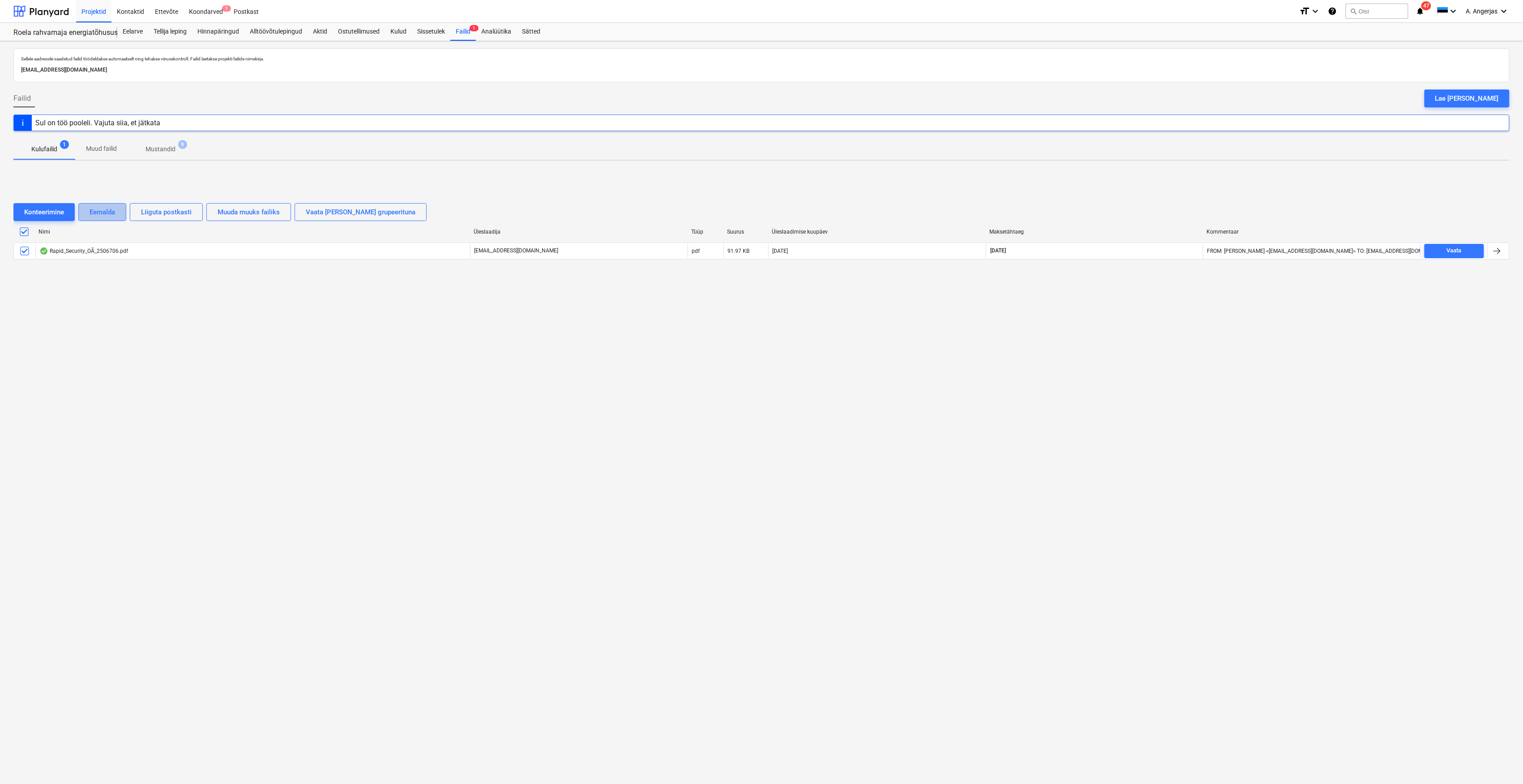
click at [115, 215] on div "Eemalda" at bounding box center [102, 212] width 25 height 12
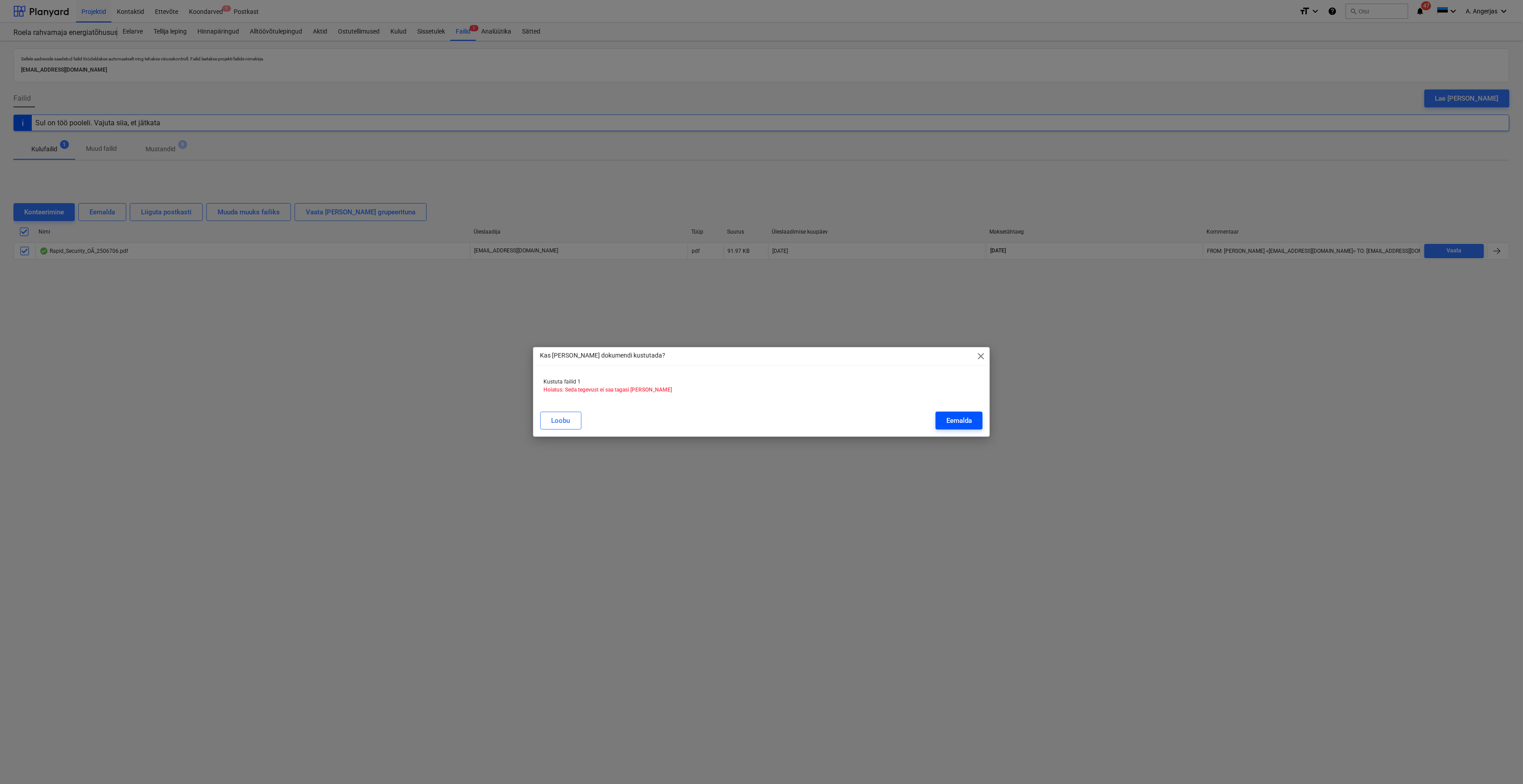
click at [957, 415] on div "Eemalda" at bounding box center [959, 420] width 25 height 12
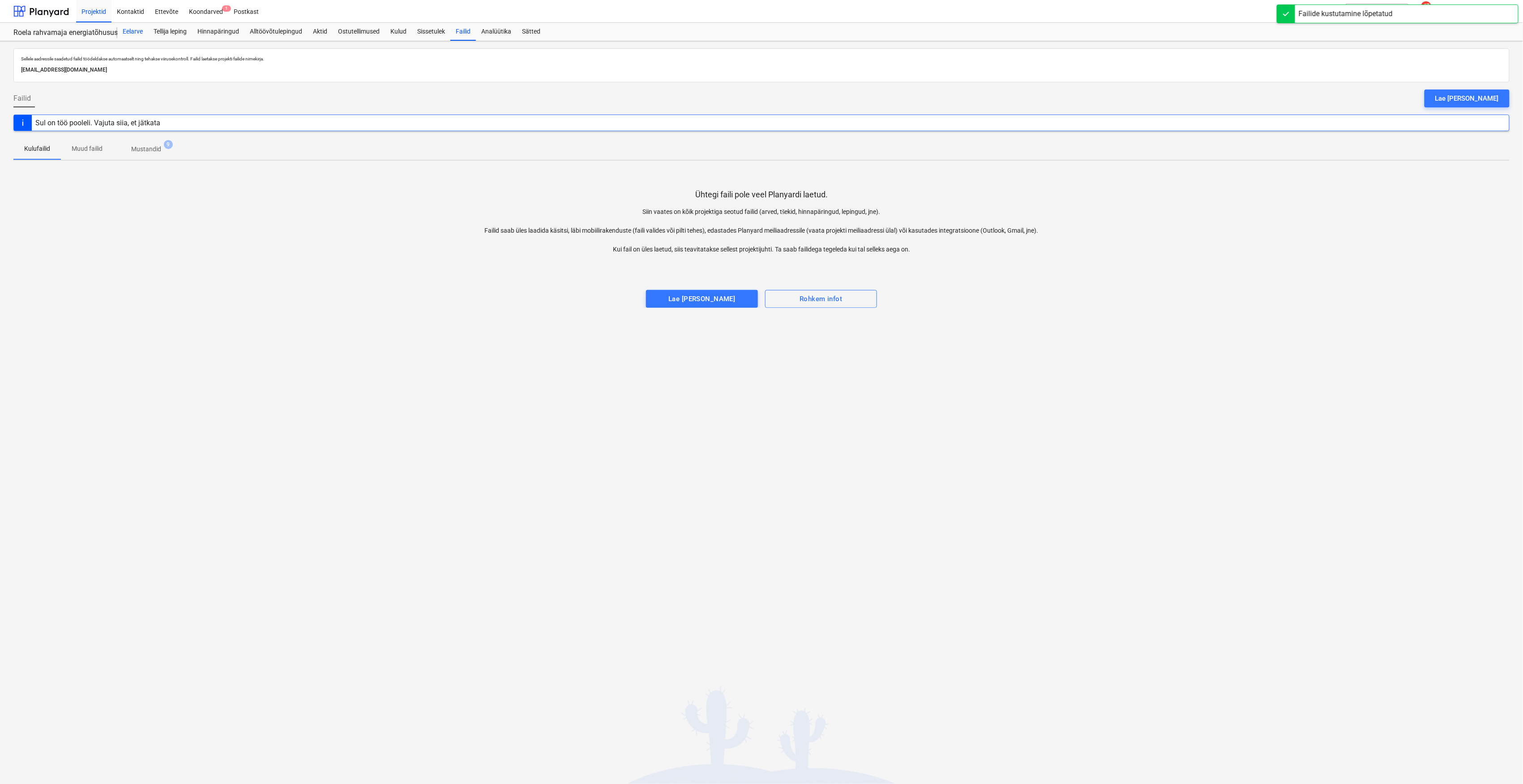
click at [126, 26] on div "Eelarve" at bounding box center [132, 31] width 31 height 18
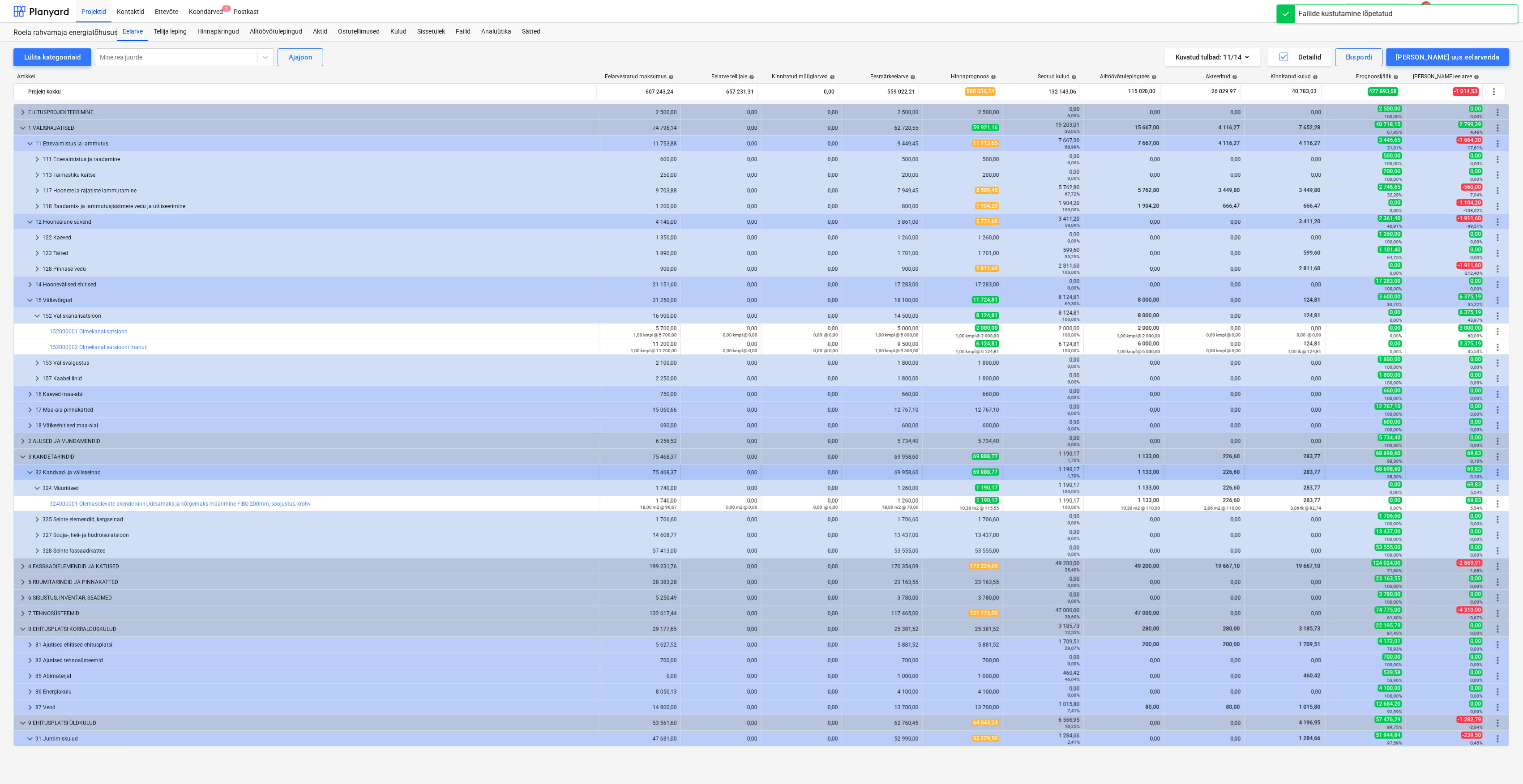
scroll to position [249, 0]
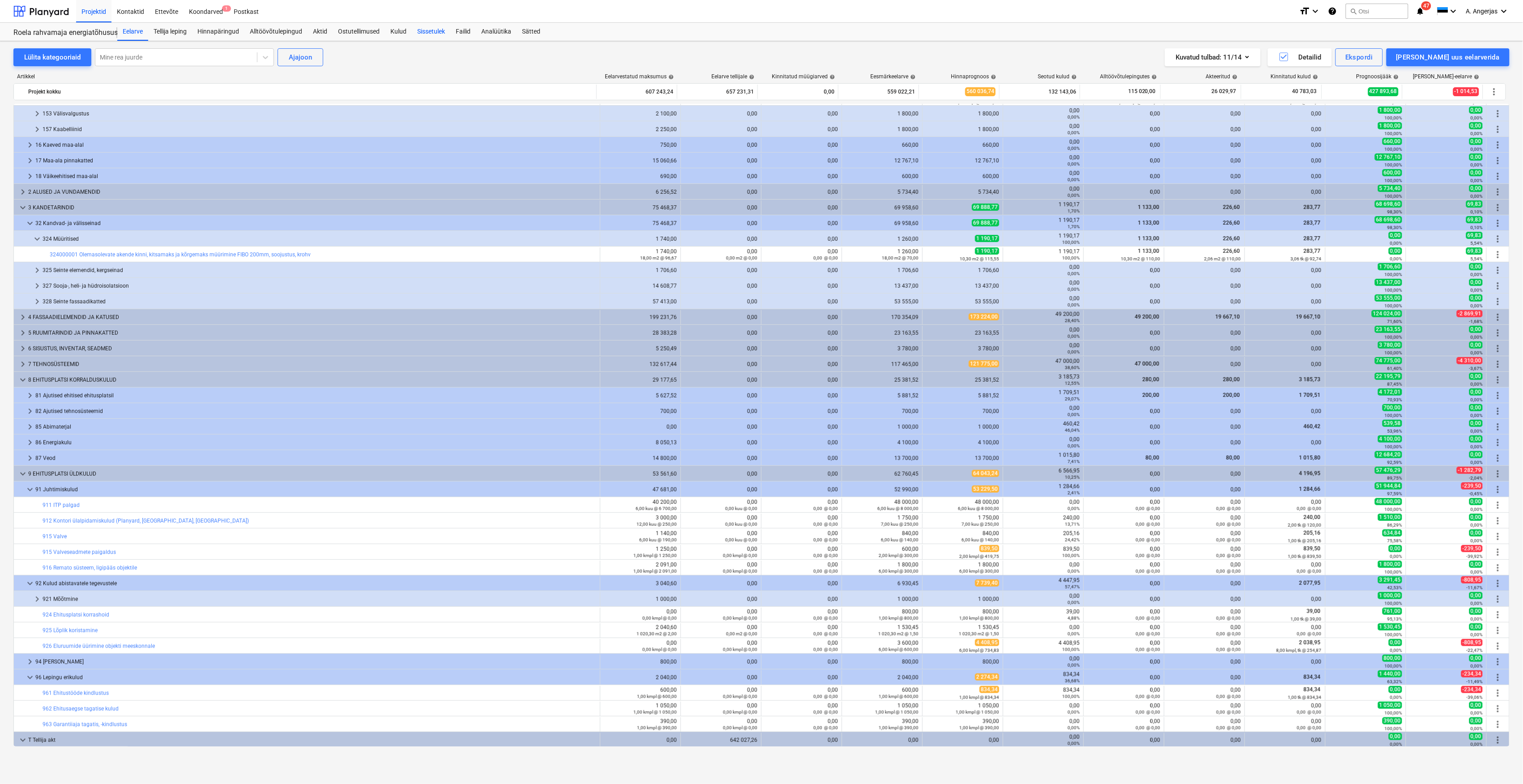
click at [438, 32] on div "Sissetulek" at bounding box center [431, 31] width 38 height 18
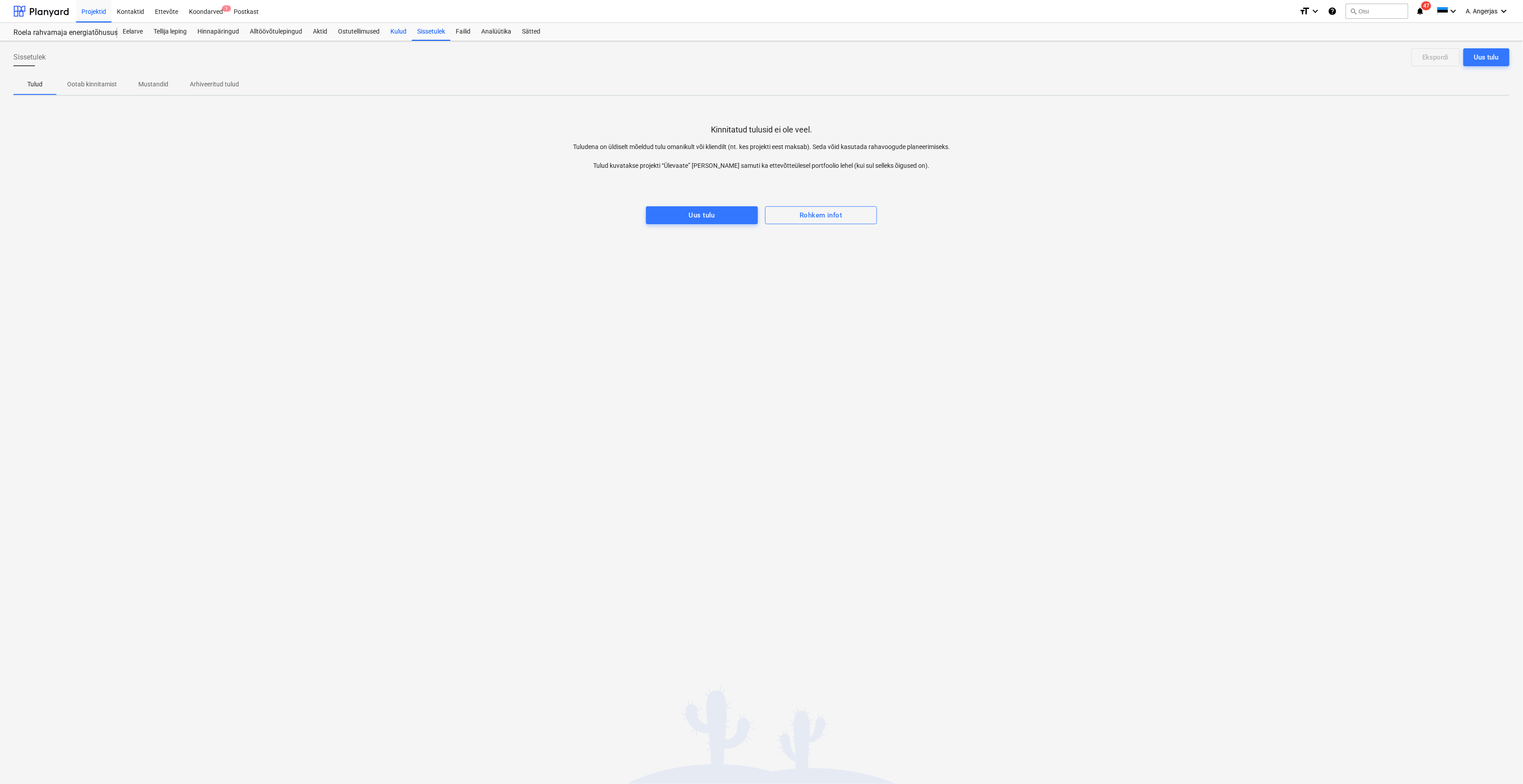
click at [399, 36] on div "Kulud" at bounding box center [398, 31] width 27 height 18
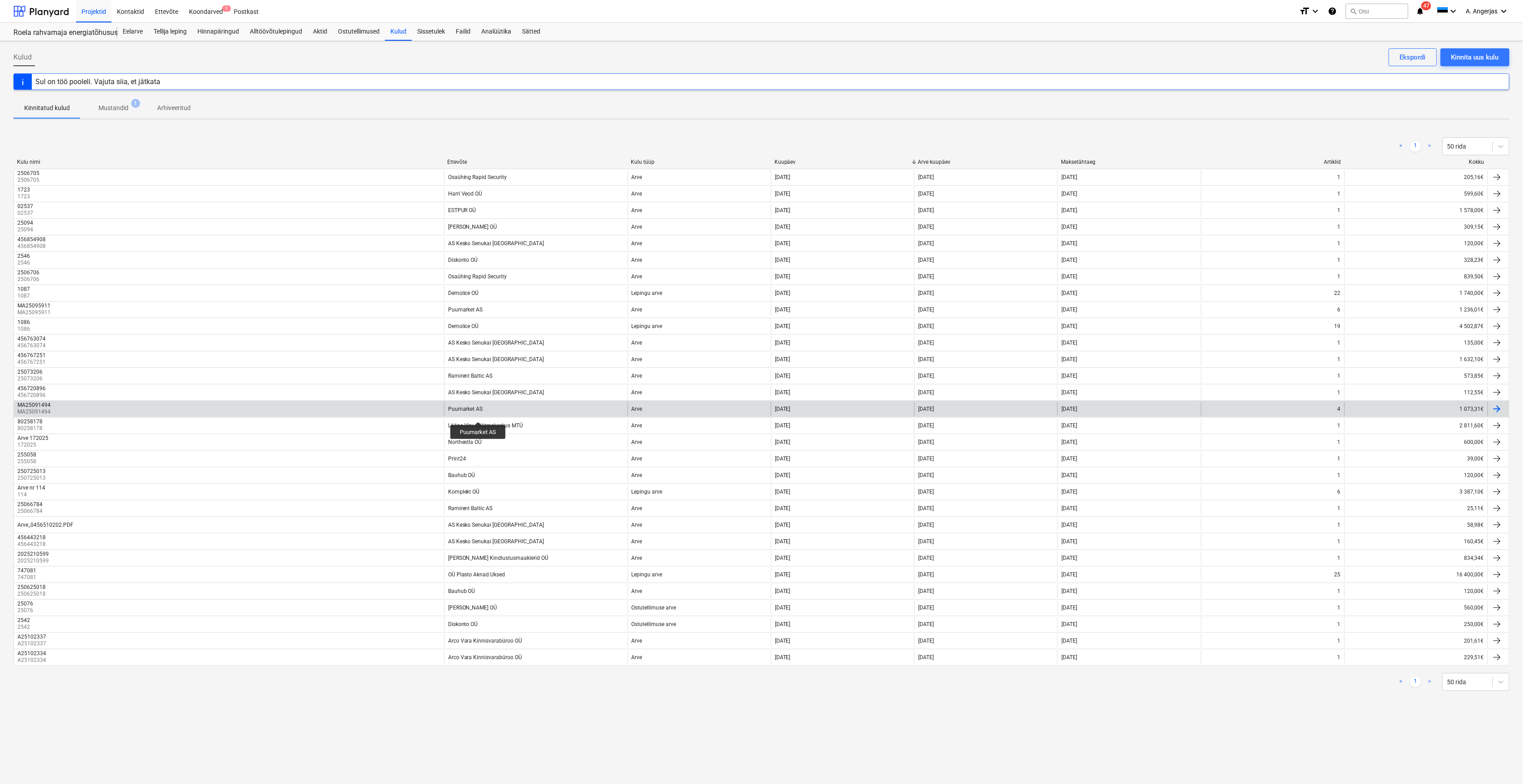
click at [478, 412] on div "Puumarket AS" at bounding box center [465, 409] width 35 height 6
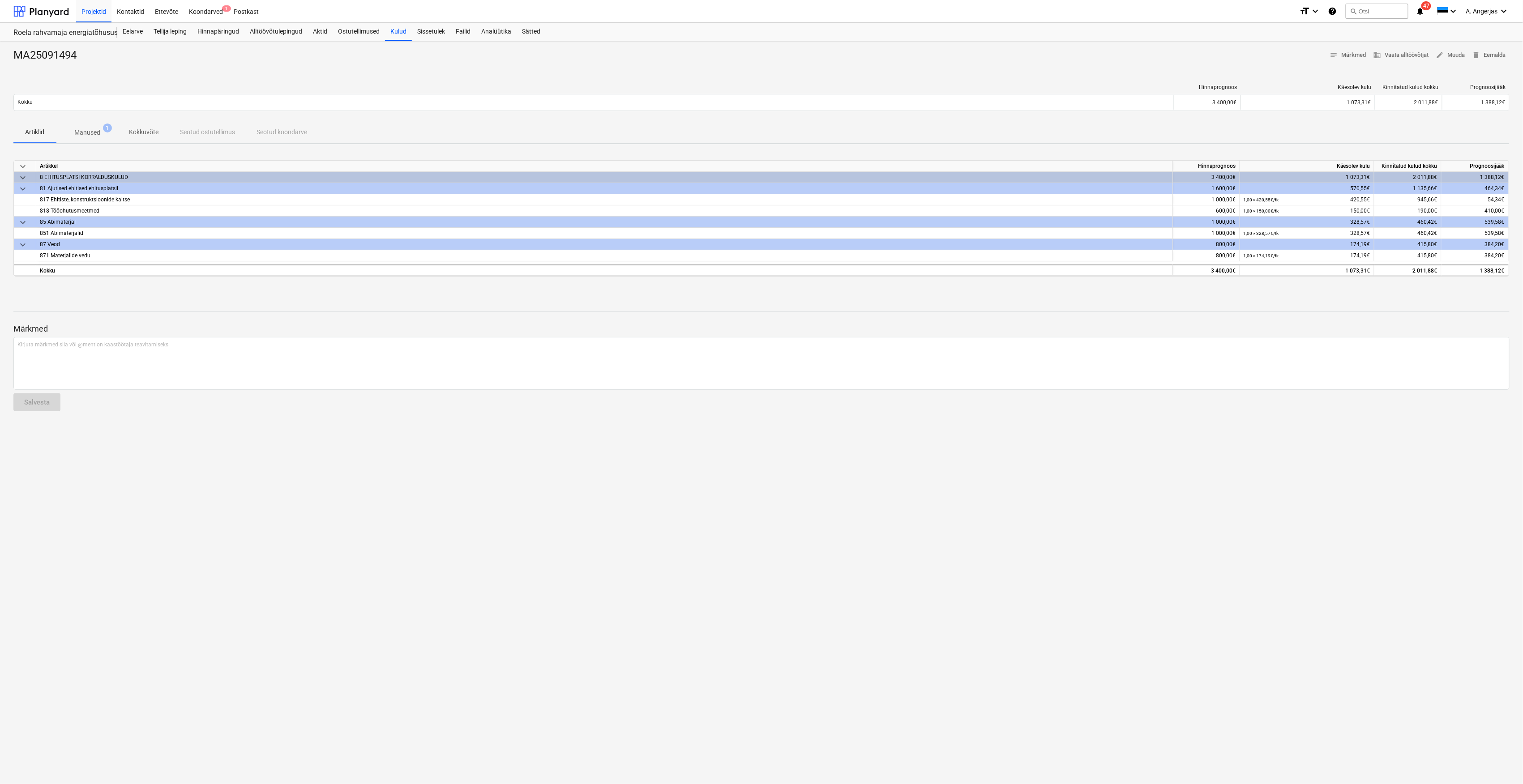
click at [76, 129] on p "Manused" at bounding box center [88, 133] width 26 height 10
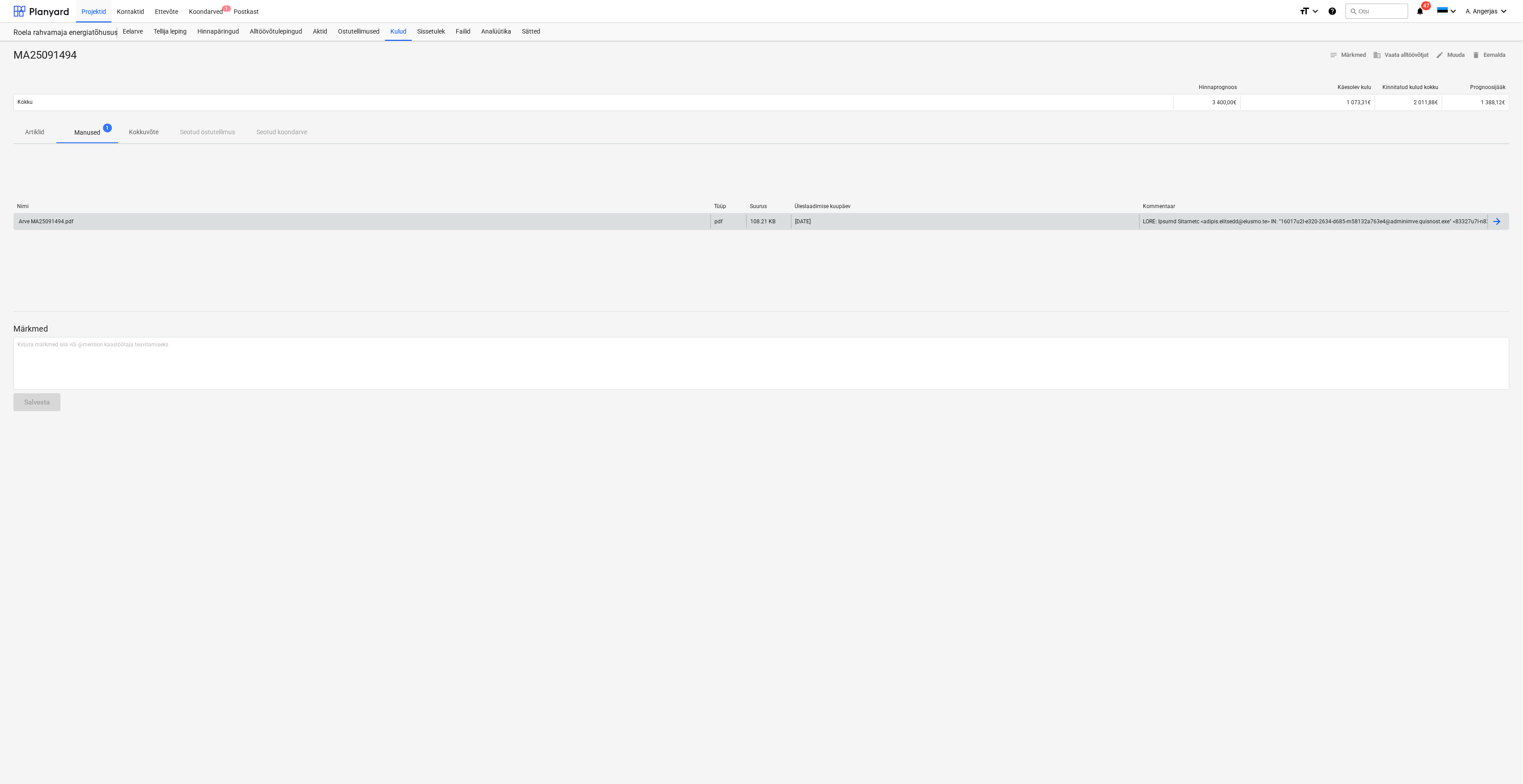
click at [237, 226] on div "Arve MA25091494.pdf" at bounding box center [362, 221] width 696 height 14
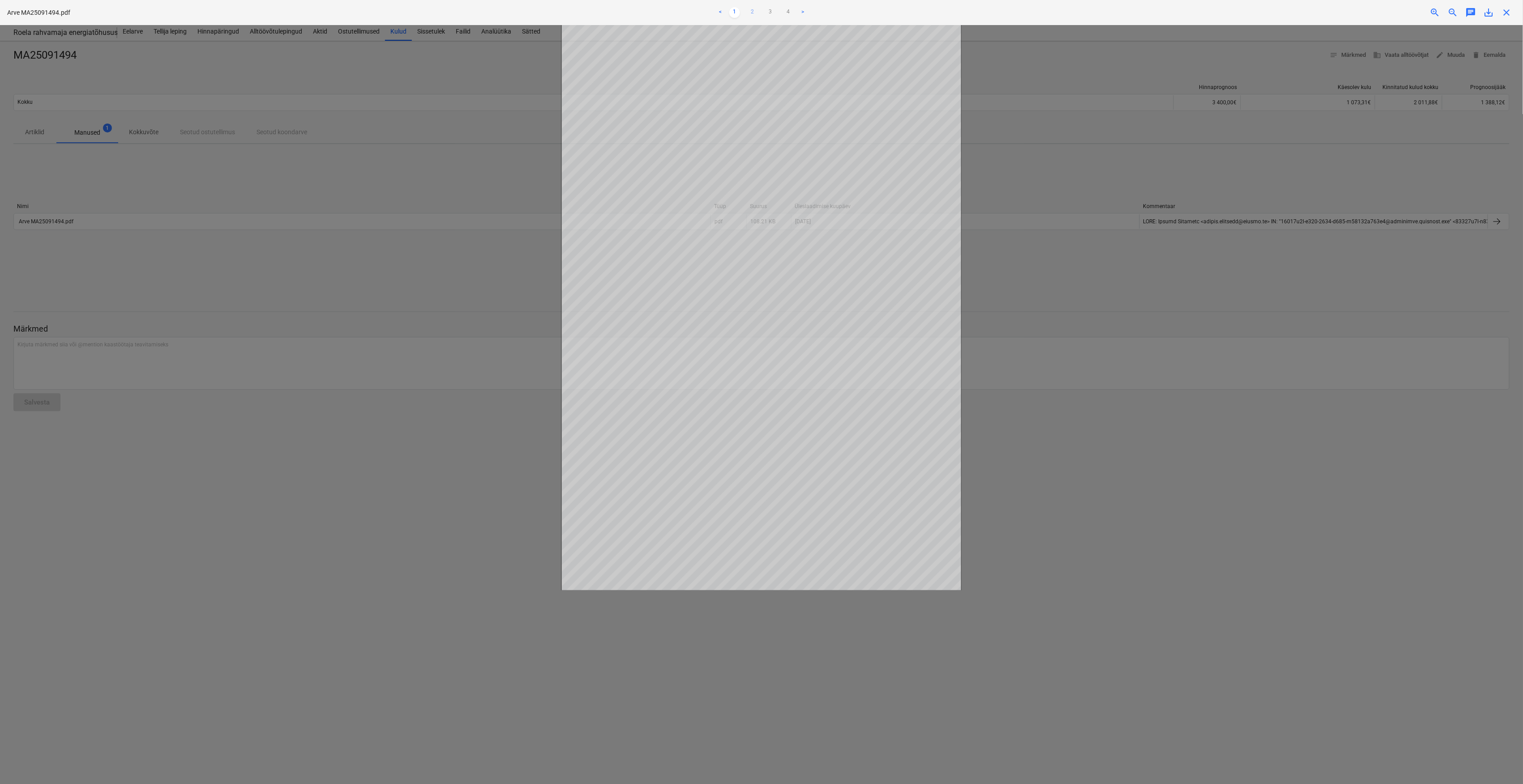
click at [750, 10] on link "2" at bounding box center [752, 12] width 11 height 11
click at [765, 11] on link "3" at bounding box center [771, 12] width 11 height 11
click at [498, 134] on div at bounding box center [761, 405] width 1523 height 759
click at [753, 11] on link "2" at bounding box center [752, 12] width 11 height 11
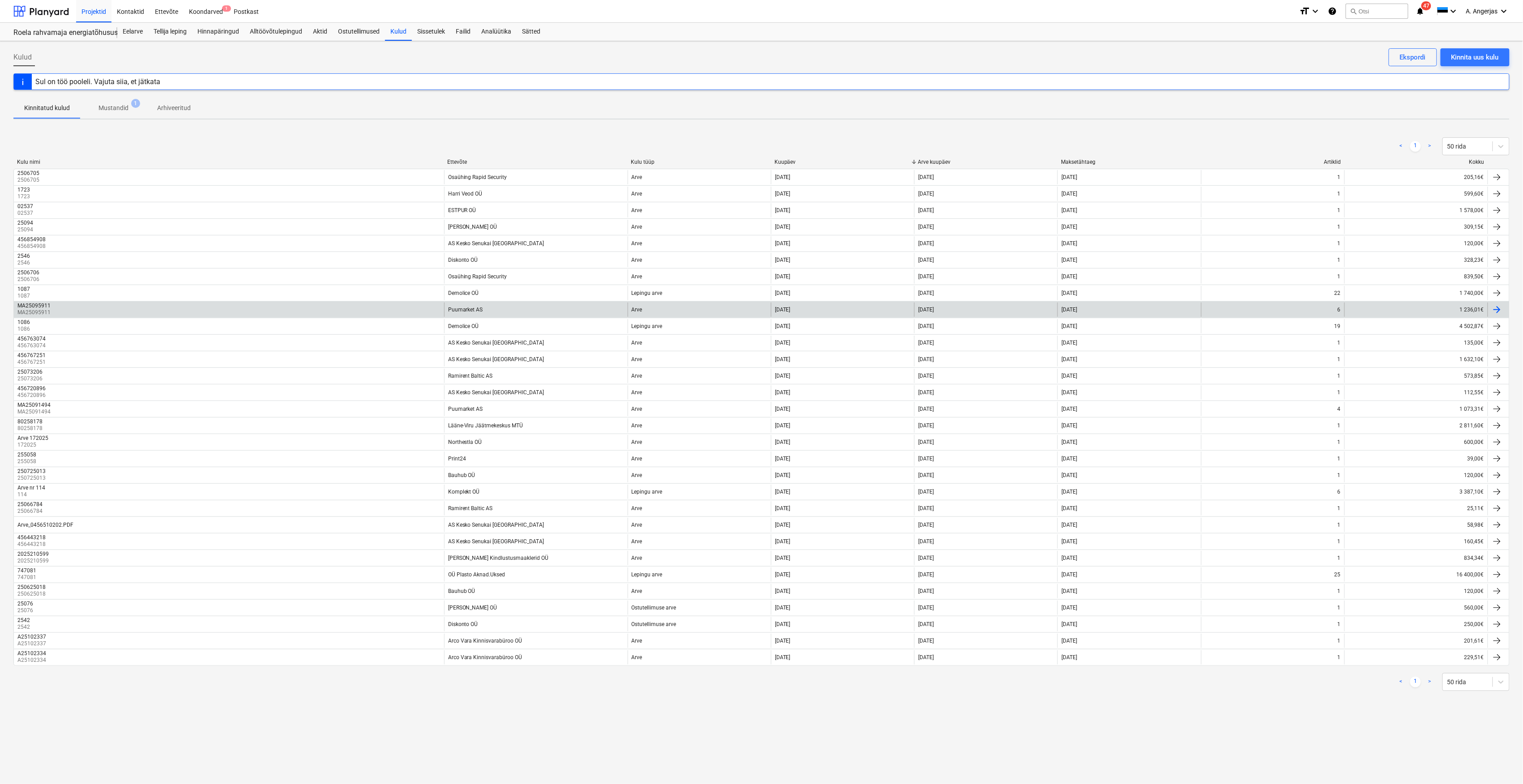
click at [473, 318] on div "MA25095911 MA25095911 Puumarket AS Arve [DATE] [DATE] [DATE] 6 1 236,01€" at bounding box center [761, 309] width 1496 height 16
click at [472, 310] on div "Puumarket AS" at bounding box center [465, 309] width 35 height 6
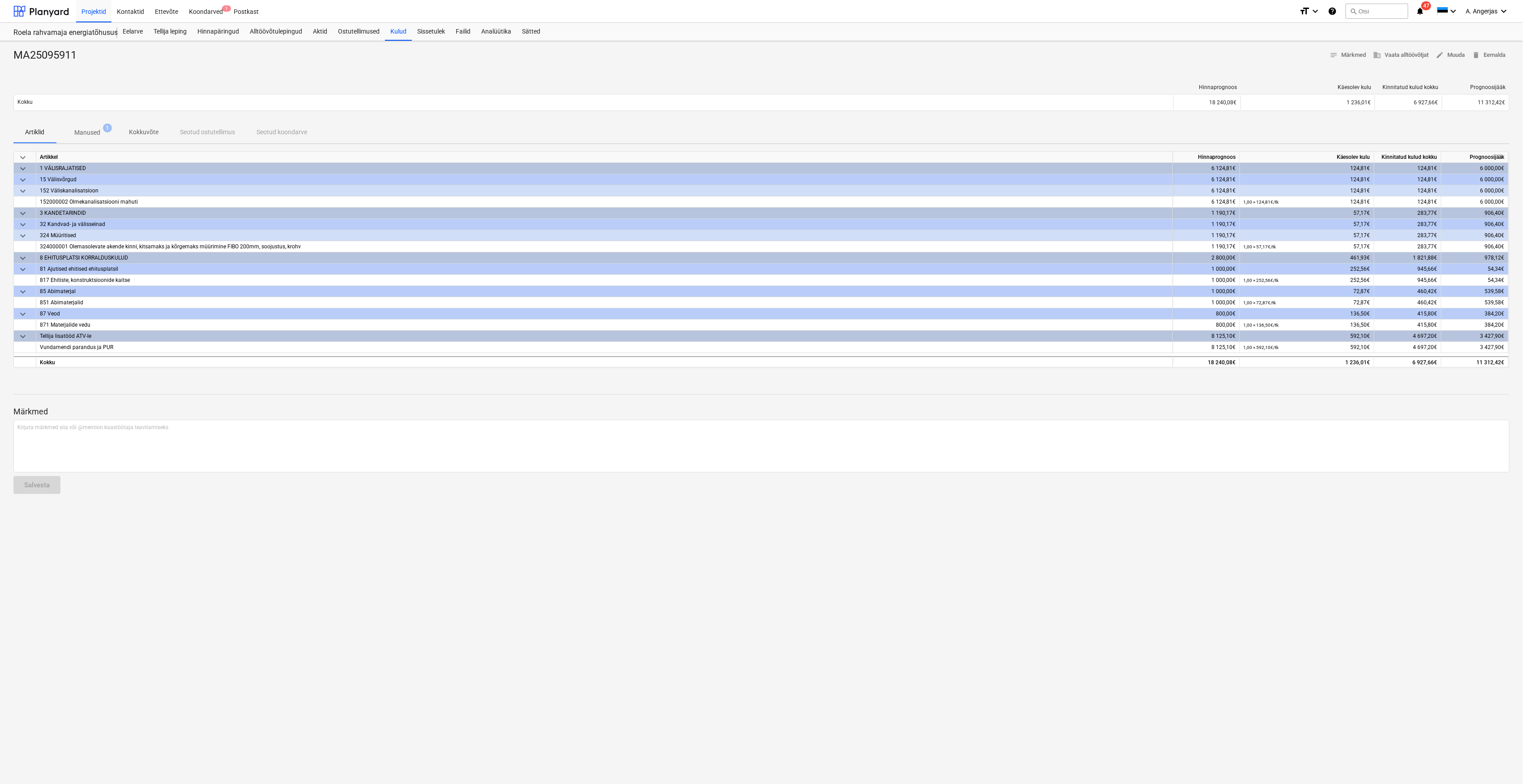
click at [96, 126] on span "Manused 1" at bounding box center [87, 133] width 62 height 16
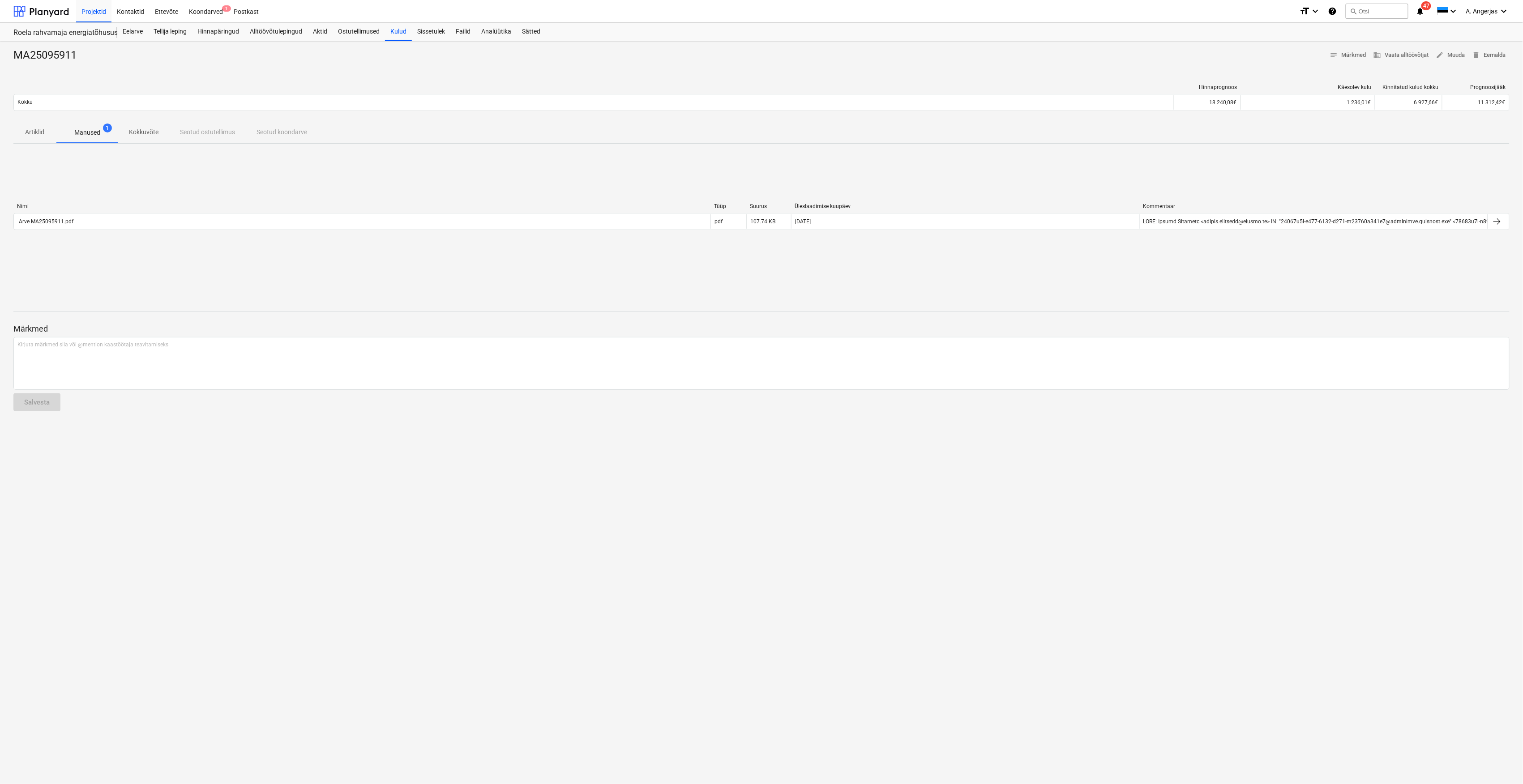
click at [461, 211] on div "Nimi Tüüp Suurus Üleslaadimise kuupäev Kommentaar" at bounding box center [761, 208] width 1496 height 10
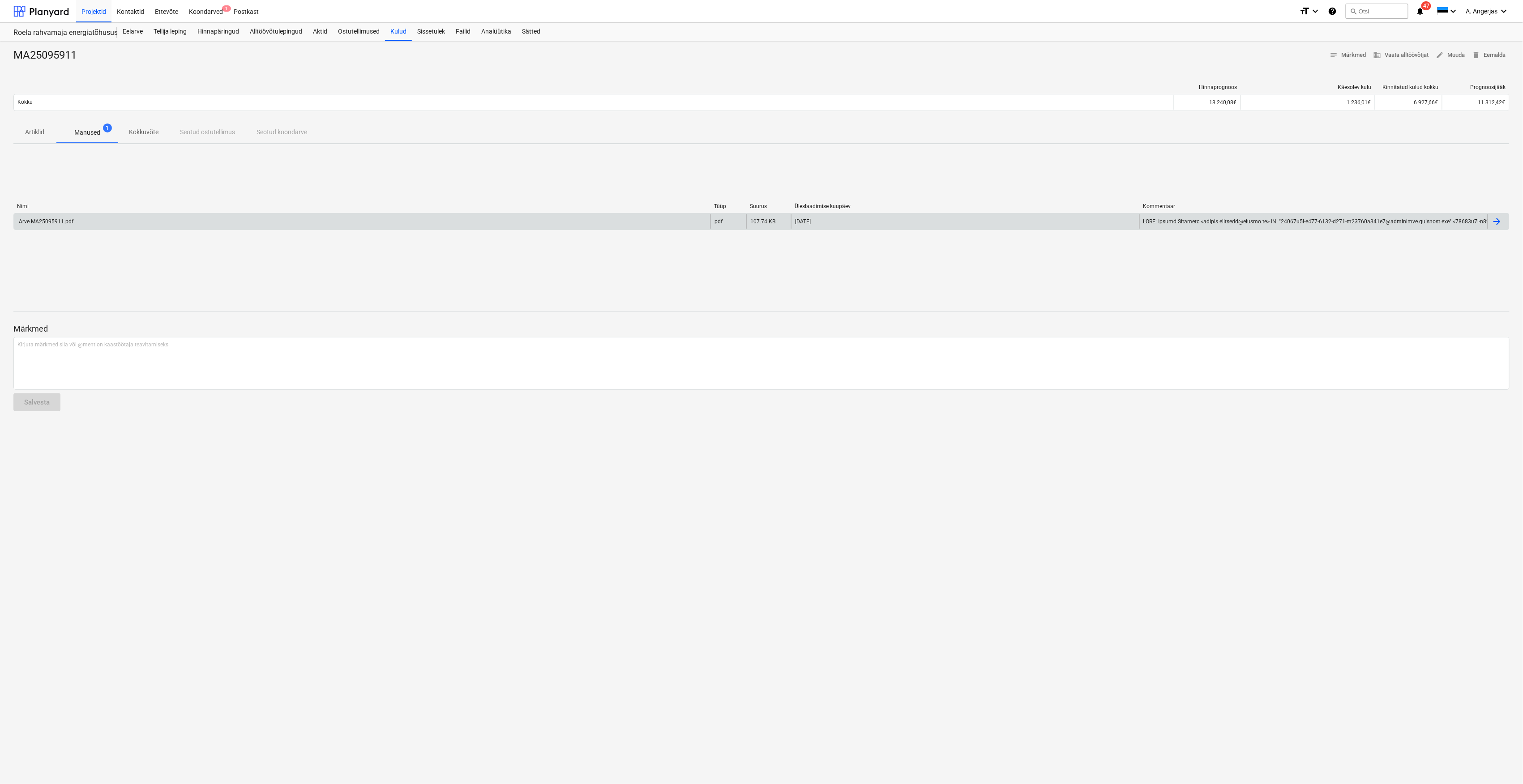
click at [438, 217] on div "Arve MA25095911.pdf" at bounding box center [362, 221] width 696 height 14
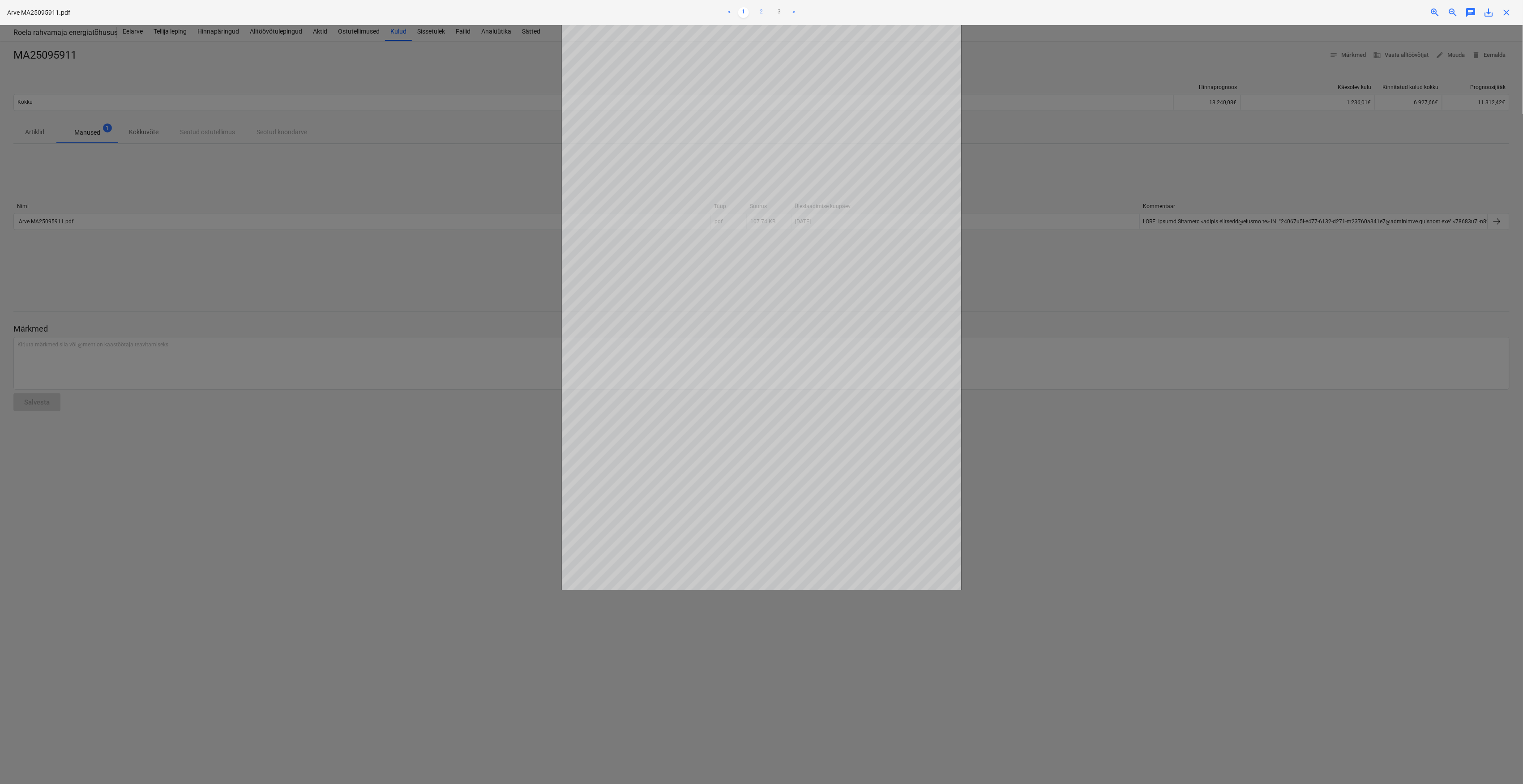
click at [757, 11] on ul "< 1 2 3 >" at bounding box center [761, 12] width 503 height 11
click at [758, 10] on link "2" at bounding box center [762, 12] width 11 height 11
click at [780, 11] on link "3" at bounding box center [780, 12] width 11 height 11
click at [431, 180] on div at bounding box center [761, 405] width 1523 height 759
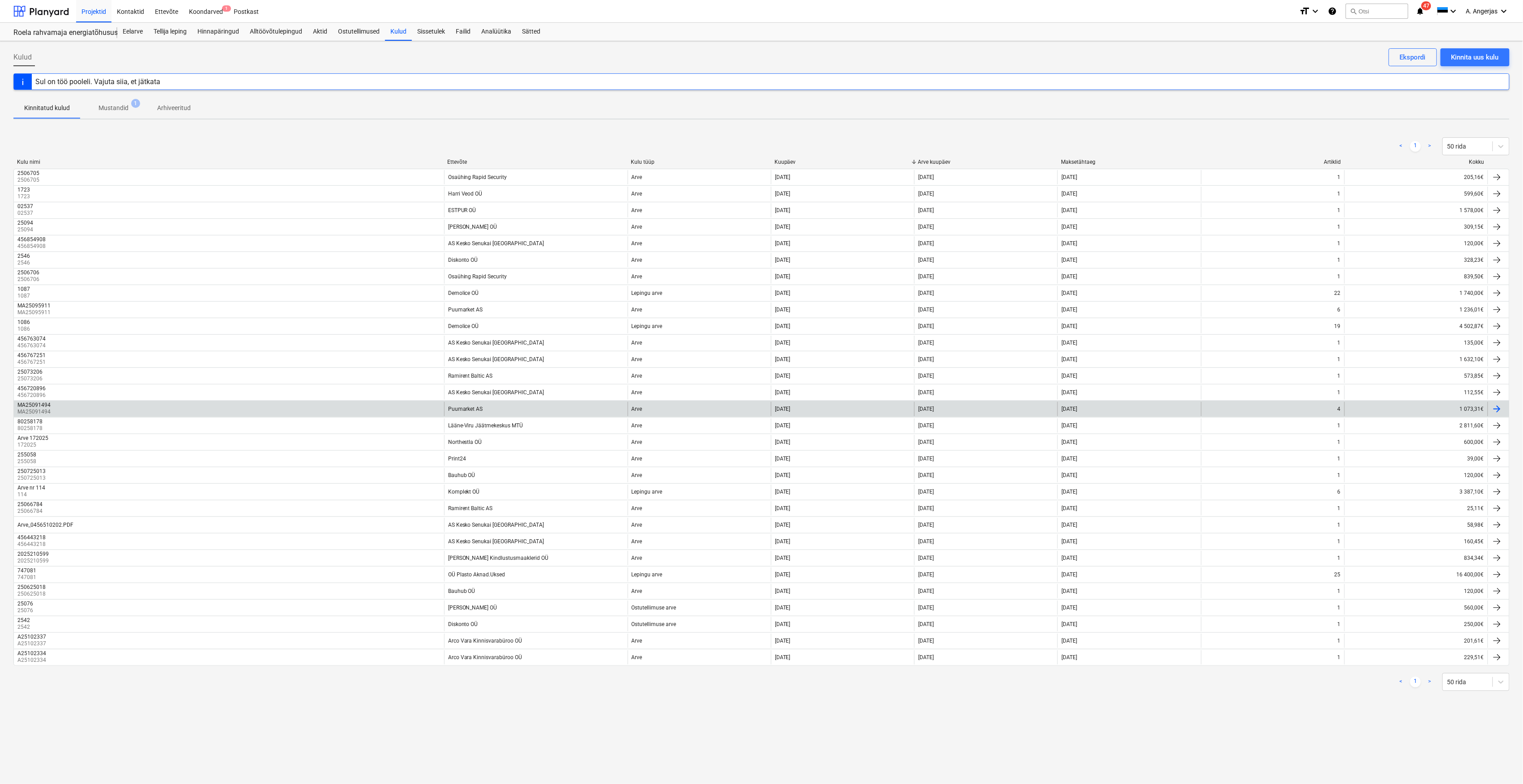
click at [493, 405] on div "Puumarket AS" at bounding box center [535, 409] width 183 height 14
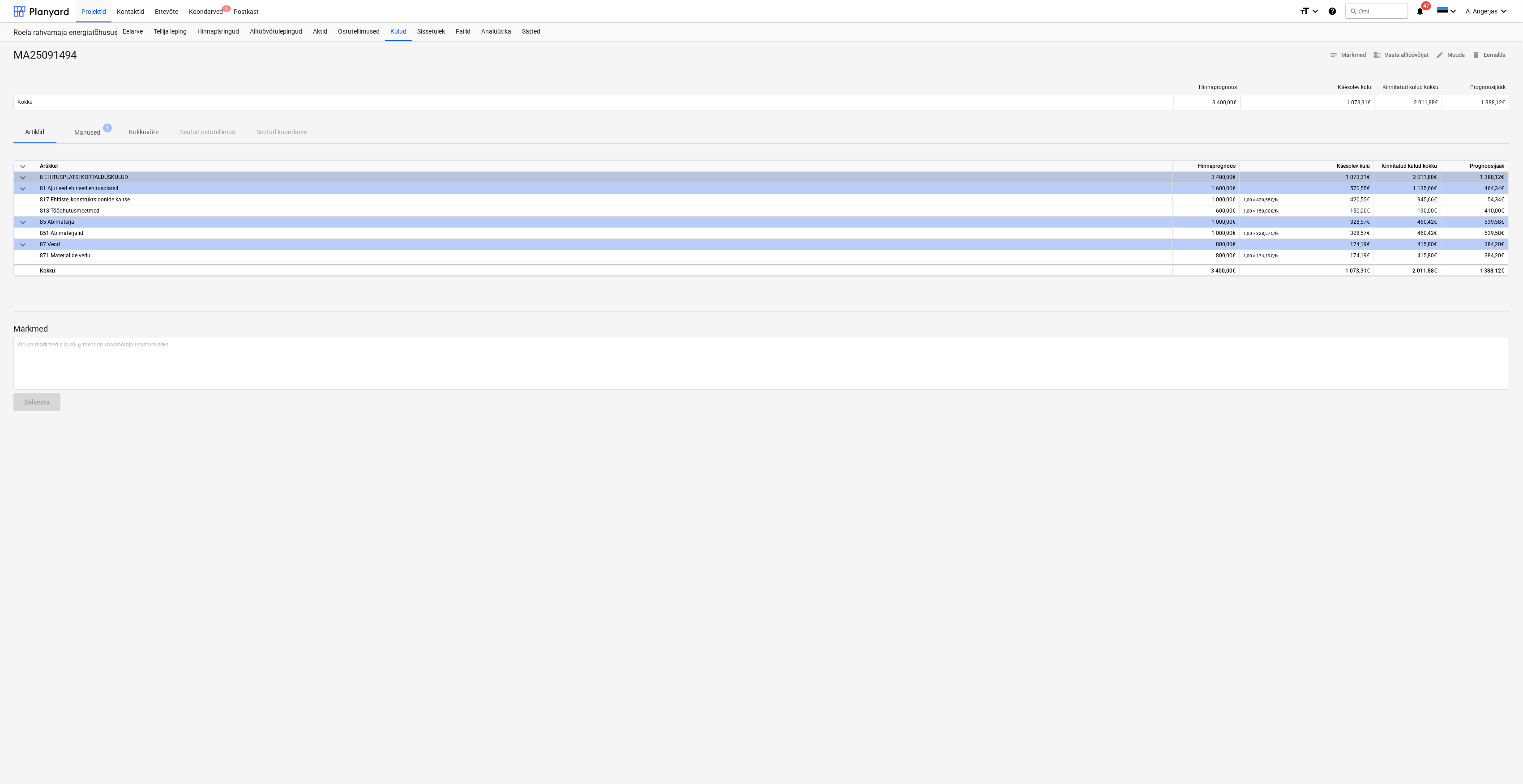
click at [98, 131] on p "Manused" at bounding box center [88, 133] width 26 height 10
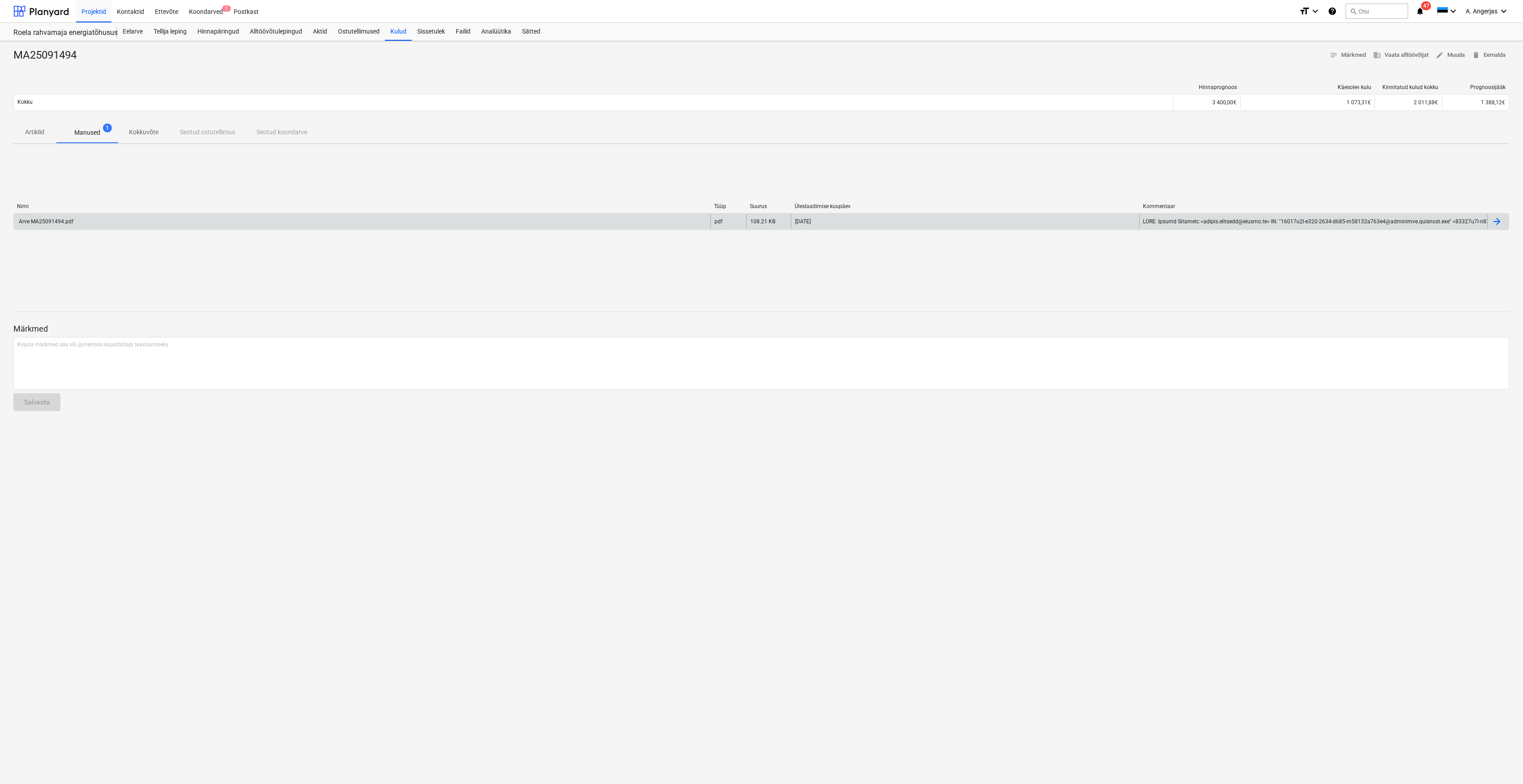
click at [283, 228] on div "Arve MA25091494.pdf" at bounding box center [362, 221] width 696 height 14
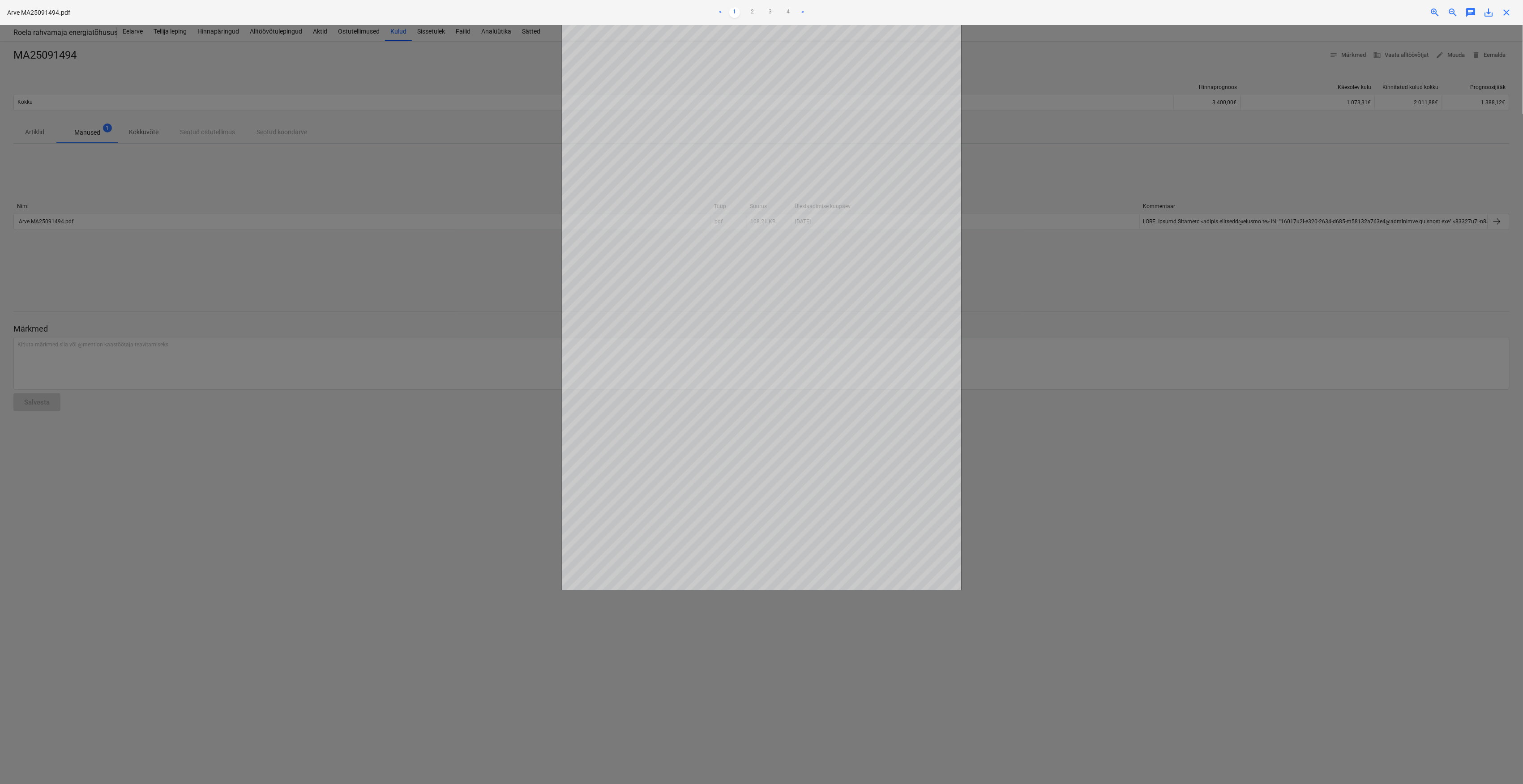
click at [417, 294] on div at bounding box center [761, 405] width 1523 height 759
click at [1033, 203] on div at bounding box center [761, 405] width 1523 height 759
click at [352, 157] on div at bounding box center [761, 405] width 1523 height 759
click at [352, 267] on div at bounding box center [761, 405] width 1523 height 759
click at [1497, 14] on div "save_alt" at bounding box center [1489, 12] width 18 height 11
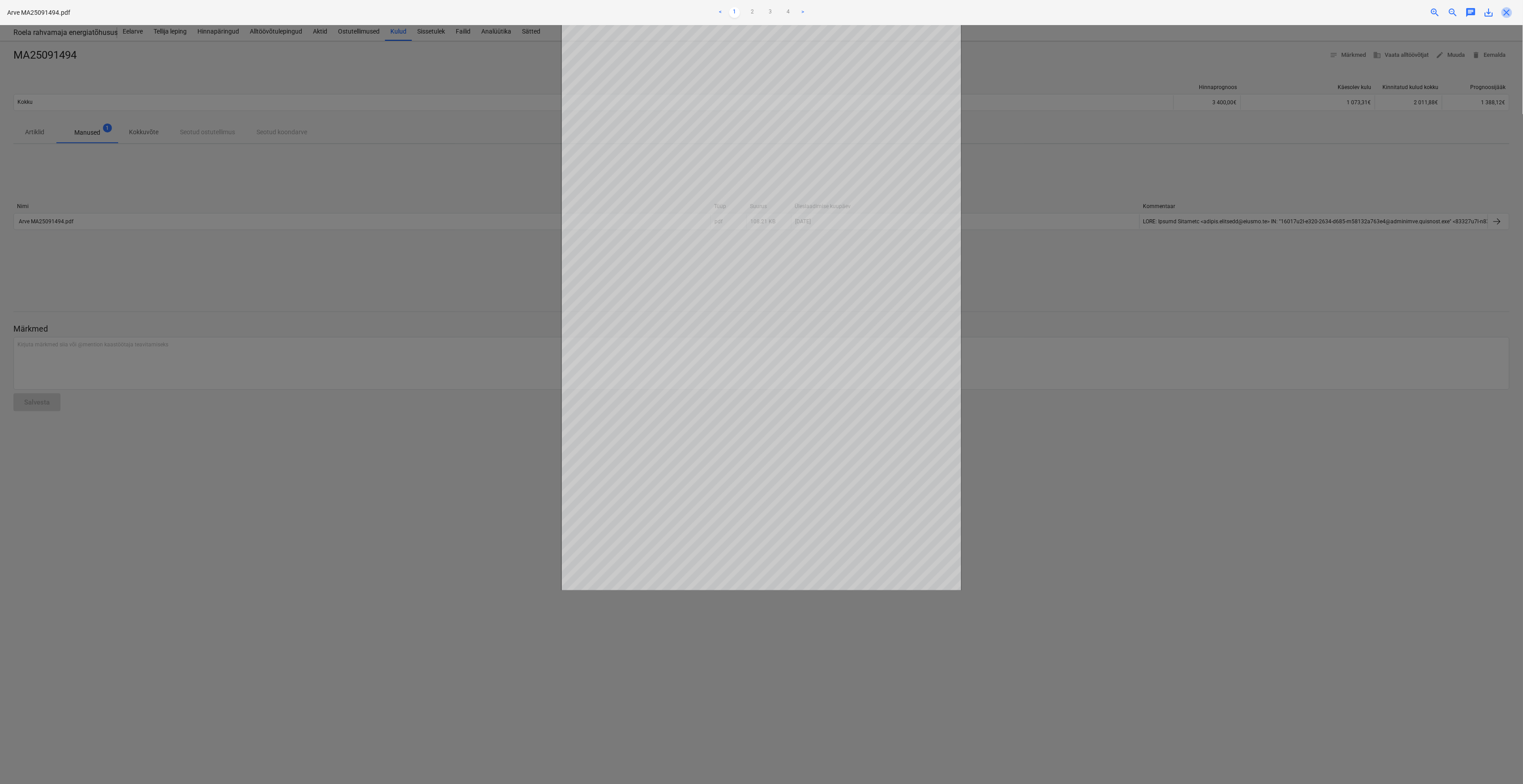
click at [1509, 16] on span "close" at bounding box center [1507, 12] width 11 height 11
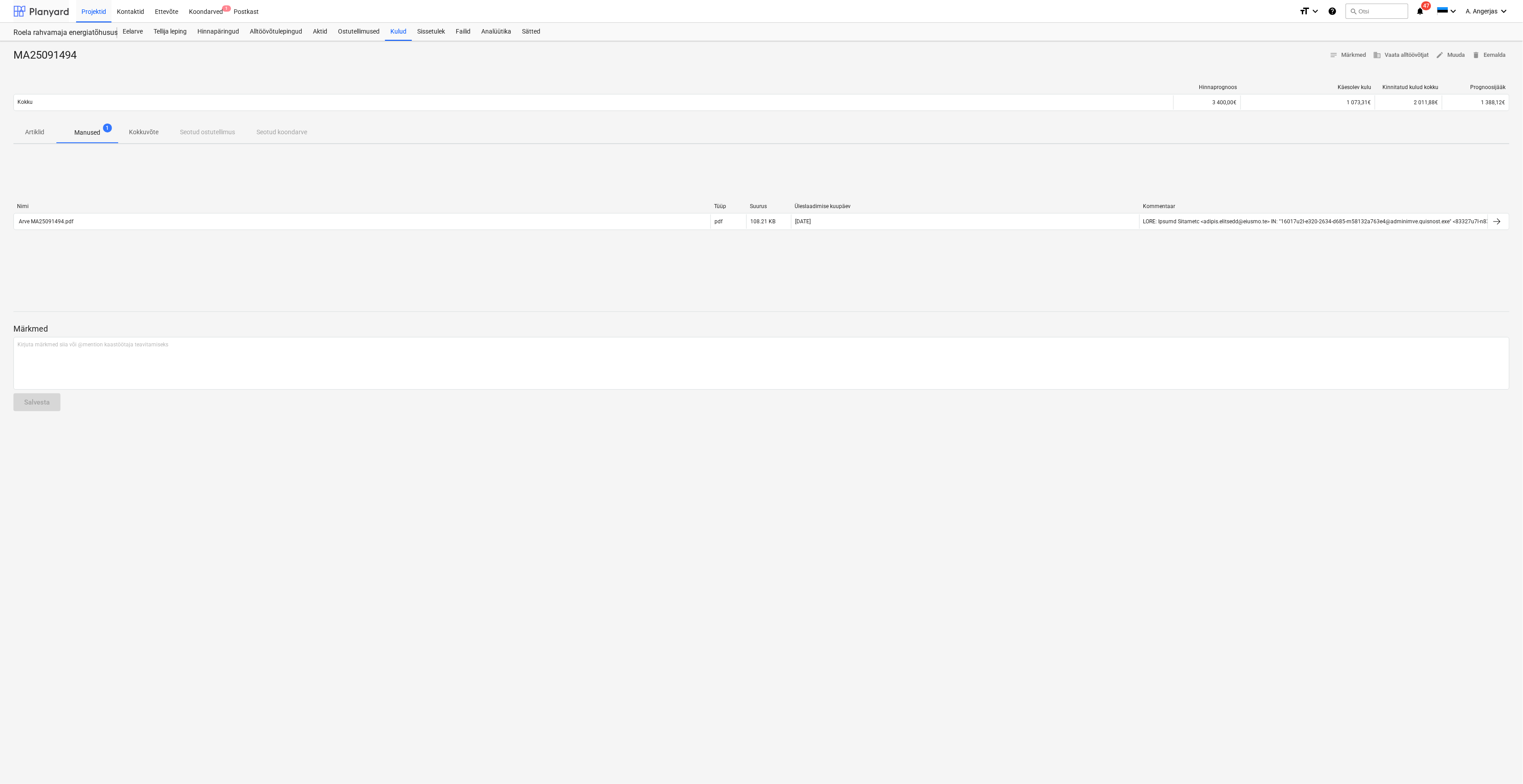
click at [20, 5] on div at bounding box center [41, 11] width 55 height 23
